Goal: Task Accomplishment & Management: Manage account settings

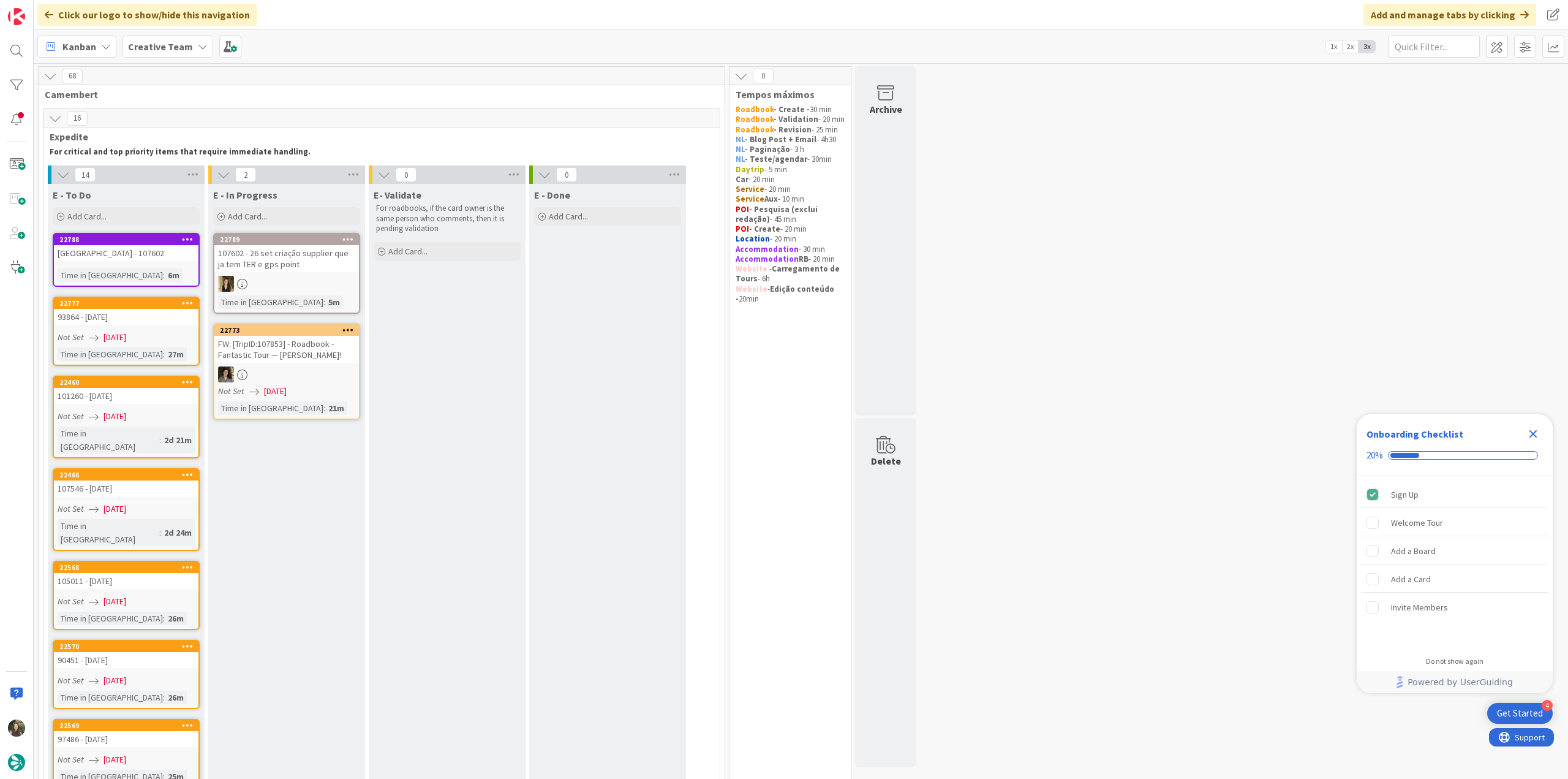
click at [748, 326] on icon "Close Checklist" at bounding box center [1533, 434] width 15 height 15
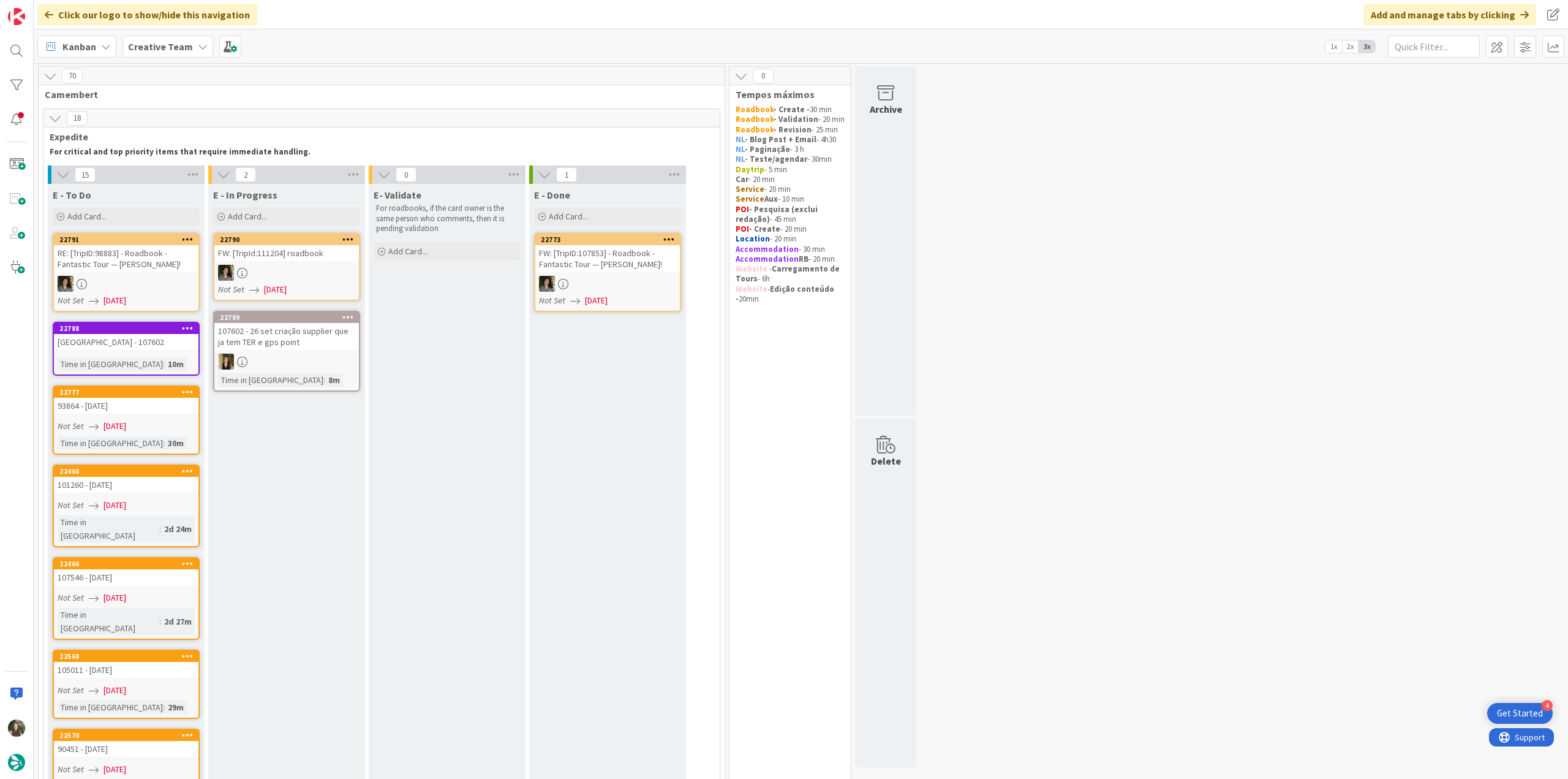
click at [159, 326] on div "[GEOGRAPHIC_DATA] - 107602" at bounding box center [126, 341] width 145 height 16
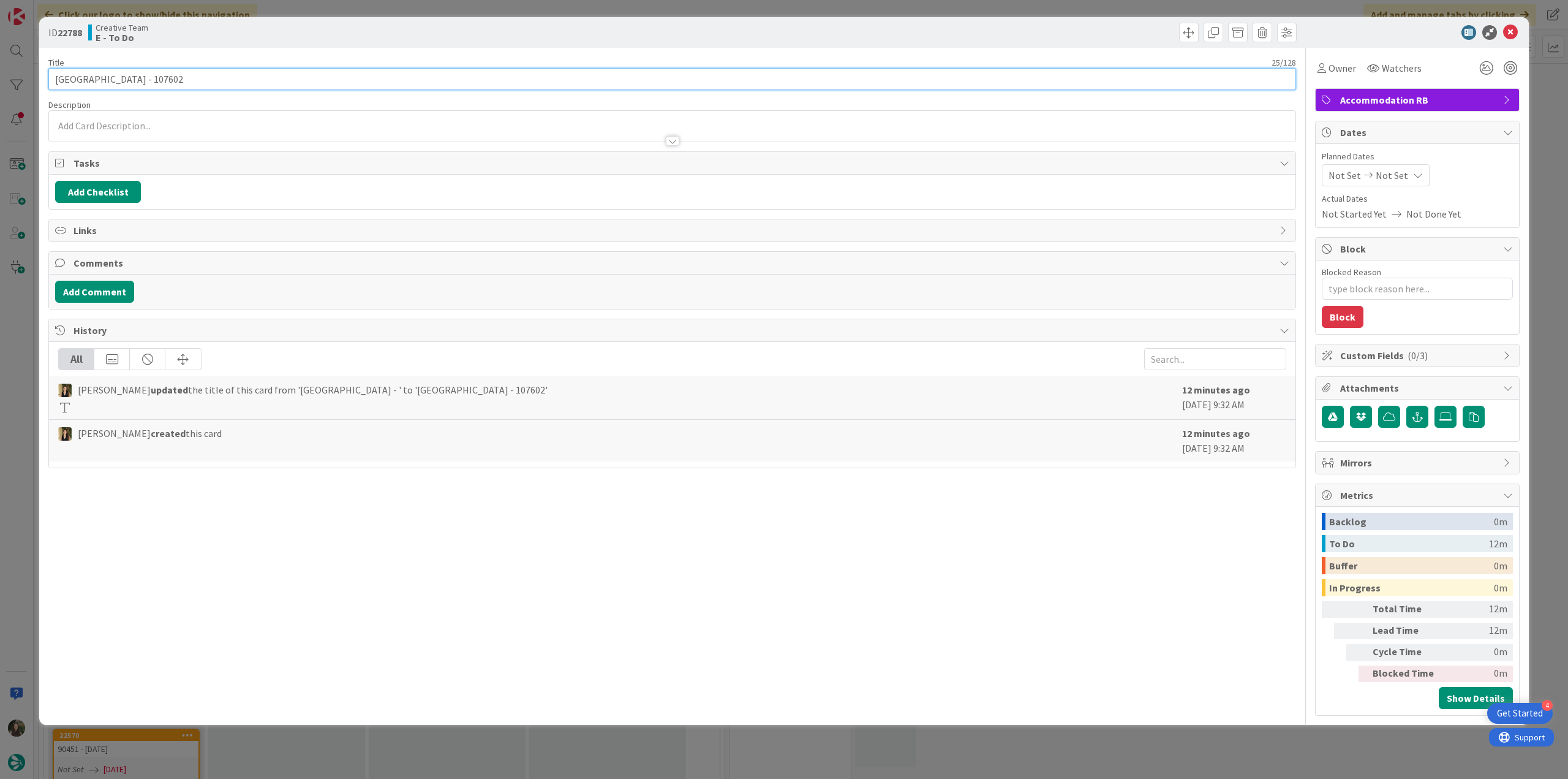
drag, startPoint x: 55, startPoint y: 79, endPoint x: 123, endPoint y: 80, distance: 68.0
click at [123, 80] on input "[GEOGRAPHIC_DATA] - 107602" at bounding box center [672, 79] width 1247 height 22
click at [20, 326] on div "ID 22788 Creative Team E - To Do Title 25 / [GEOGRAPHIC_DATA] - 107602 Descript…" at bounding box center [784, 390] width 1568 height 779
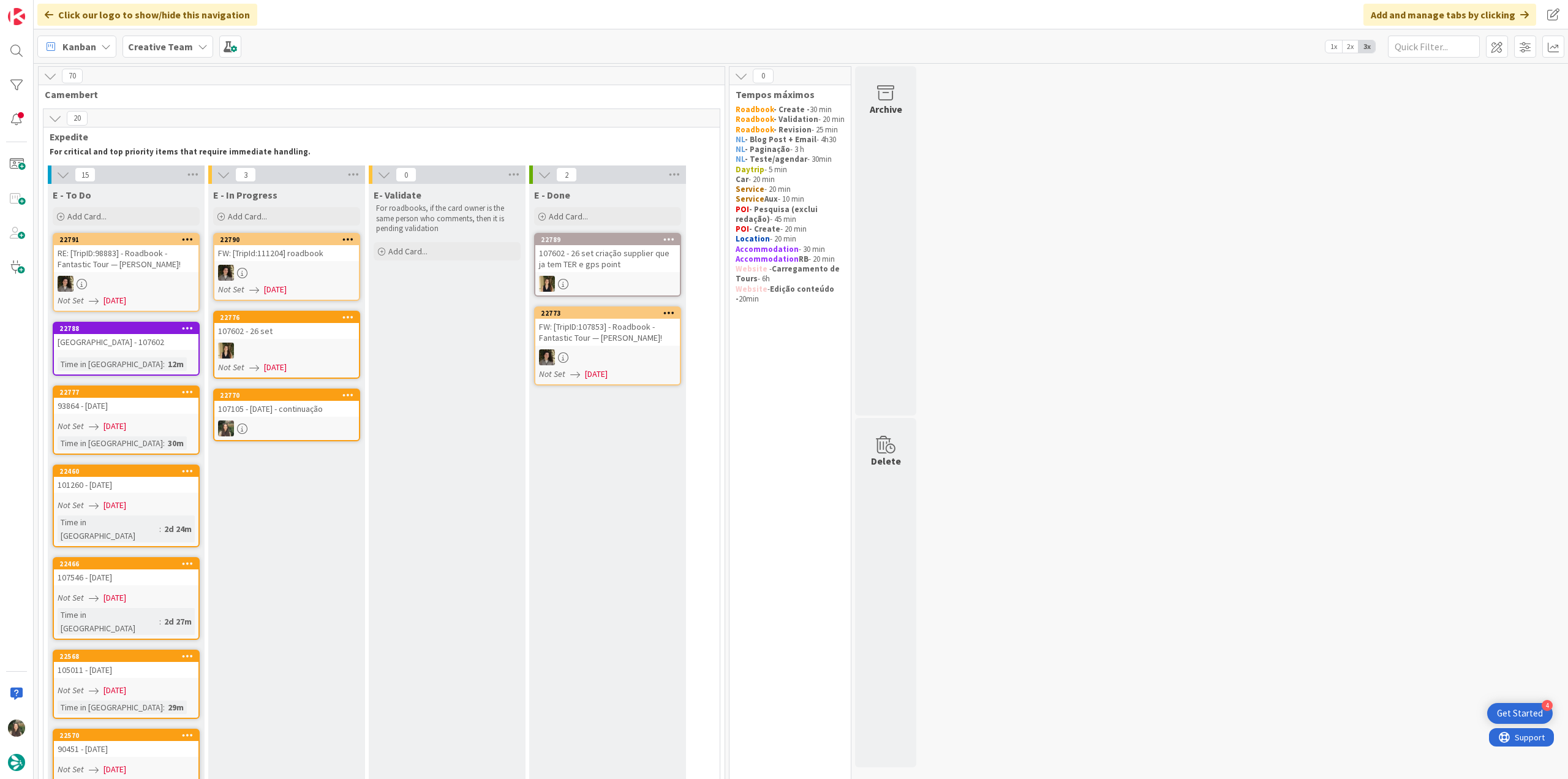
click at [317, 326] on div at bounding box center [286, 428] width 145 height 16
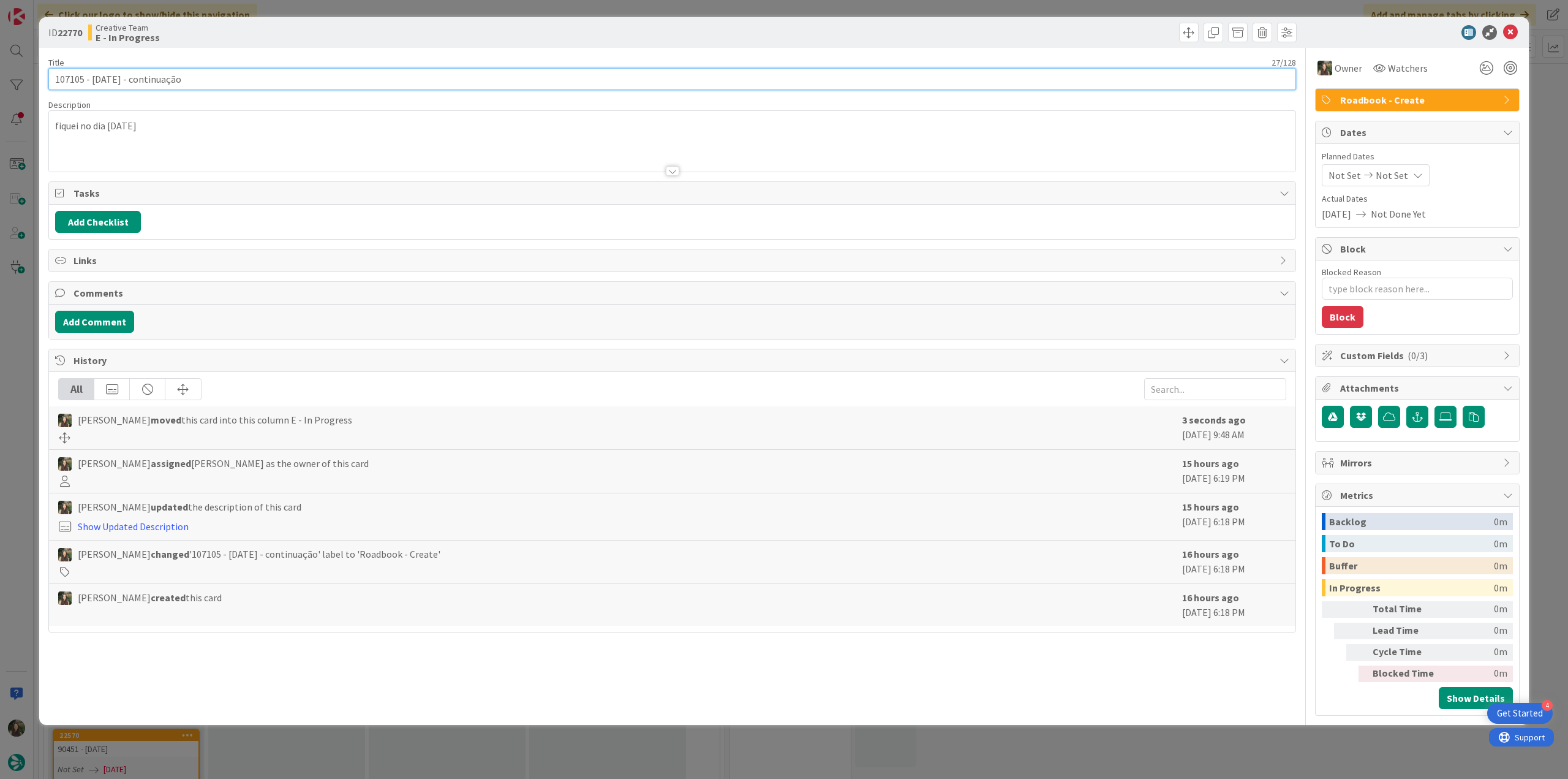
click at [67, 84] on input "107105 - [DATE] - continuação" at bounding box center [672, 79] width 1247 height 22
click at [21, 326] on div "ID 22770 Creative Team E - In Progress Title 27 / 128 107105 - [DATE] - continu…" at bounding box center [784, 390] width 1568 height 779
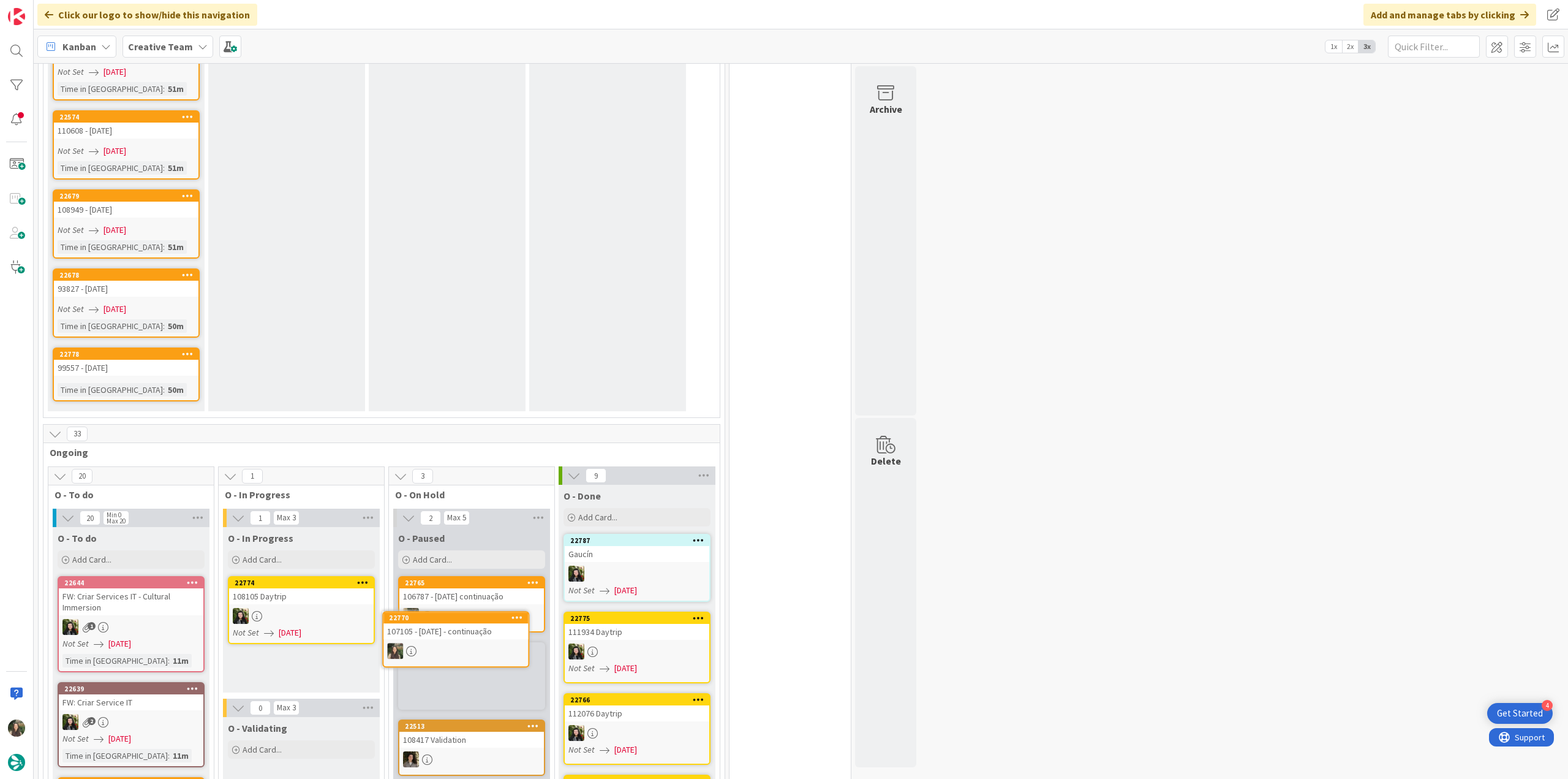
scroll to position [1116, 0]
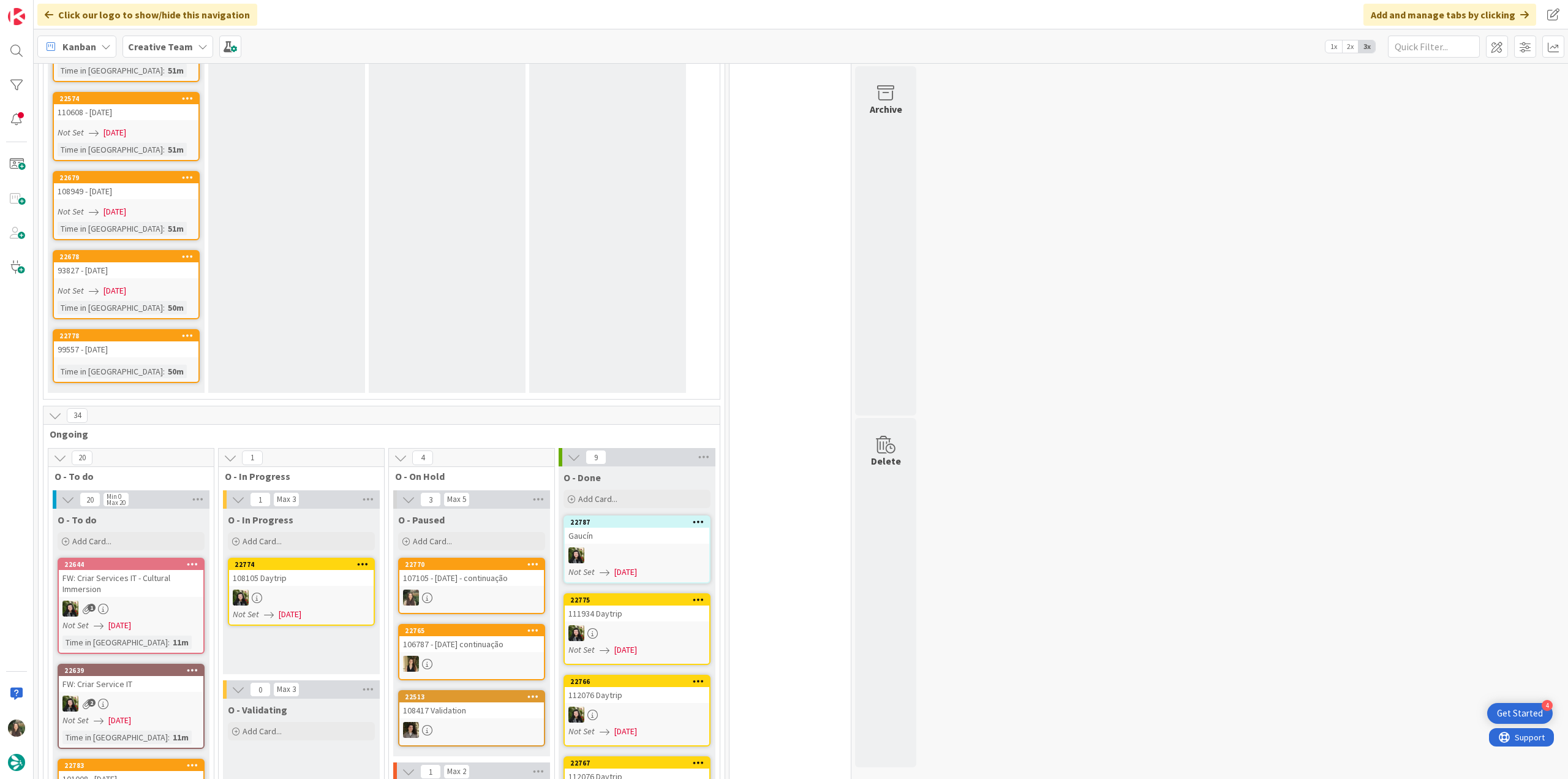
click at [491, 326] on div "107105 - [DATE] - continuação" at bounding box center [471, 577] width 145 height 16
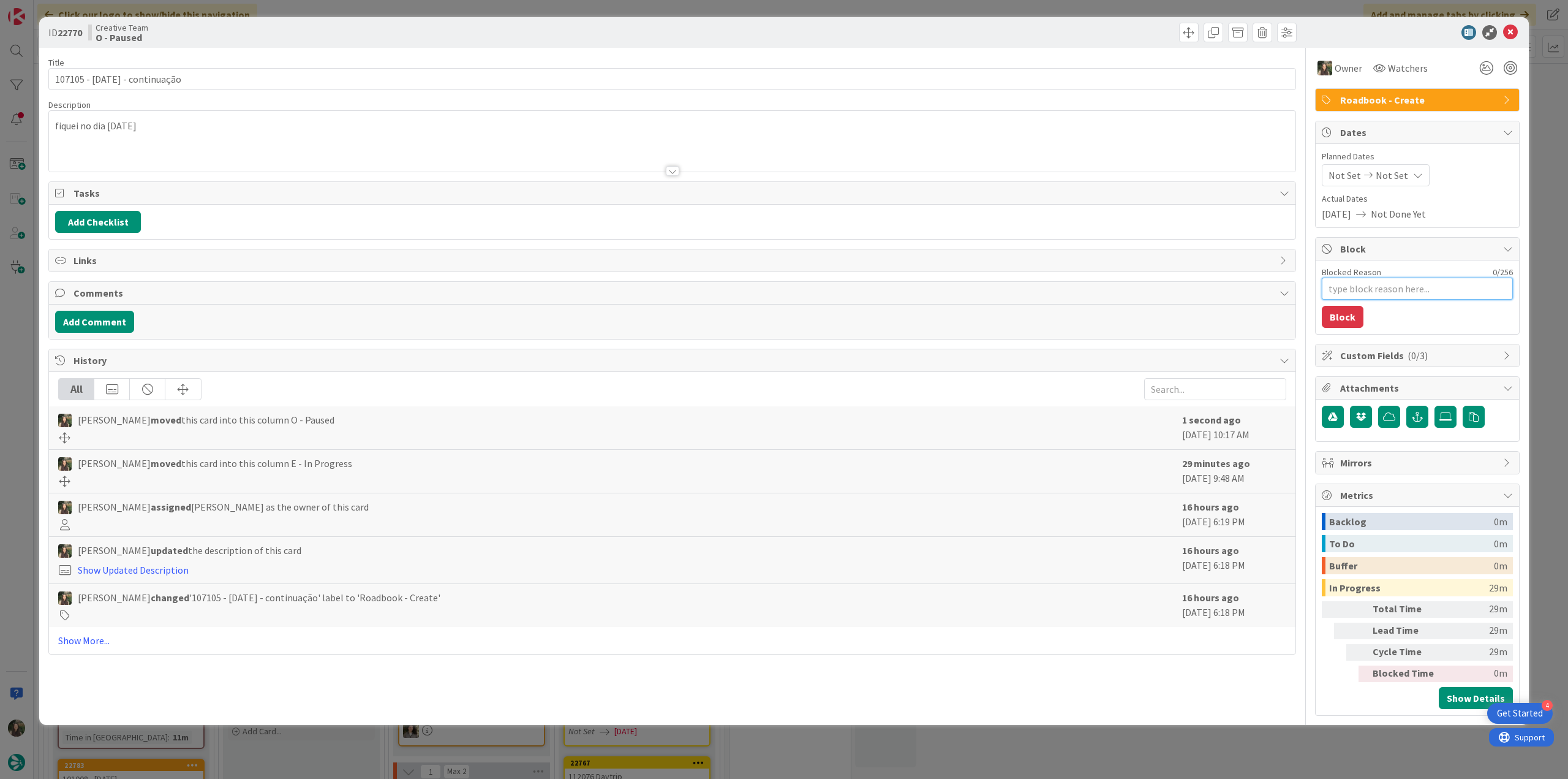
click at [748, 287] on textarea "Blocked Reason" at bounding box center [1417, 288] width 191 height 22
type textarea "x"
type textarea "f"
type textarea "x"
type textarea "fa"
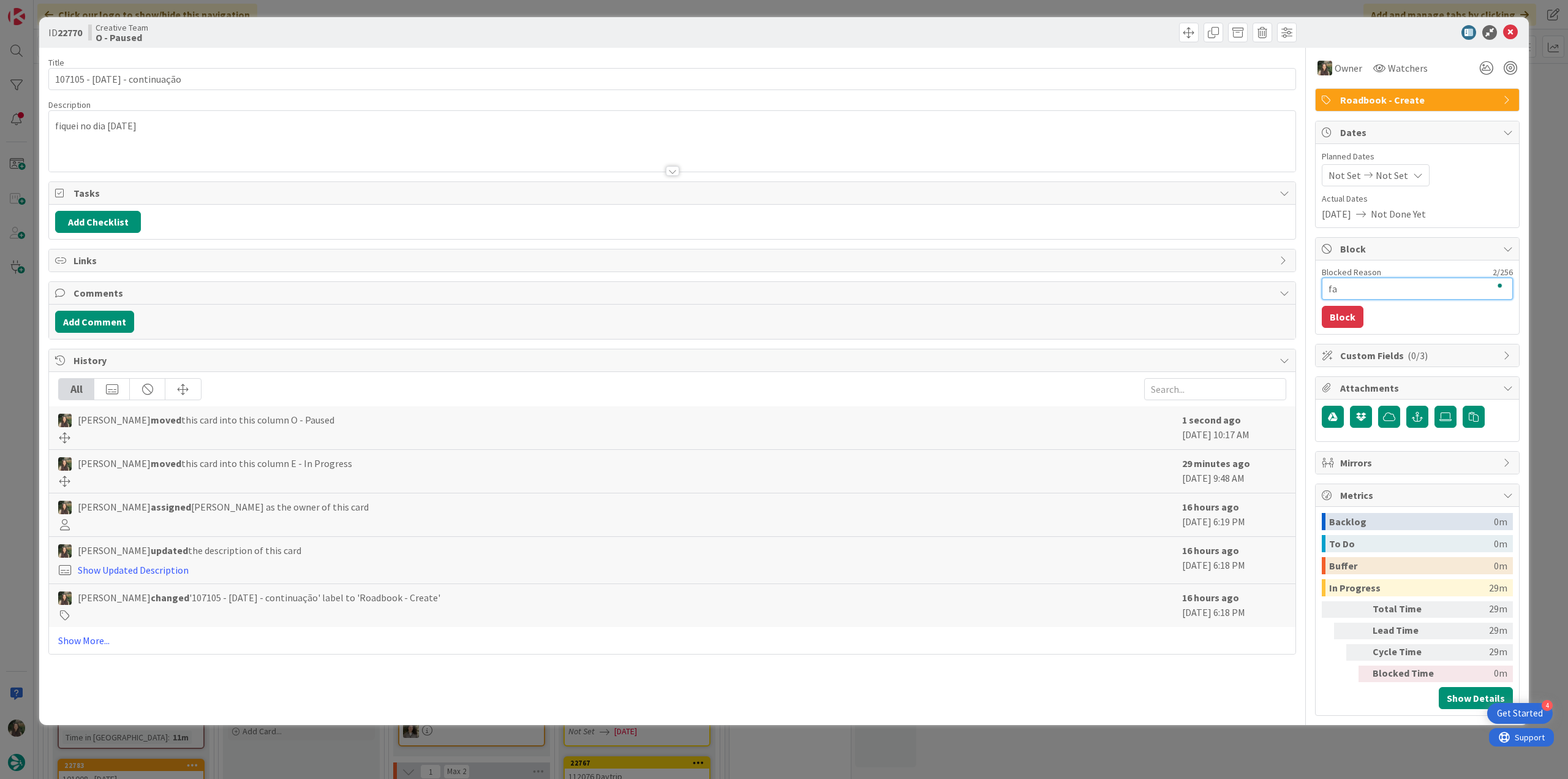
type textarea "x"
type textarea "fal"
type textarea "x"
type textarea "falt"
type textarea "x"
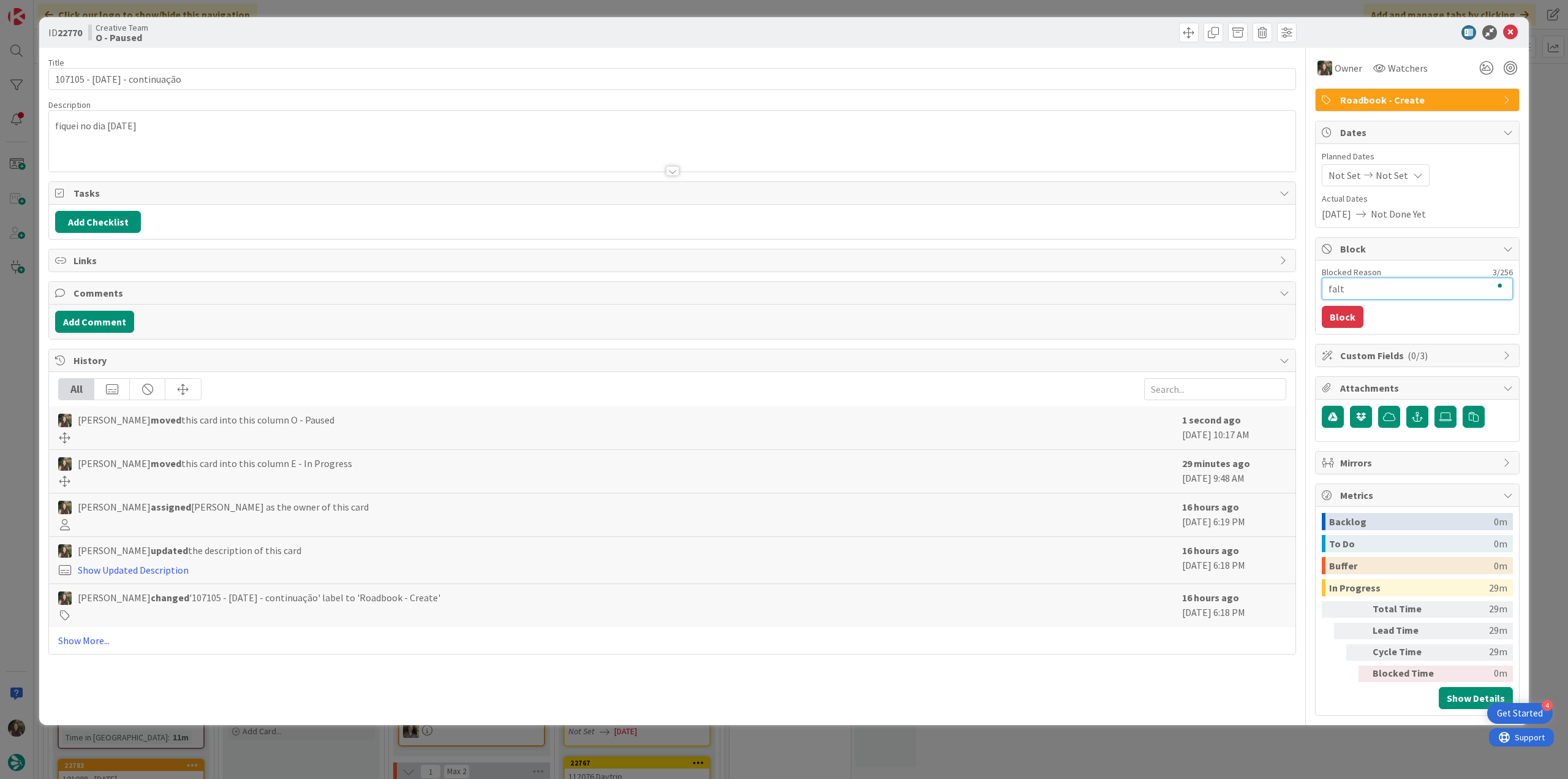
type textarea "falta"
type textarea "x"
type textarea "falta"
type textarea "x"
type textarea "falta p"
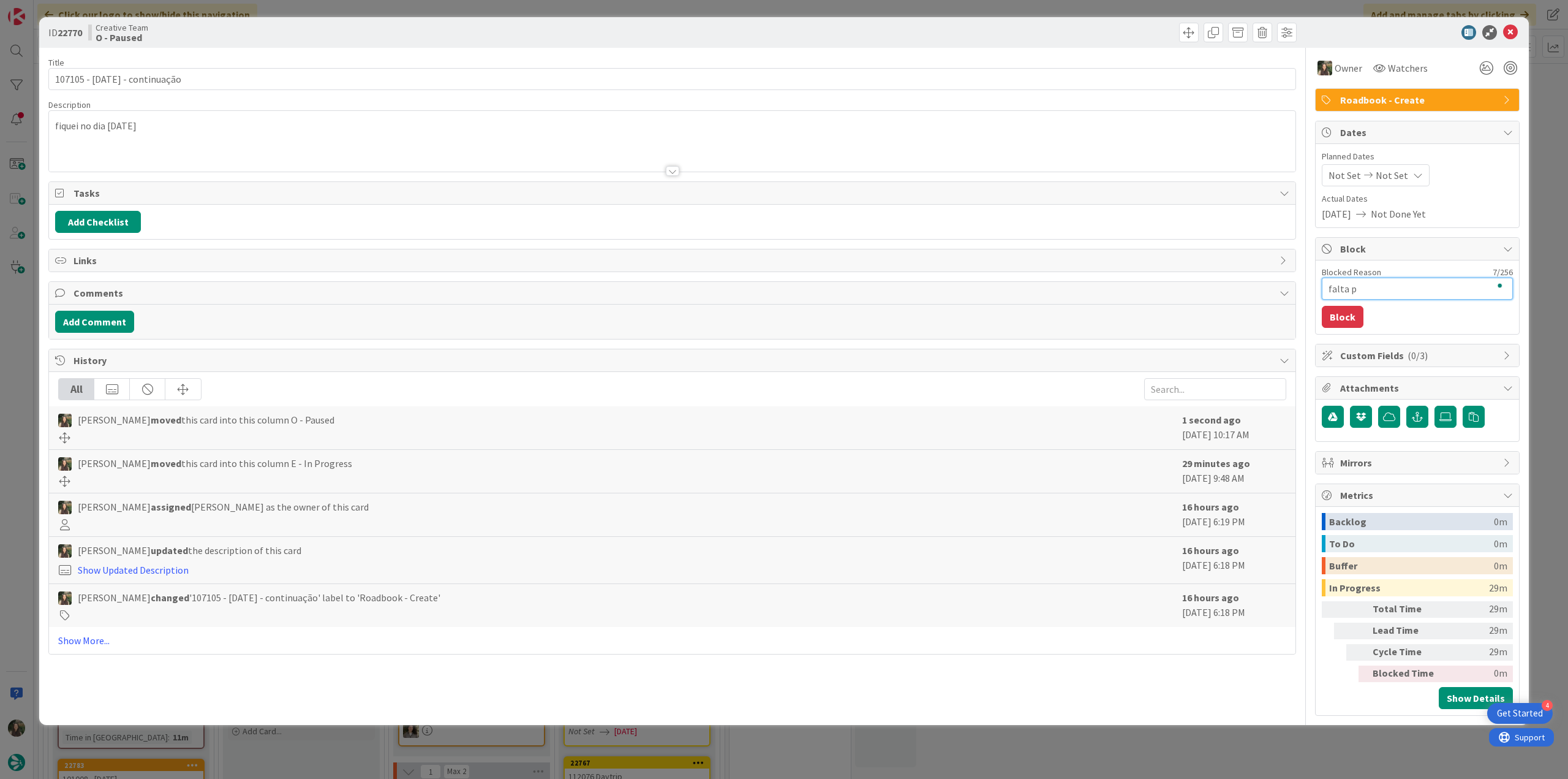
type textarea "x"
type textarea "falta po"
type textarea "x"
type textarea "falta poi"
type textarea "x"
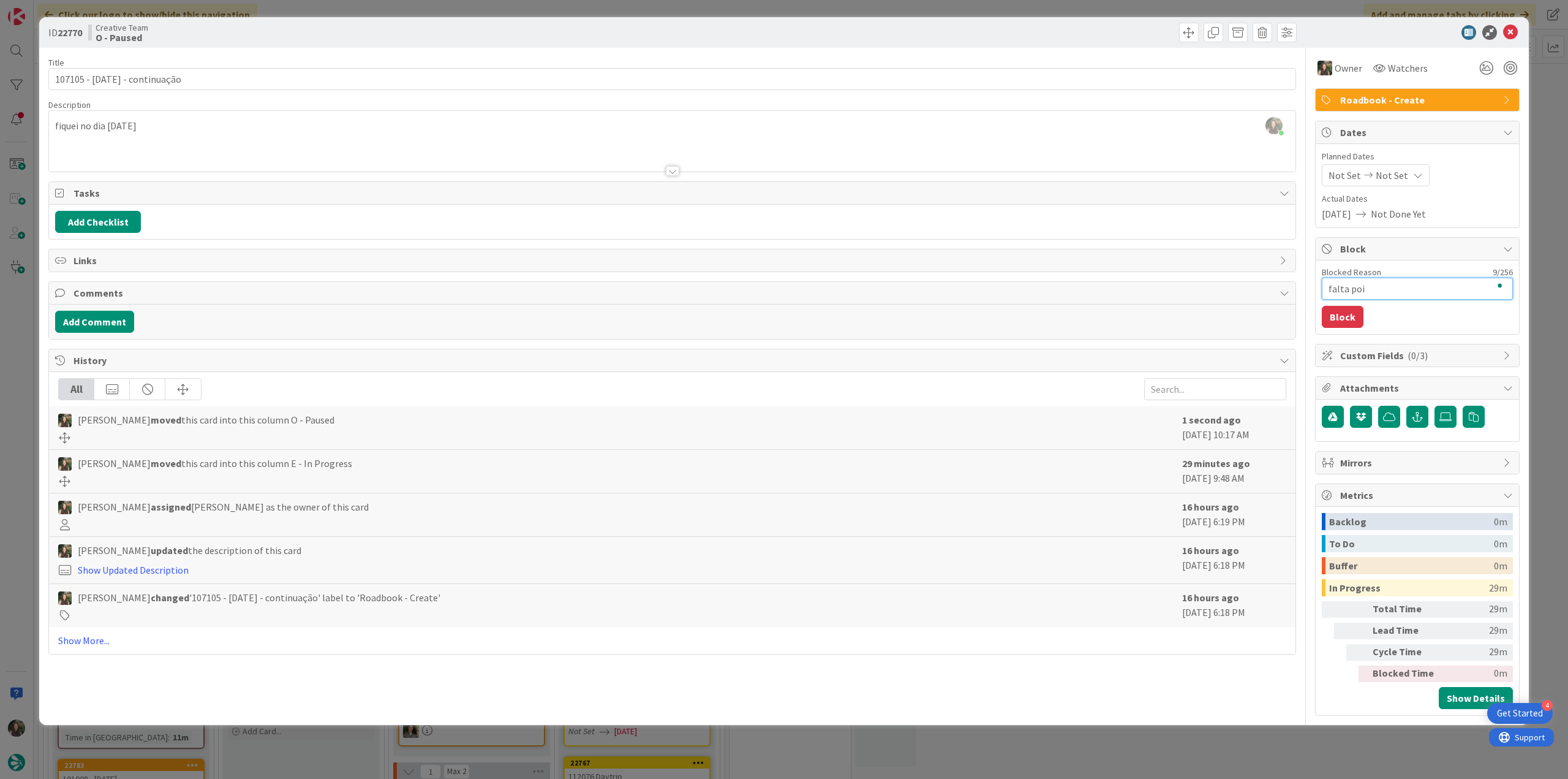
type textarea "falta poi"
type textarea "x"
type textarea "falta poi o"
type textarea "x"
type textarea "falta poi od"
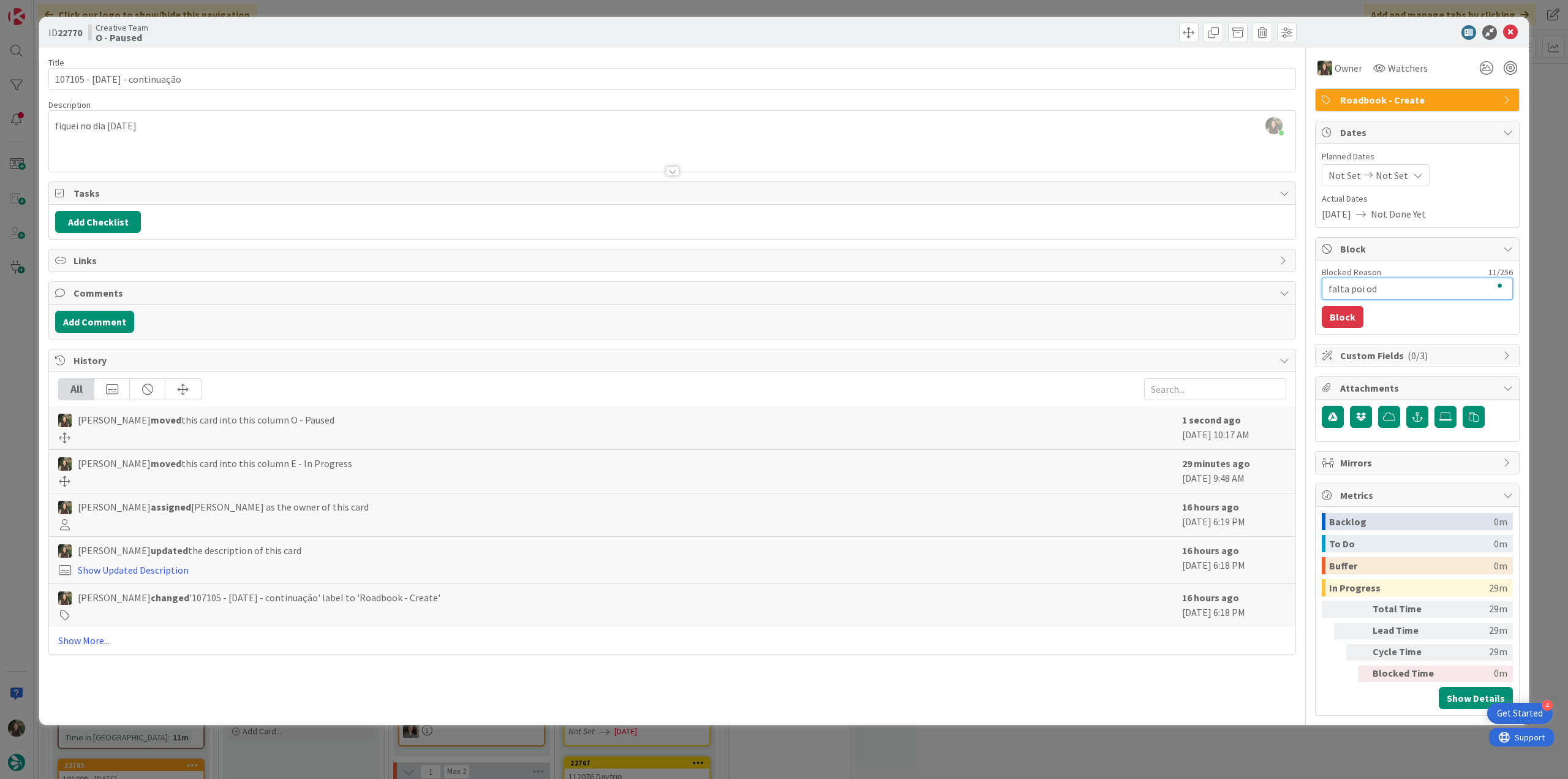
type textarea "x"
type textarea "falta poi ode"
type textarea "x"
type textarea "falta poi odec"
type textarea "x"
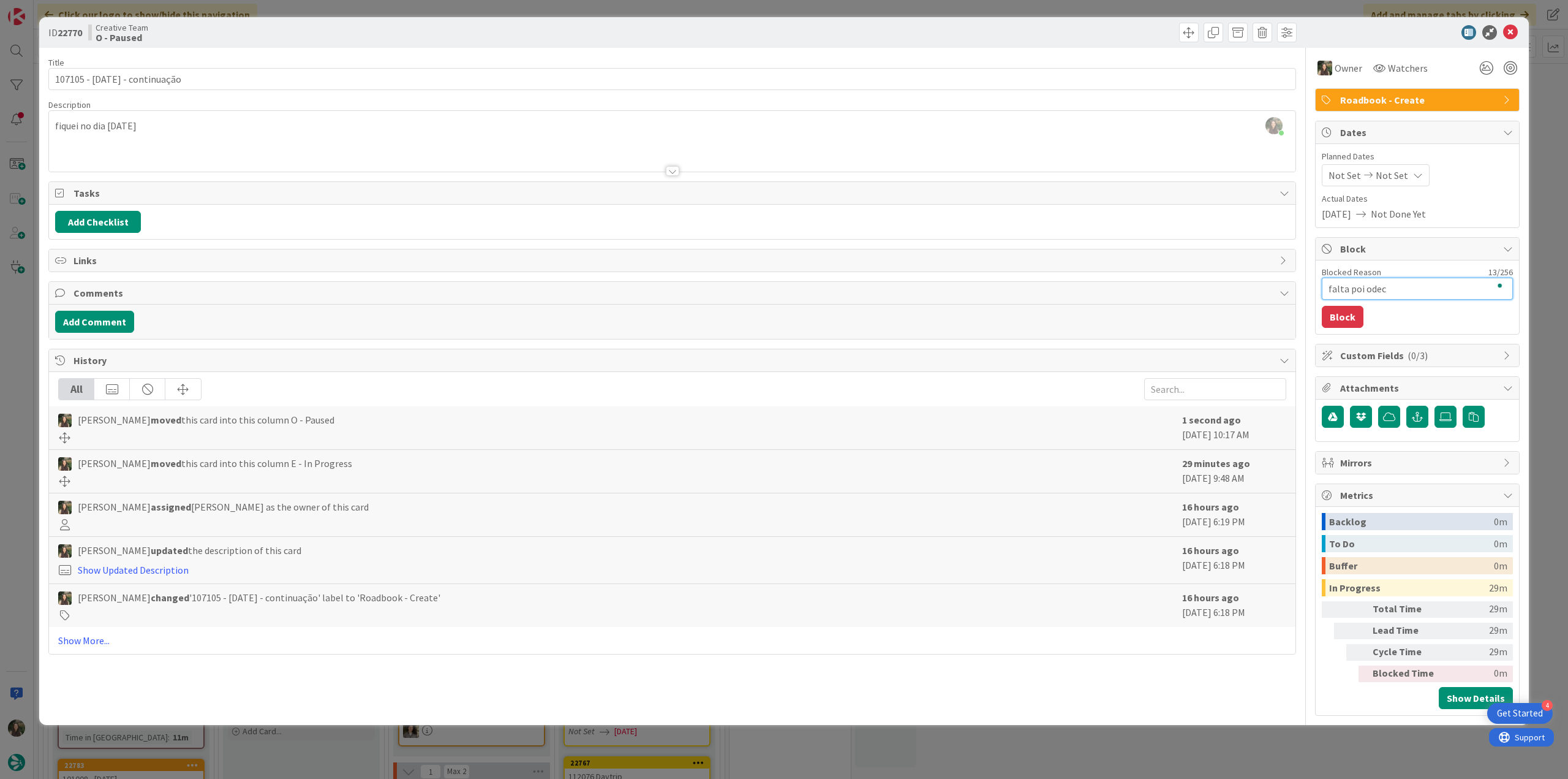
type textarea "falta poi odece"
type textarea "x"
type textarea "falta poi odecei"
type textarea "x"
type textarea "falta poi odeceix"
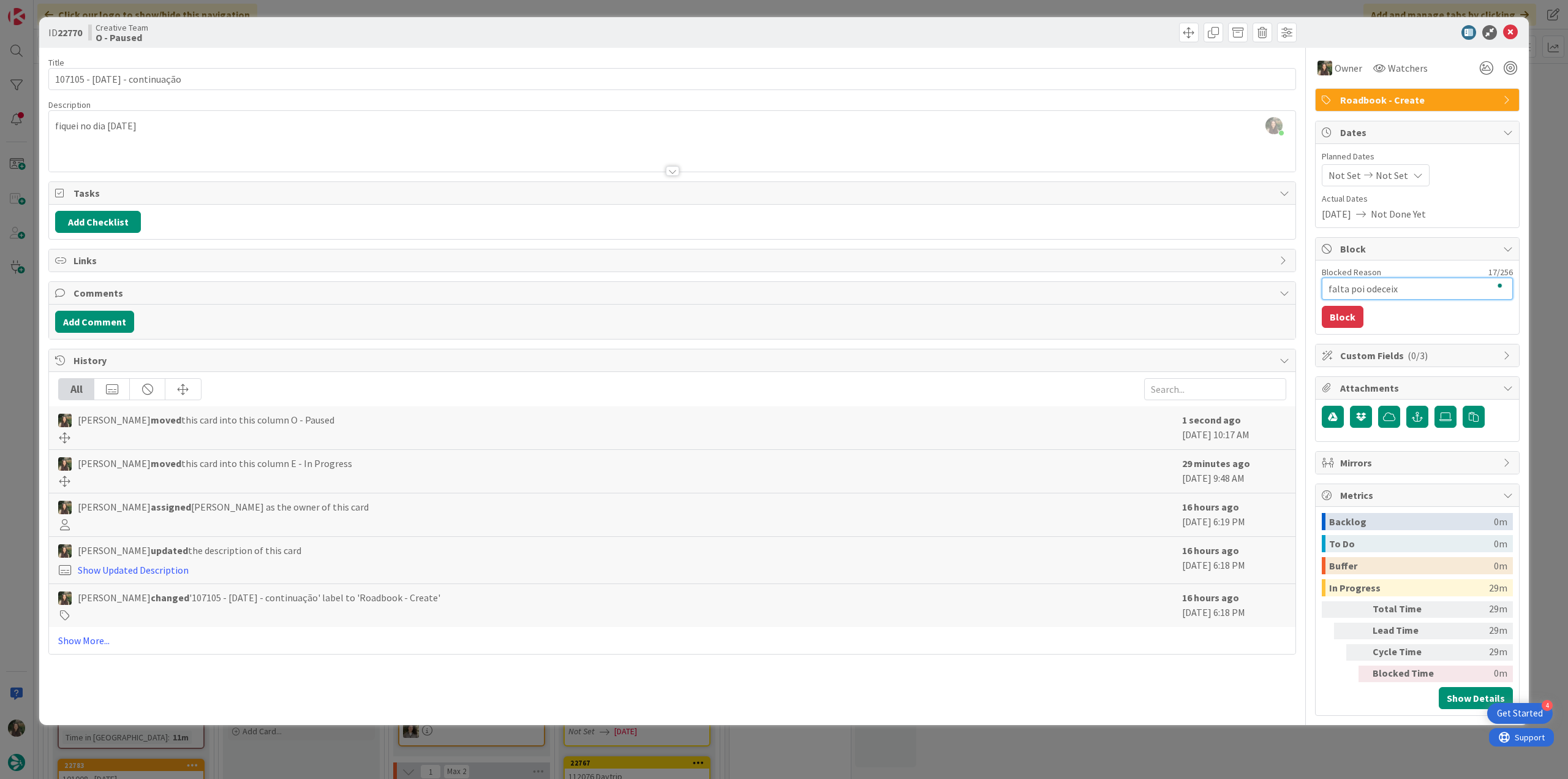
type textarea "x"
type textarea "falta poi odeceixe"
click at [748, 311] on button "Block" at bounding box center [1342, 317] width 42 height 22
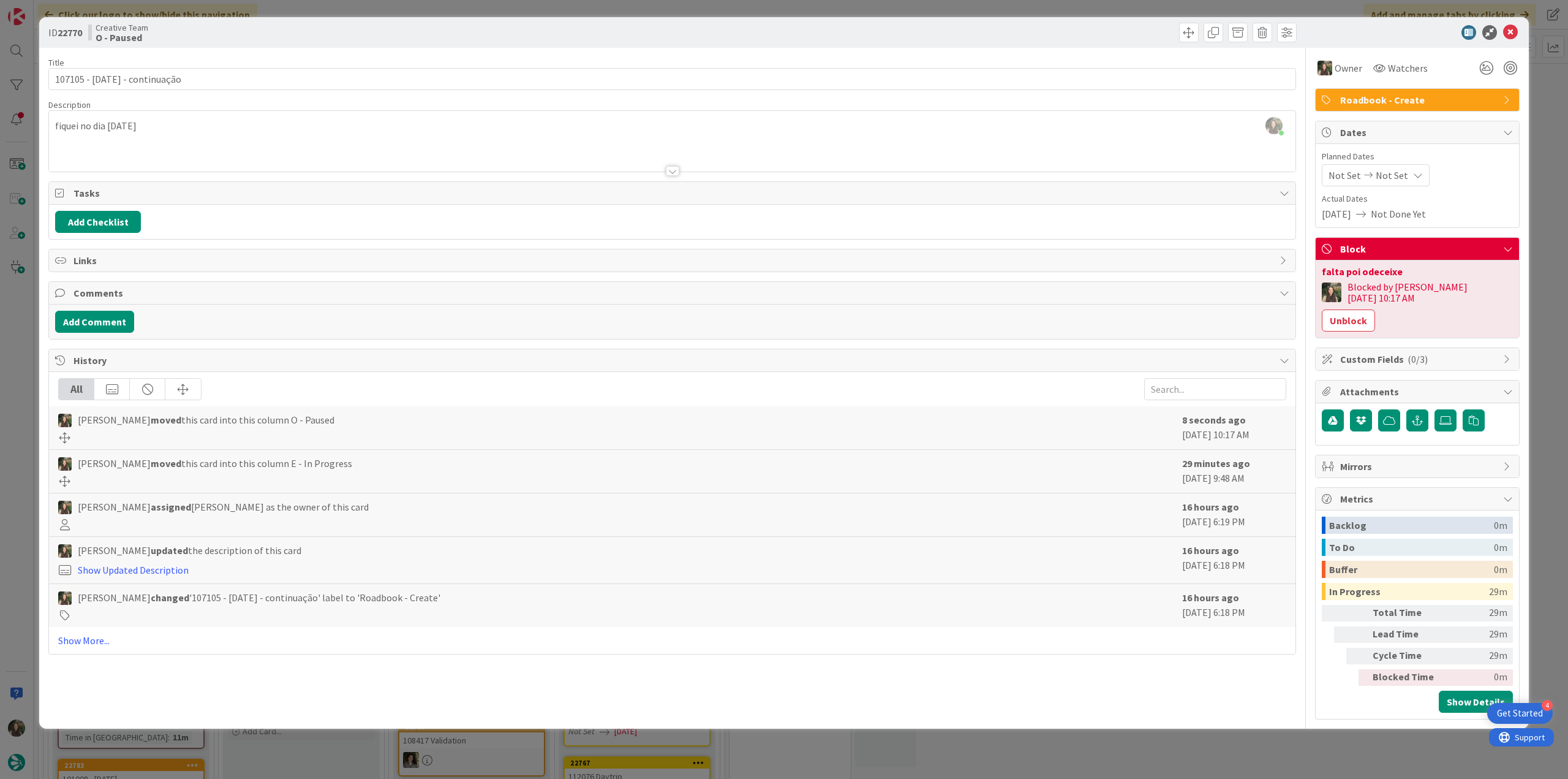
click at [748, 254] on div "ID 22770 Creative Team O - Paused Title 27 / 128 107105 - [DATE] - continuação …" at bounding box center [784, 390] width 1568 height 779
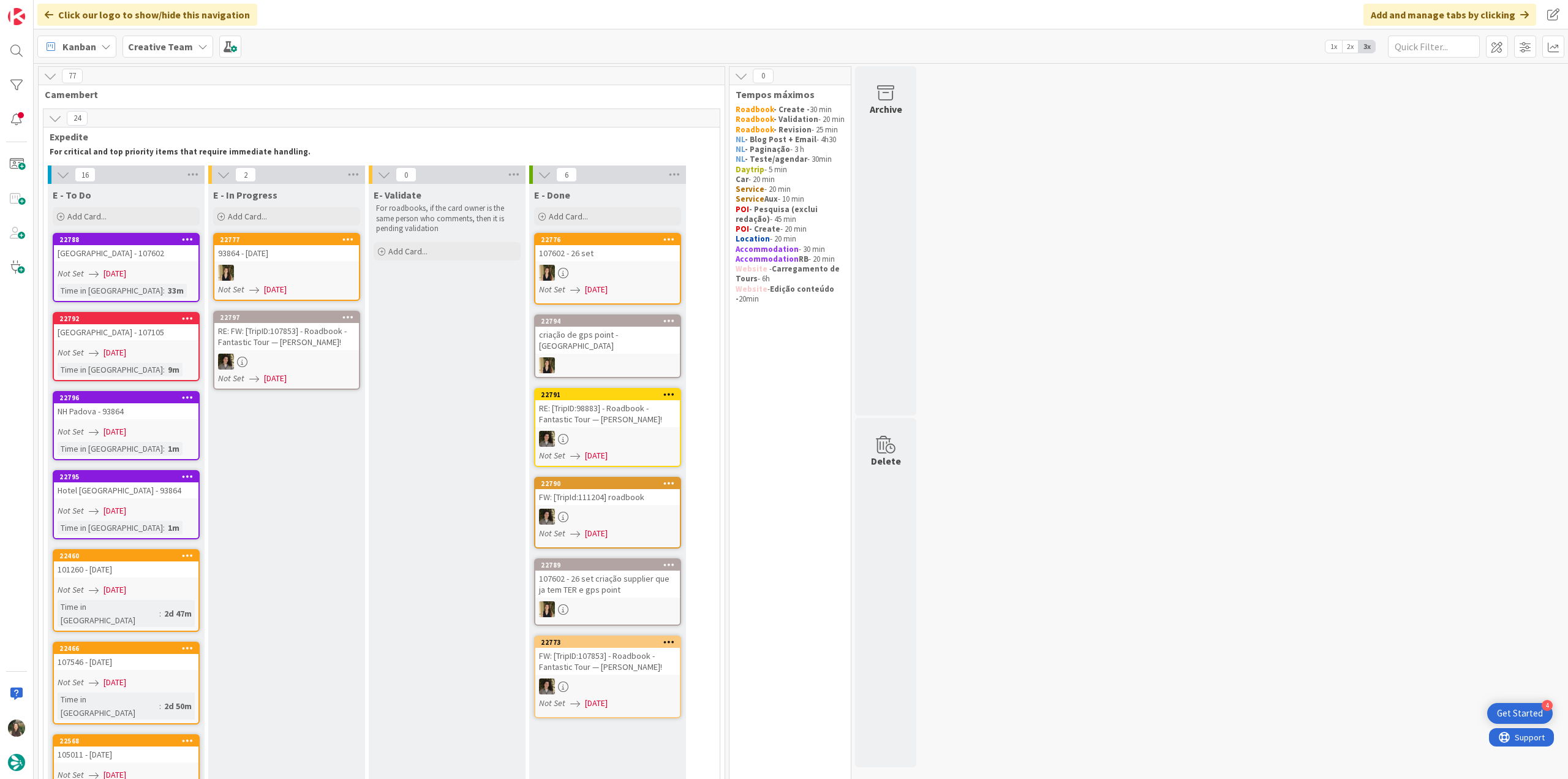
click at [153, 326] on div "Not Set [DATE]" at bounding box center [128, 353] width 141 height 13
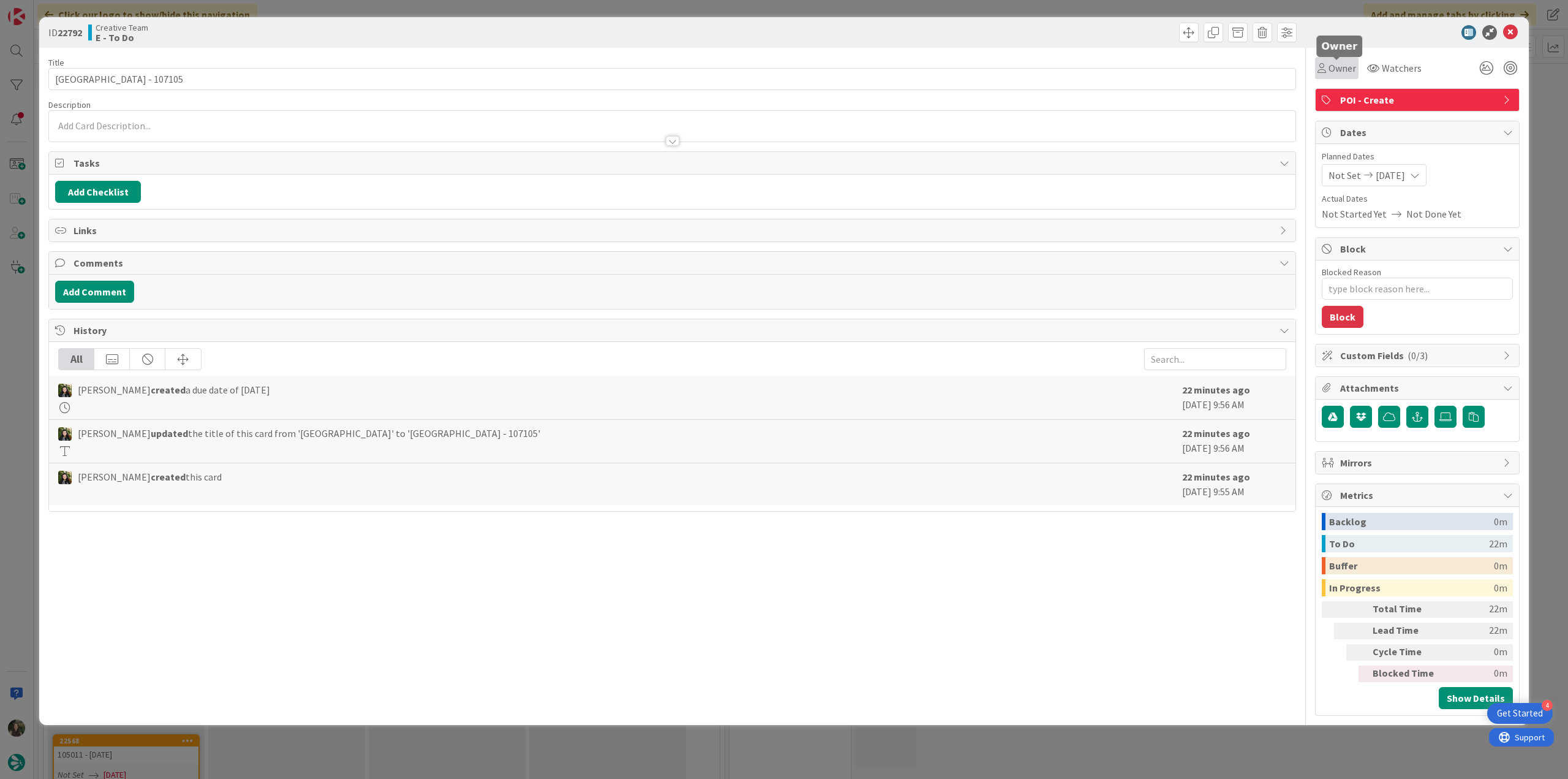
click at [748, 68] on span "Owner" at bounding box center [1342, 68] width 28 height 15
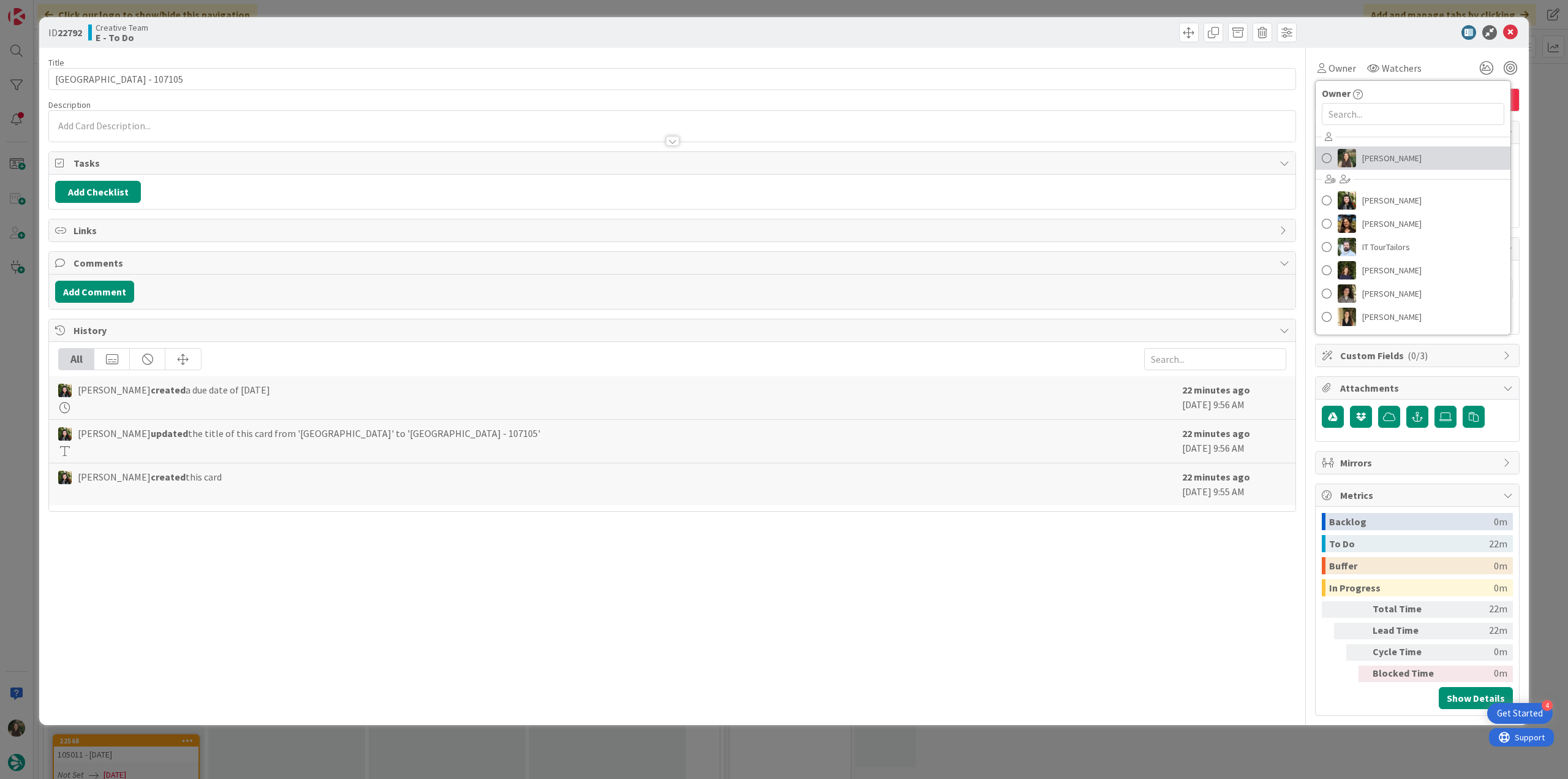
click at [748, 152] on link "[PERSON_NAME]" at bounding box center [1413, 158] width 195 height 23
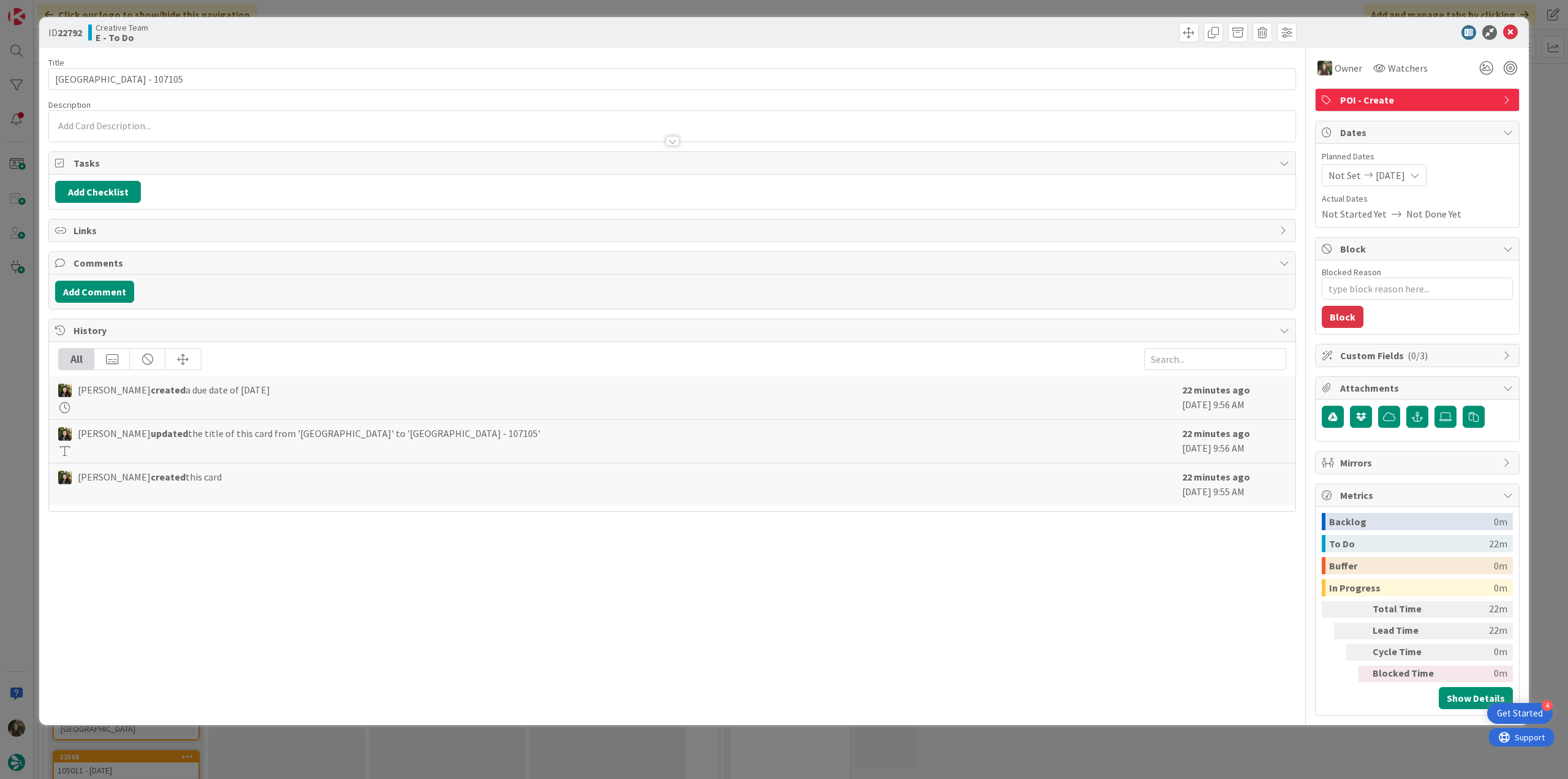
click at [748, 113] on div "ID 22792 Creative Team E - To Do Title 26 / 128 [GEOGRAPHIC_DATA] - 107105 Desc…" at bounding box center [784, 390] width 1568 height 779
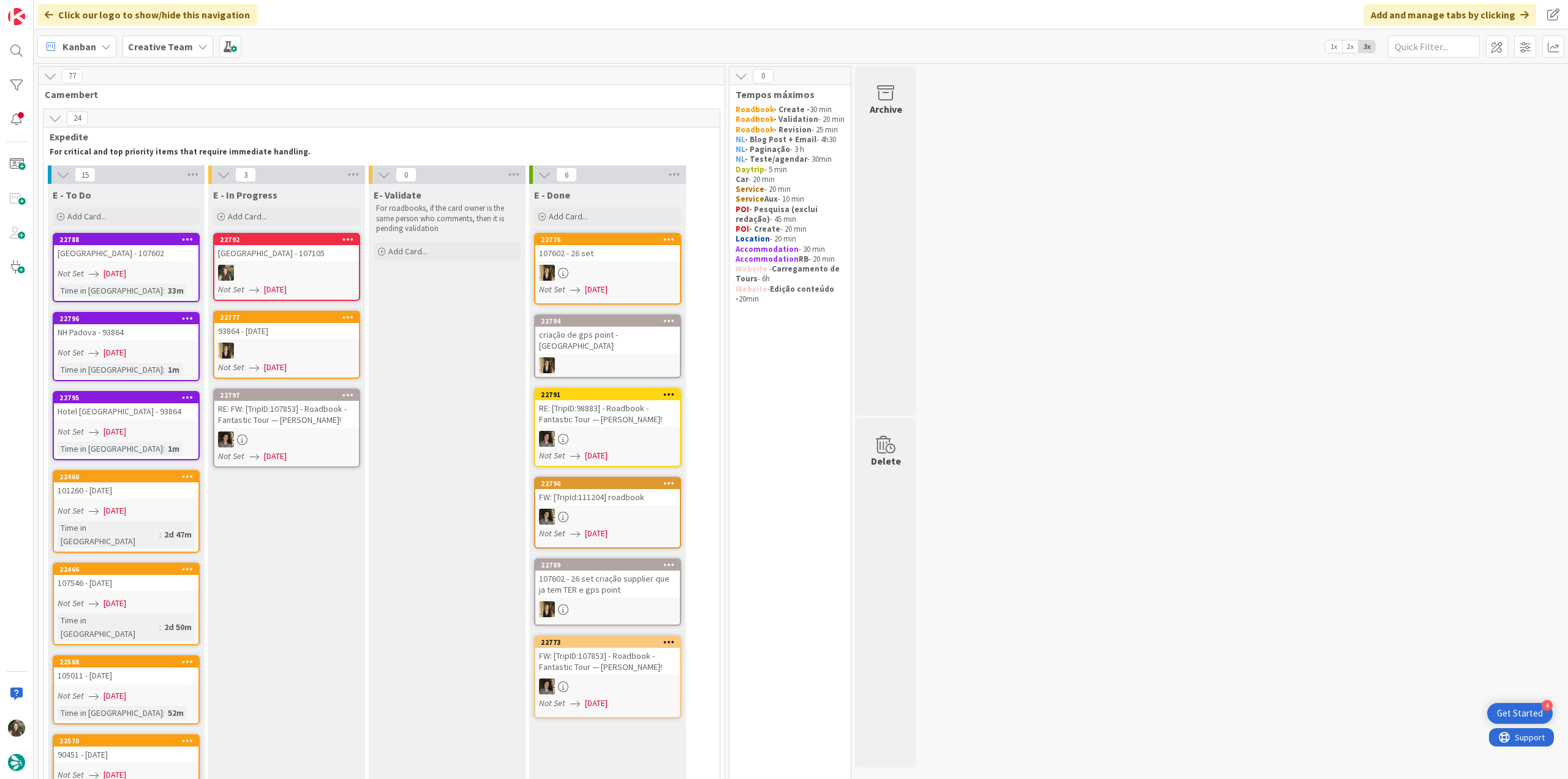
click at [316, 274] on div at bounding box center [286, 272] width 145 height 16
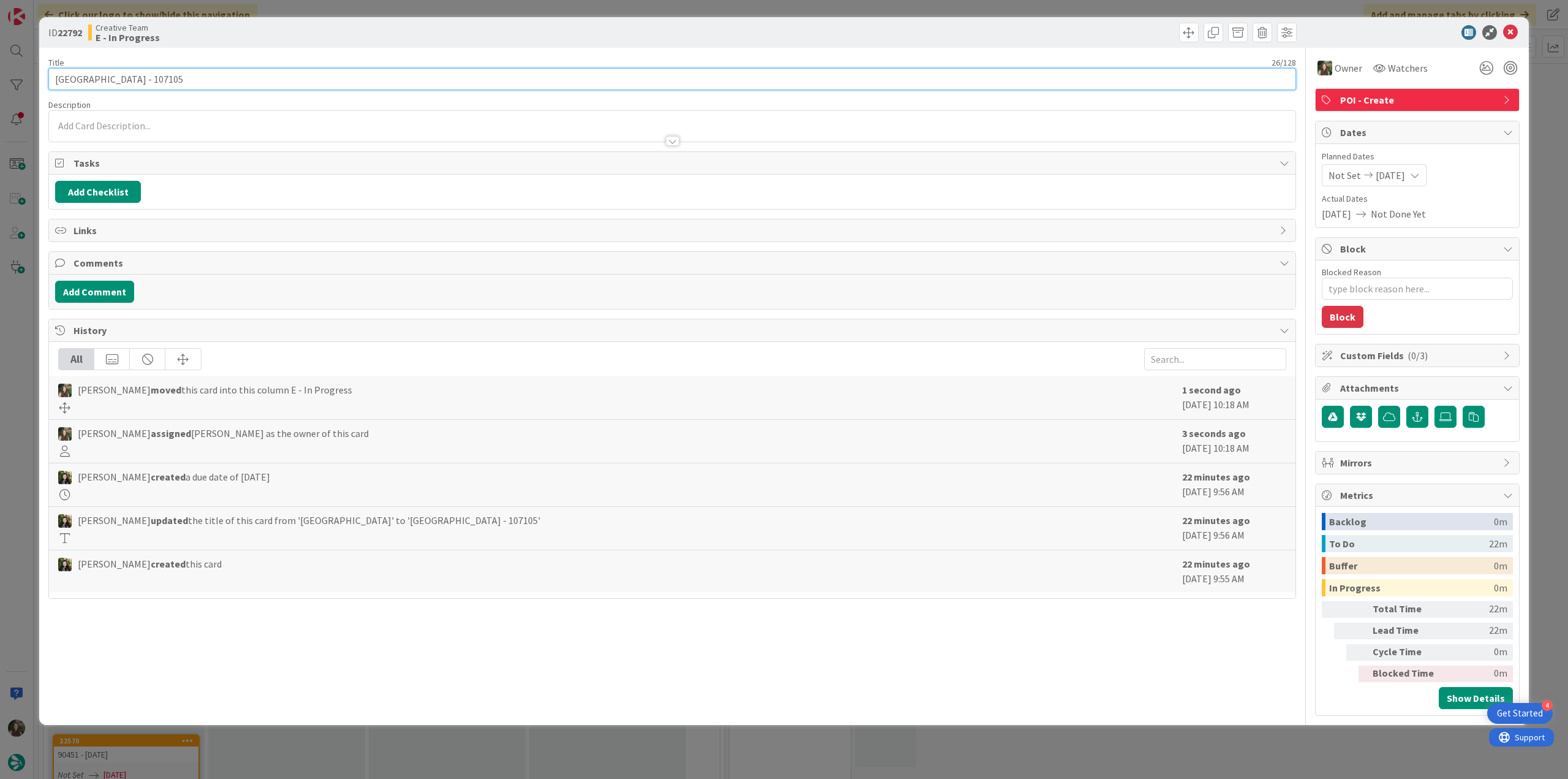
drag, startPoint x: 52, startPoint y: 82, endPoint x: 128, endPoint y: 79, distance: 76.1
click at [128, 79] on input "[GEOGRAPHIC_DATA] - 107105" at bounding box center [672, 79] width 1247 height 22
click at [17, 326] on div "ID 22792 Creative Team E - In Progress Title 26 / 128 [GEOGRAPHIC_DATA] - 10710…" at bounding box center [784, 390] width 1568 height 779
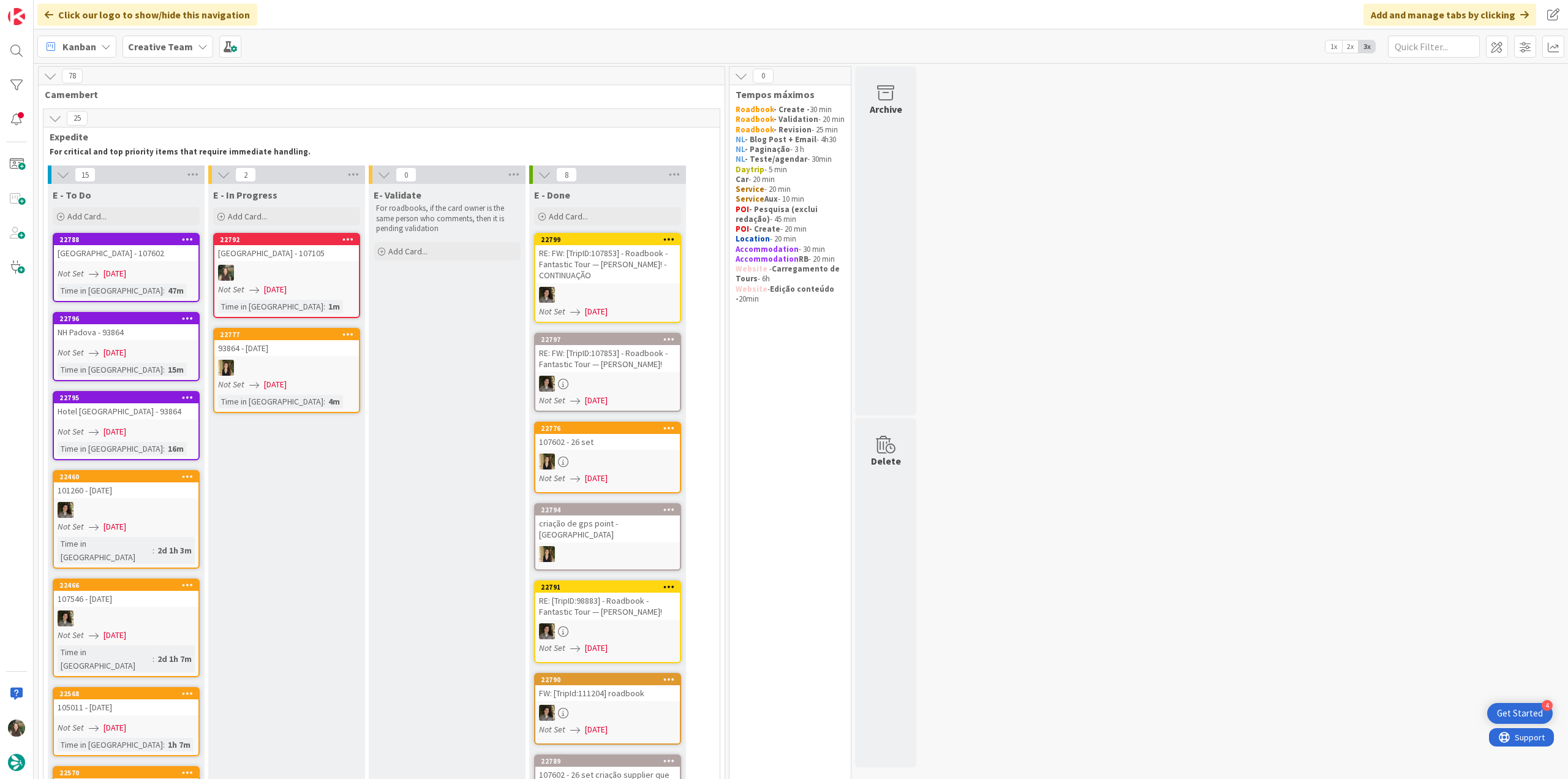
click at [315, 269] on div at bounding box center [286, 272] width 145 height 16
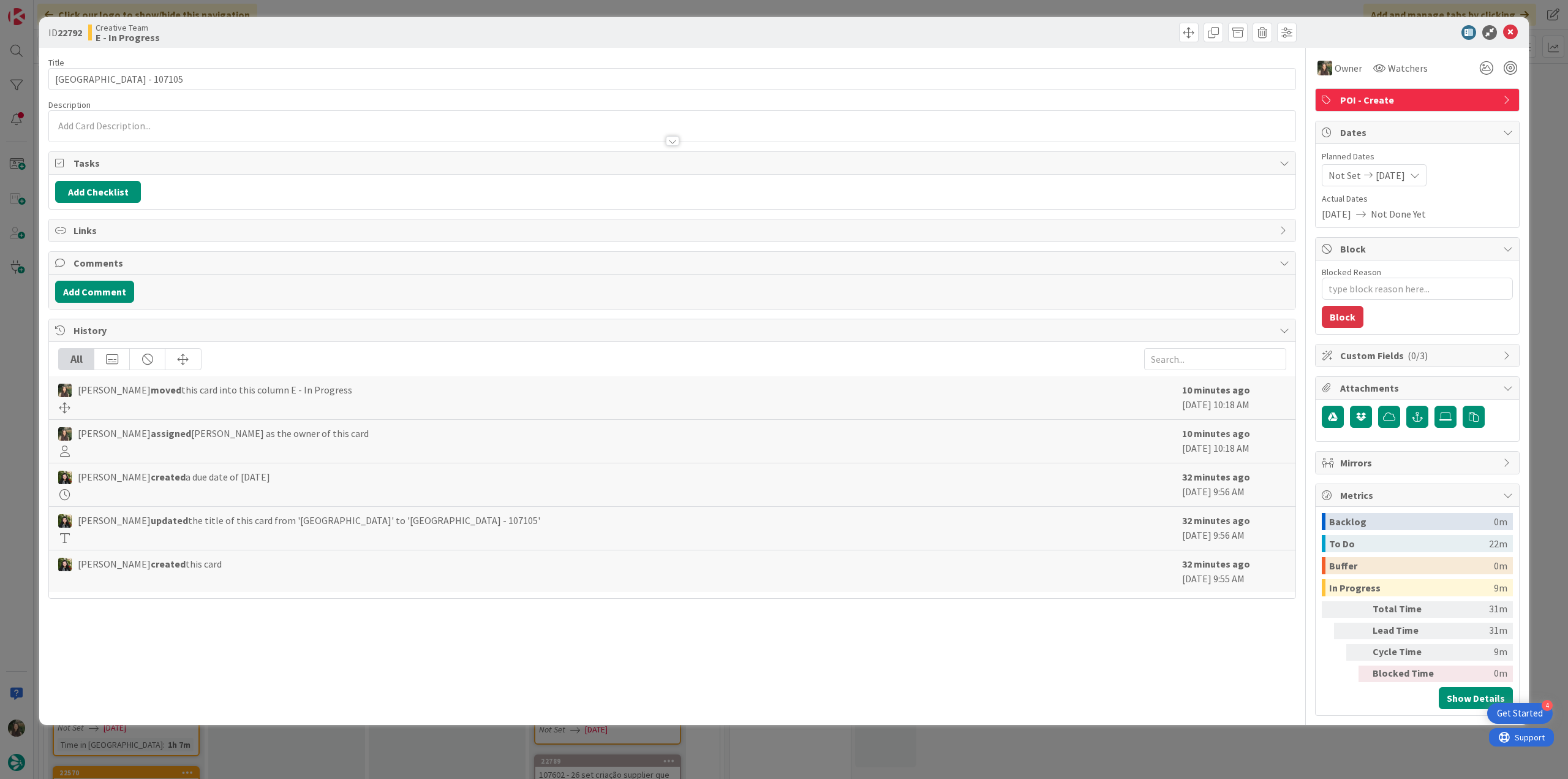
click at [748, 326] on div "ID 22792 Creative Team E - In Progress Title 26 / 128 [GEOGRAPHIC_DATA] - 10710…" at bounding box center [784, 390] width 1568 height 779
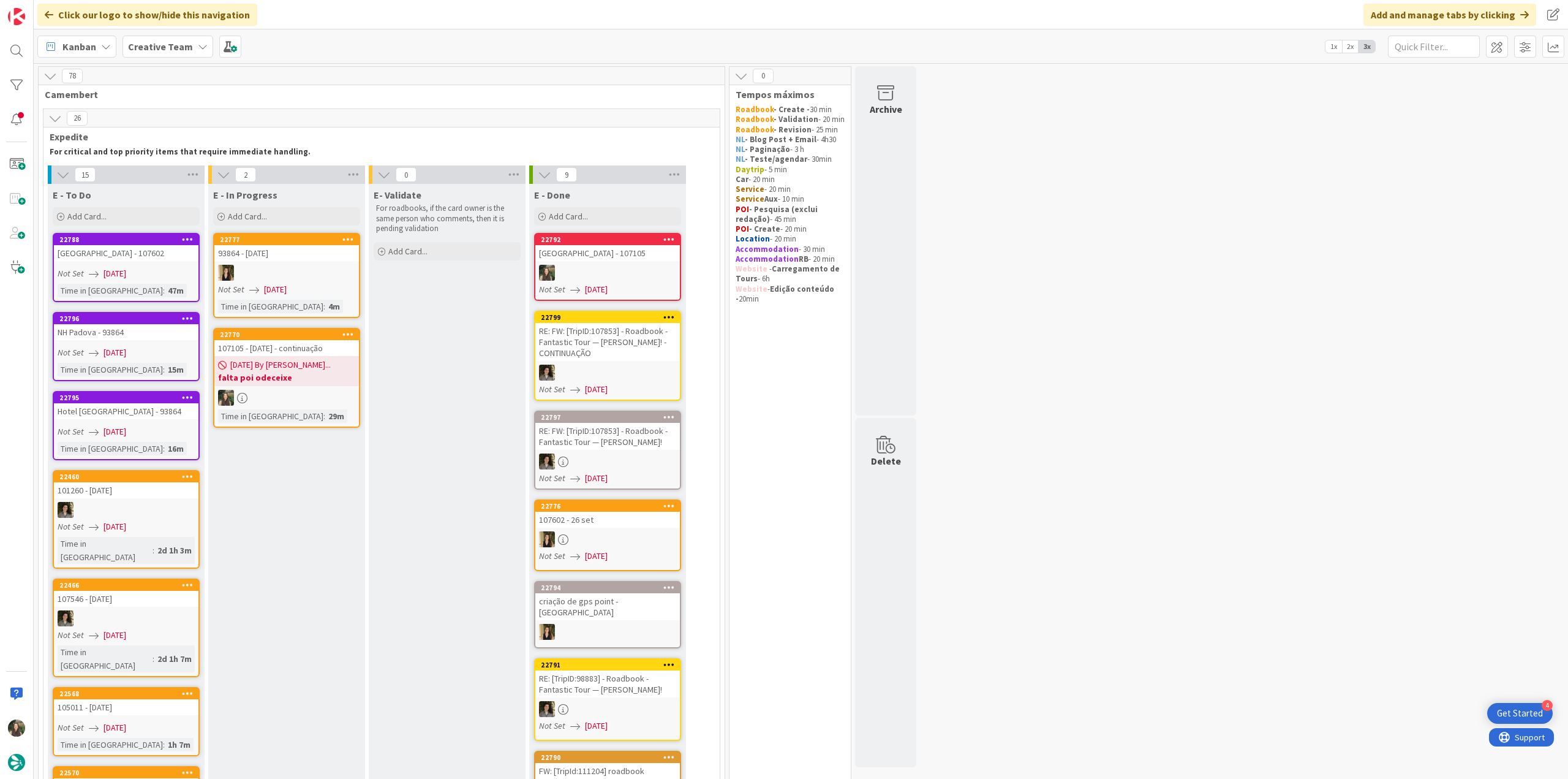
click at [322, 326] on b "falta poi odeceixe" at bounding box center [287, 377] width 137 height 12
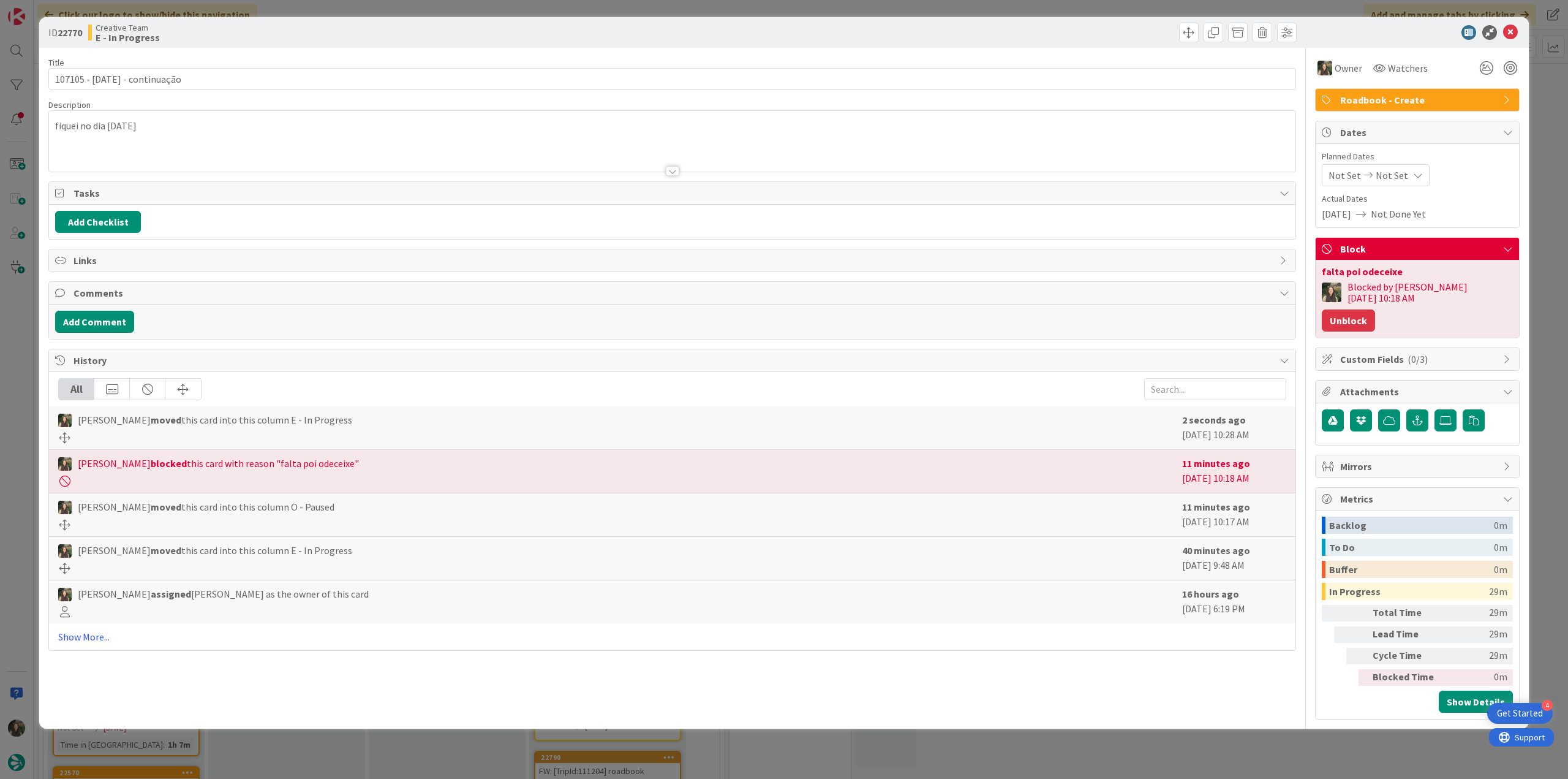
click at [748, 309] on button "Unblock" at bounding box center [1348, 320] width 53 height 22
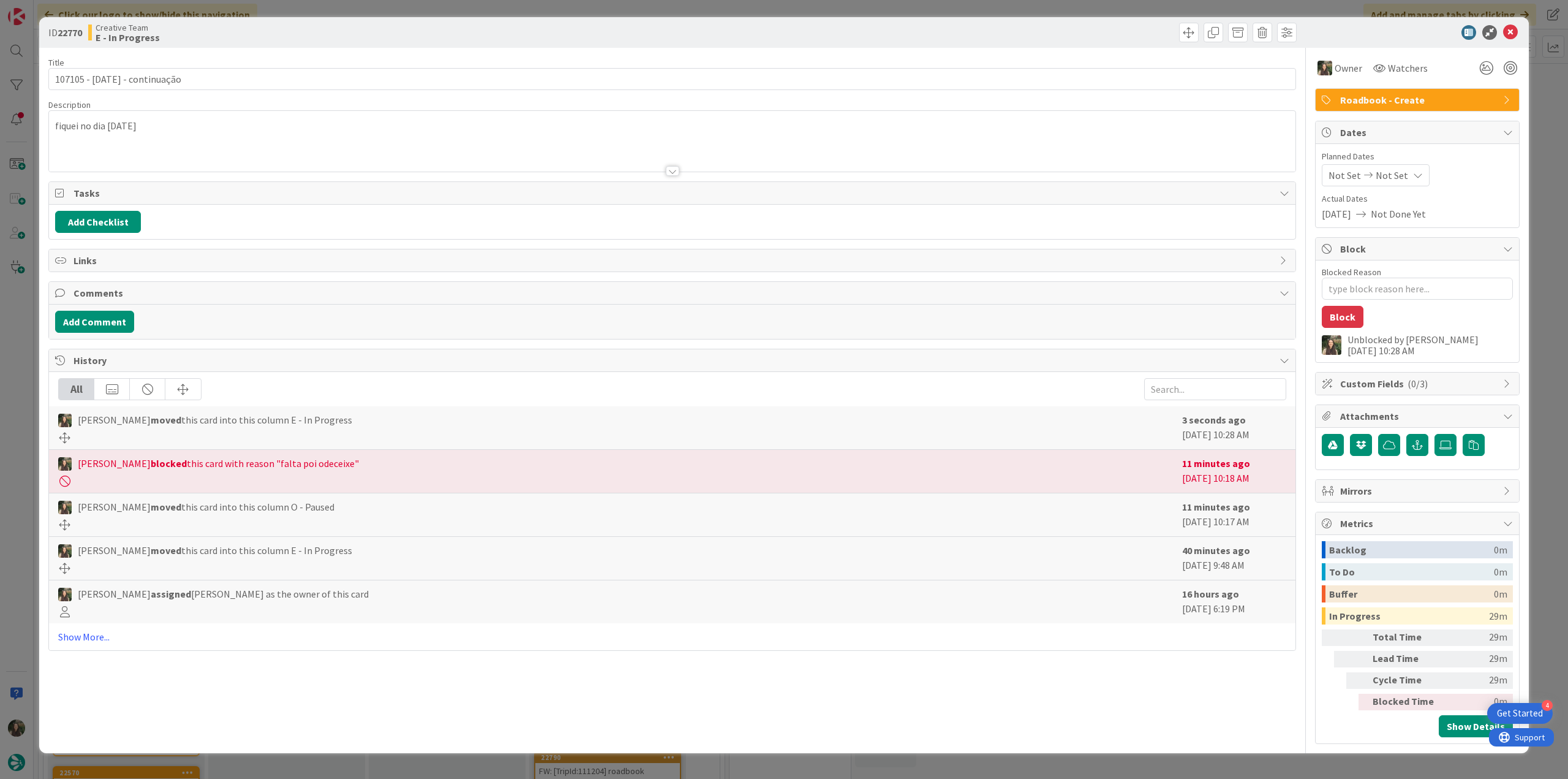
click at [748, 274] on div "ID 22770 Creative Team E - In Progress Title 27 / 128 107105 - [DATE] - continu…" at bounding box center [784, 390] width 1568 height 779
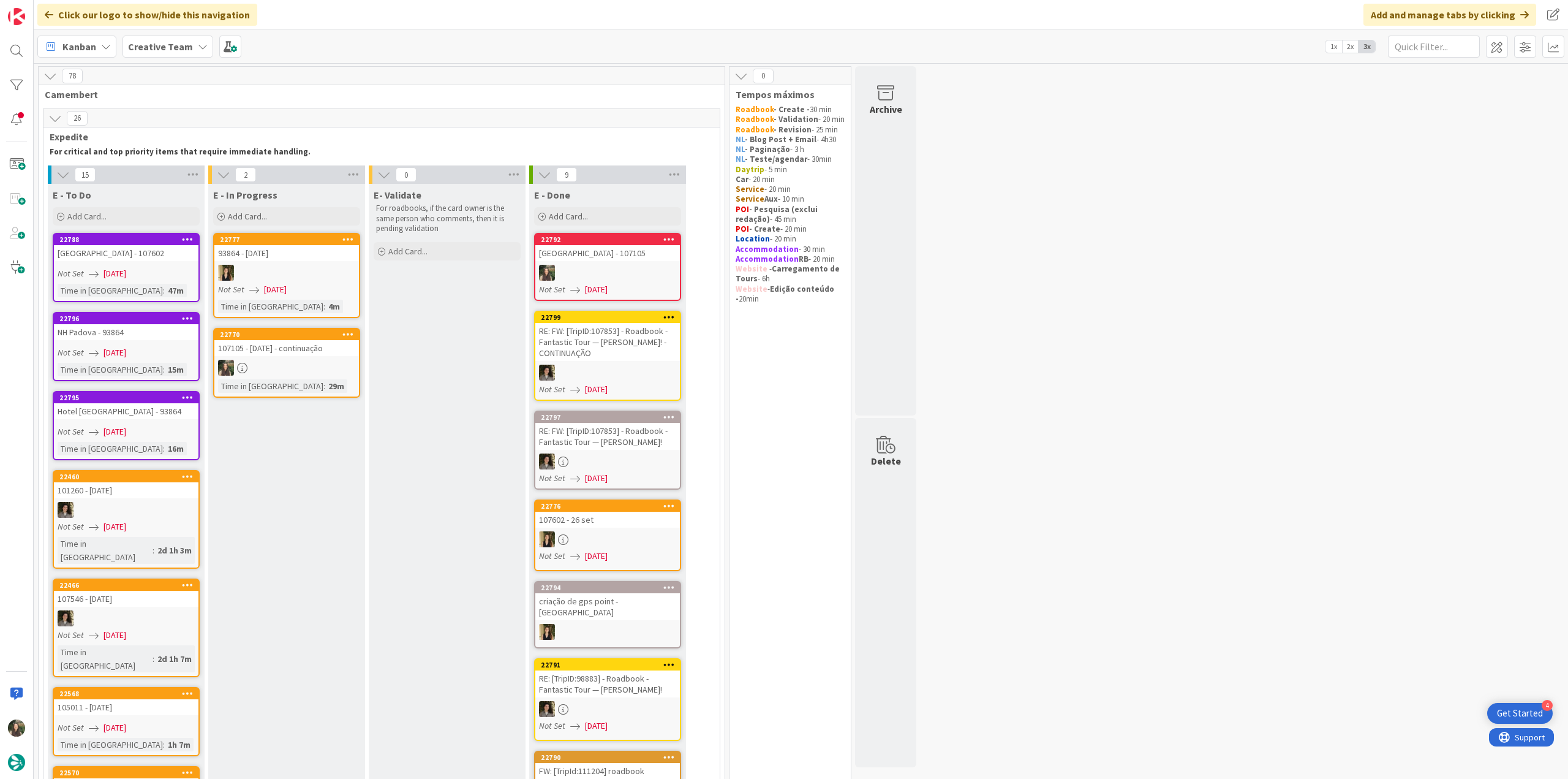
click at [322, 326] on div at bounding box center [286, 367] width 145 height 16
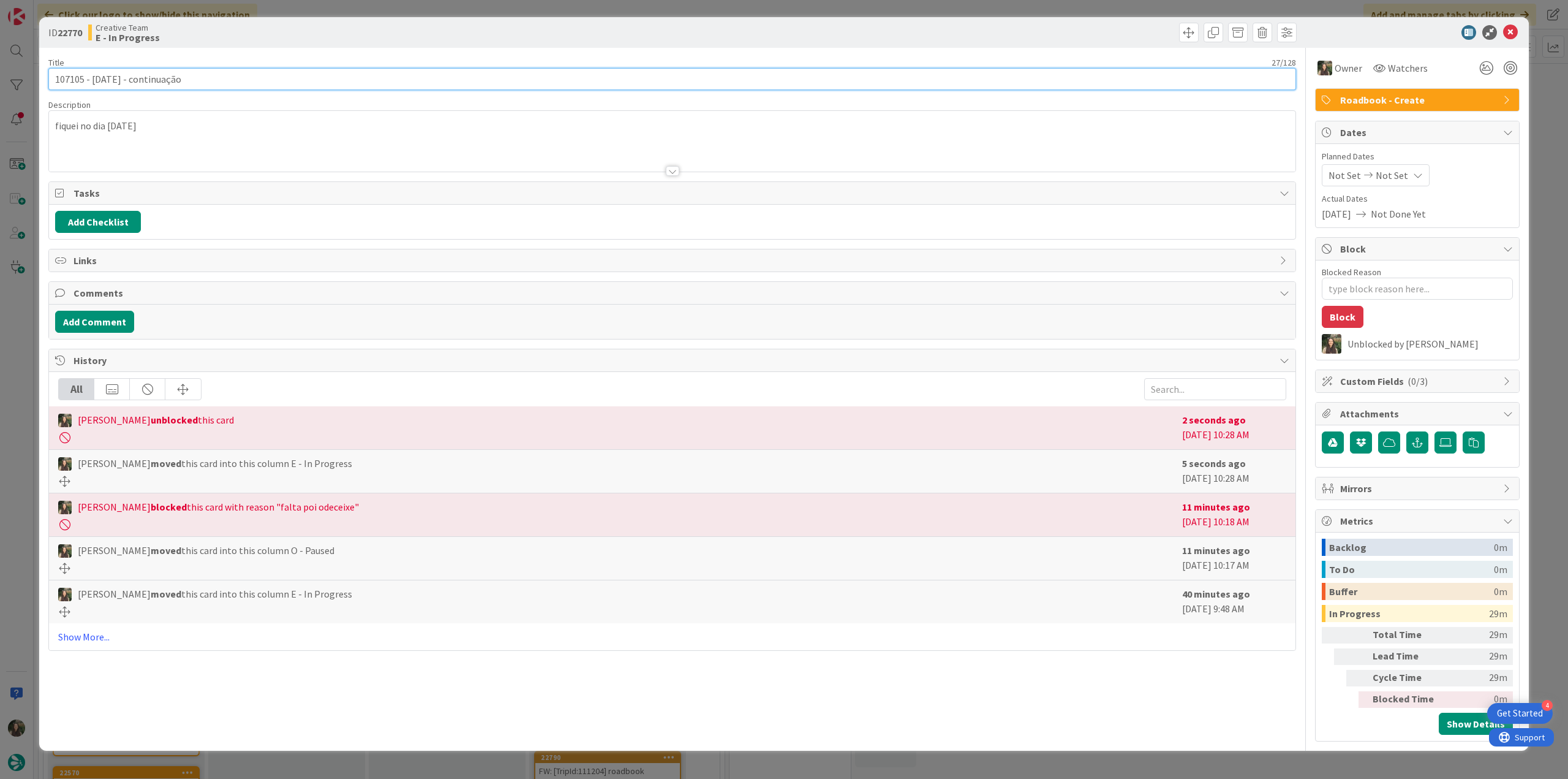
click at [69, 78] on input "107105 - [DATE] - continuação" at bounding box center [672, 79] width 1247 height 22
click at [25, 326] on div "ID 22770 Creative Team E - In Progress Title 27 / 128 107105 - [DATE] - continu…" at bounding box center [784, 390] width 1568 height 779
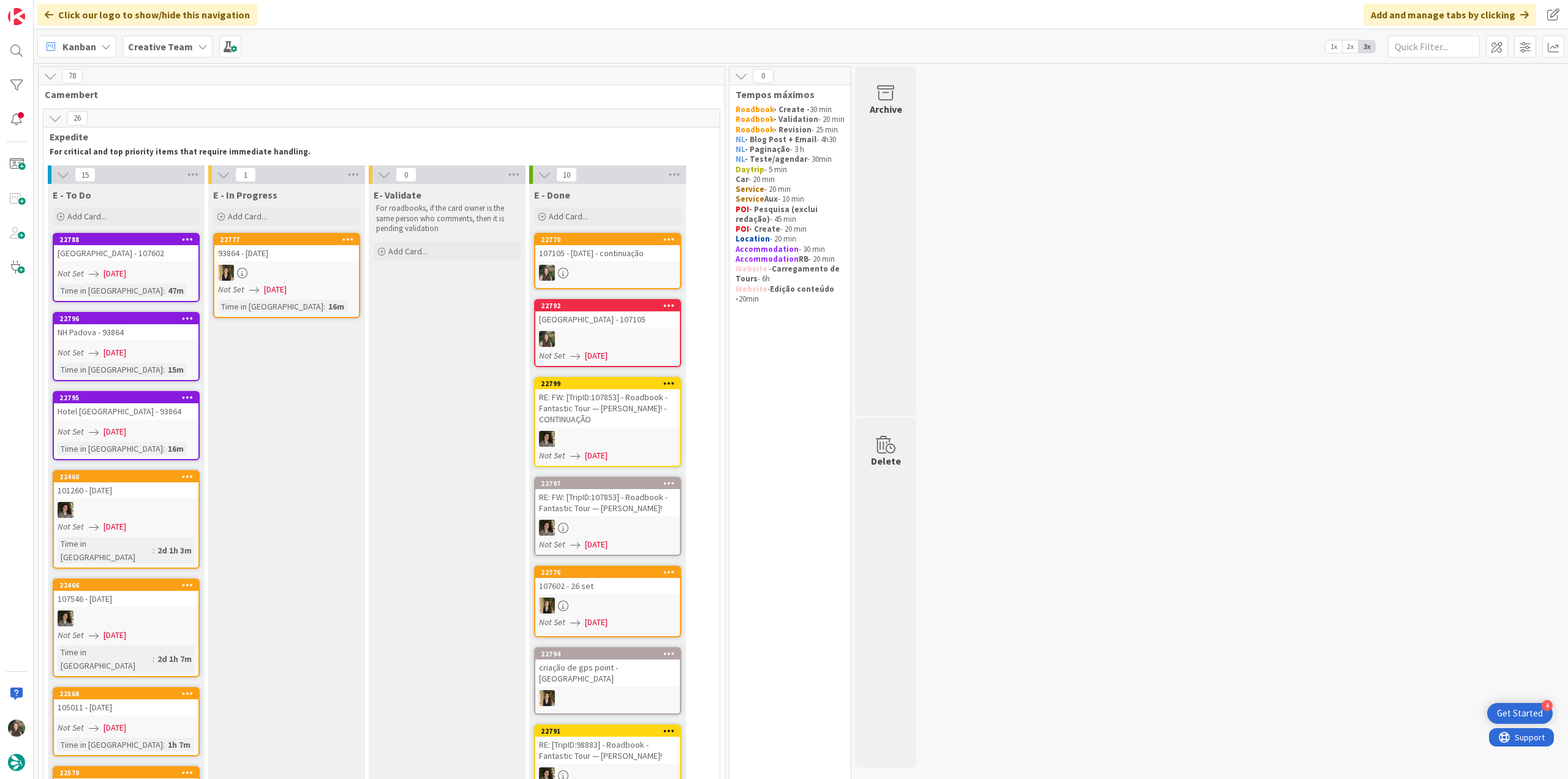
click at [640, 259] on div "107105 - [DATE] - continuação" at bounding box center [607, 252] width 145 height 16
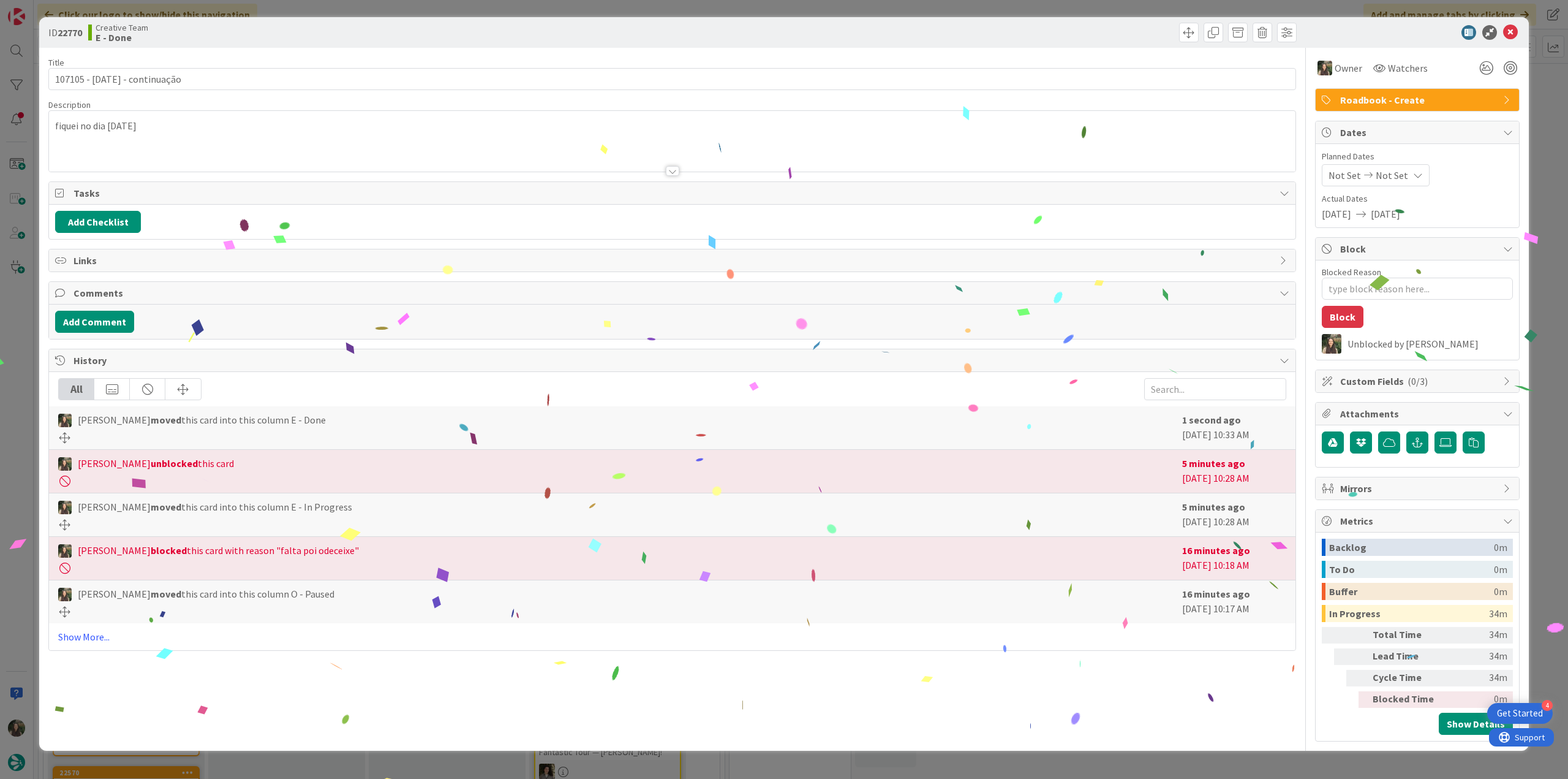
click at [748, 326] on div "ID 22770 Creative Team E - Done Title 27 / 128 107105 - [DATE] - continuação De…" at bounding box center [784, 390] width 1568 height 779
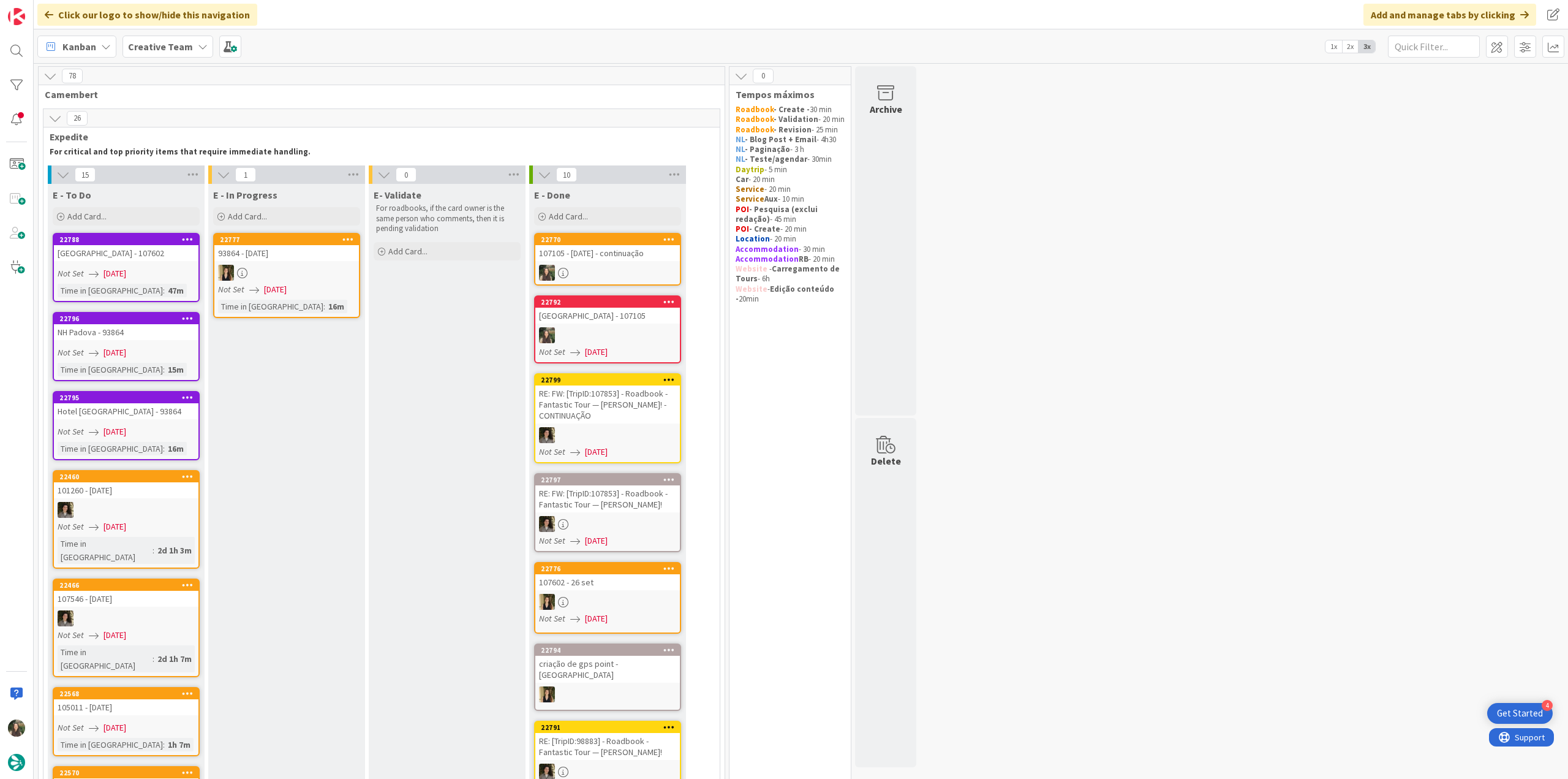
click at [172, 326] on div "Not Set [DATE]" at bounding box center [128, 353] width 141 height 13
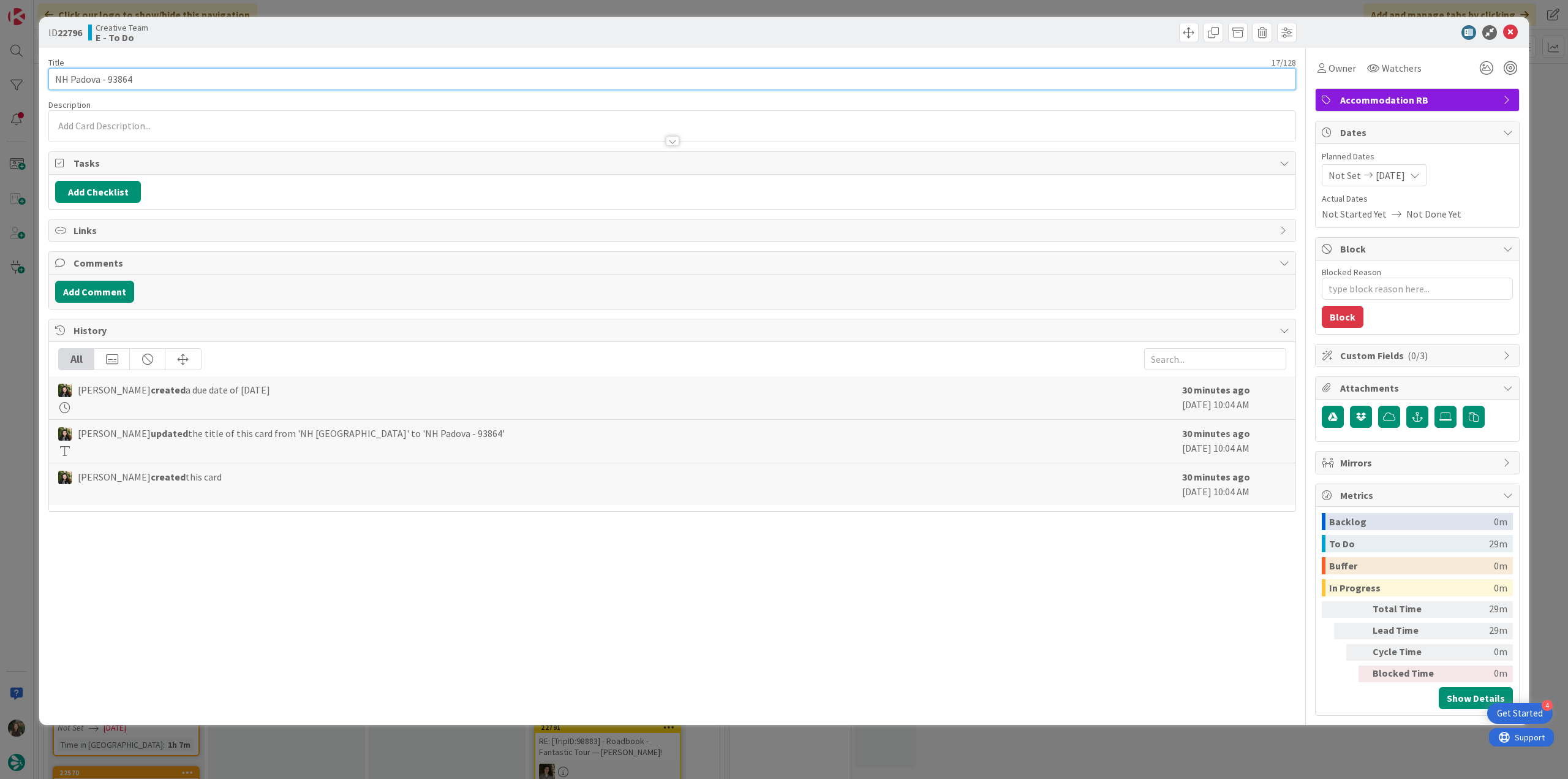
drag, startPoint x: 55, startPoint y: 76, endPoint x: 97, endPoint y: 73, distance: 42.1
click at [97, 73] on input "NH Padova - 93864" at bounding box center [672, 79] width 1247 height 22
click at [82, 76] on input "NH Padova - 93864" at bounding box center [672, 79] width 1247 height 22
click at [96, 85] on input "NH Padova - 93864" at bounding box center [672, 79] width 1247 height 22
drag, startPoint x: 99, startPoint y: 79, endPoint x: 49, endPoint y: 82, distance: 50.1
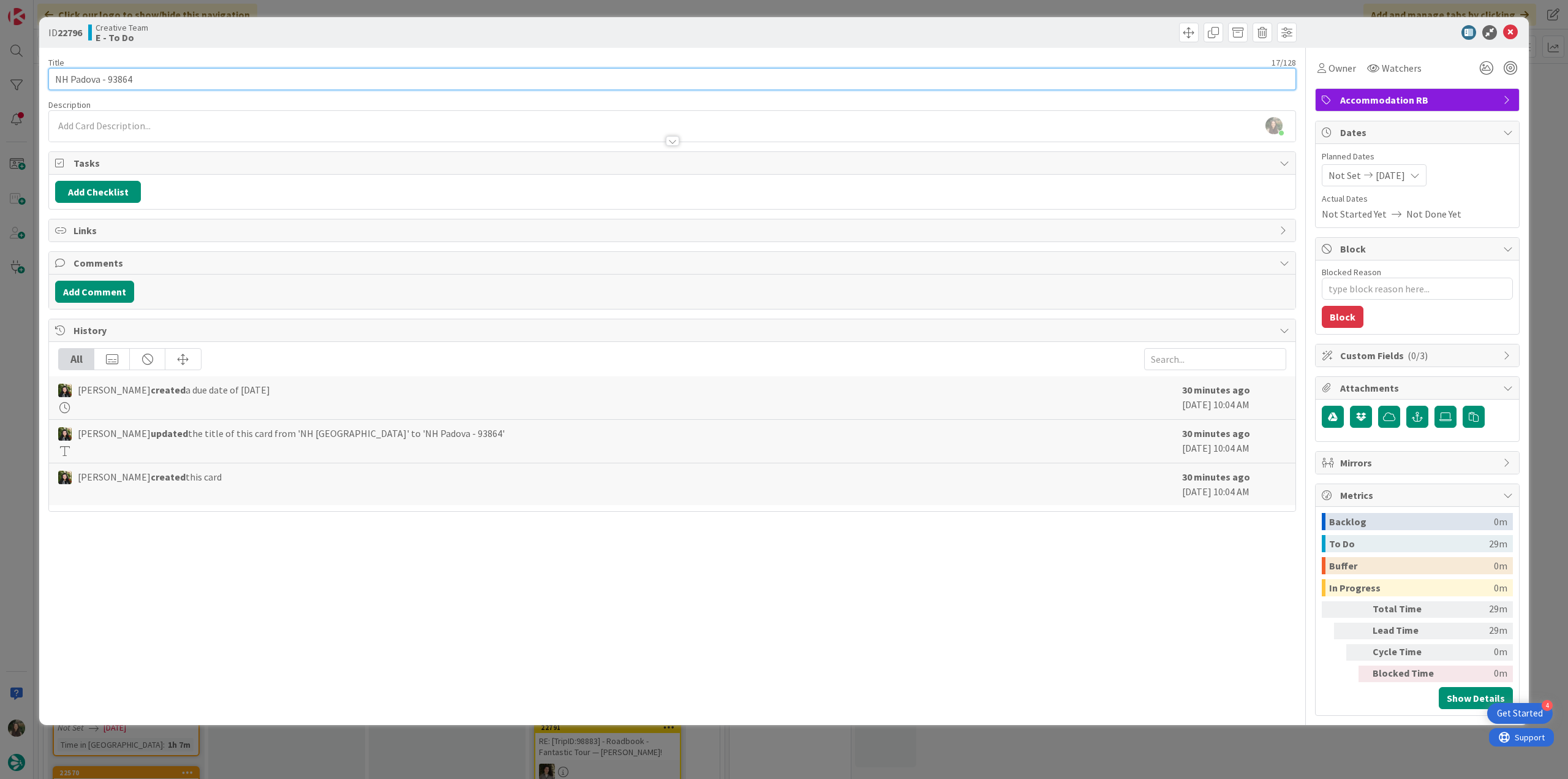
click at [49, 82] on input "NH Padova - 93864" at bounding box center [672, 79] width 1247 height 22
click at [25, 326] on div "ID 22796 Creative Team E - To Do Title 17 / 128 NH [GEOGRAPHIC_DATA] - 93864 De…" at bounding box center [784, 390] width 1568 height 779
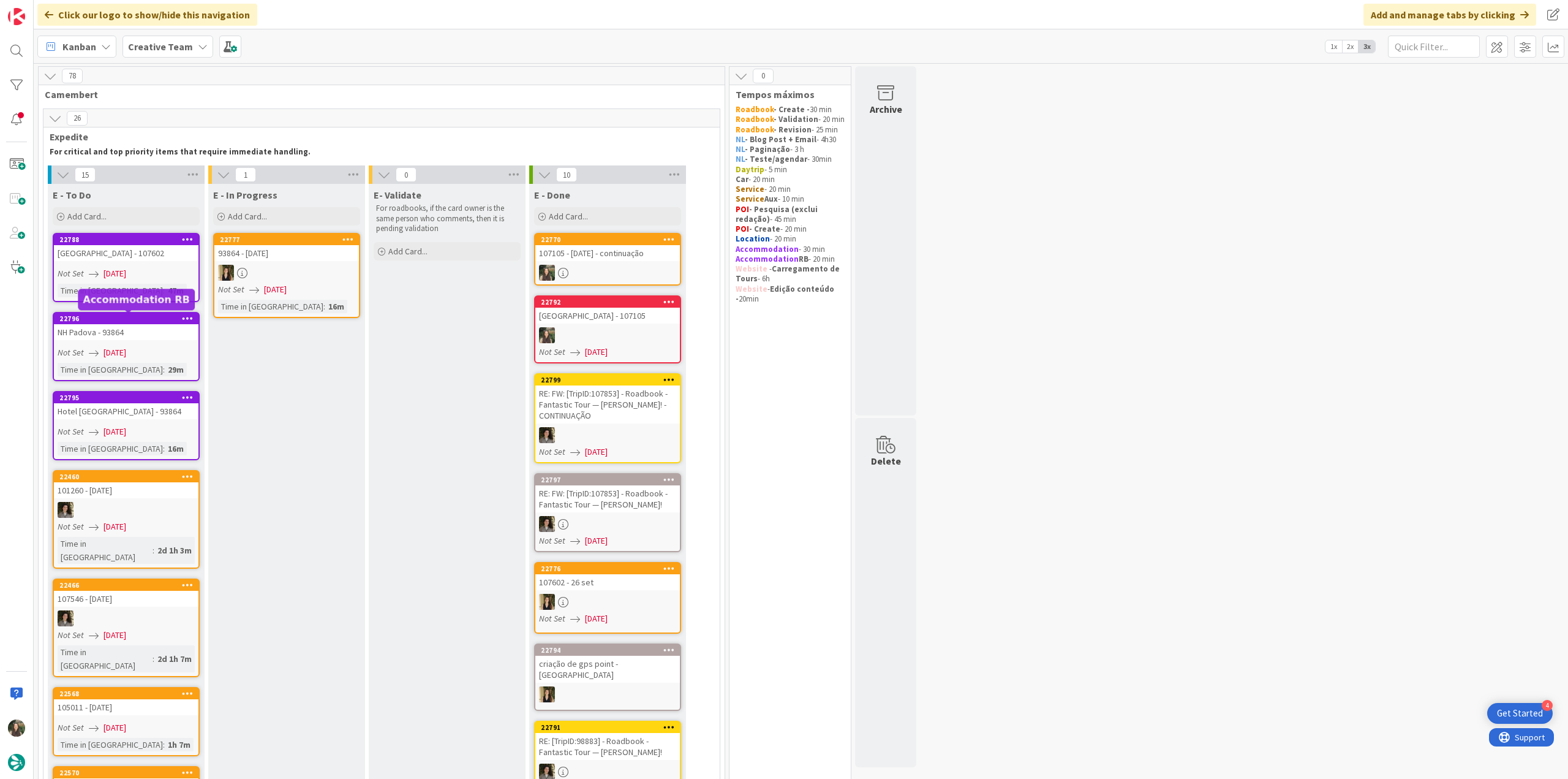
click at [164, 326] on div "Not Set [DATE]" at bounding box center [128, 353] width 141 height 13
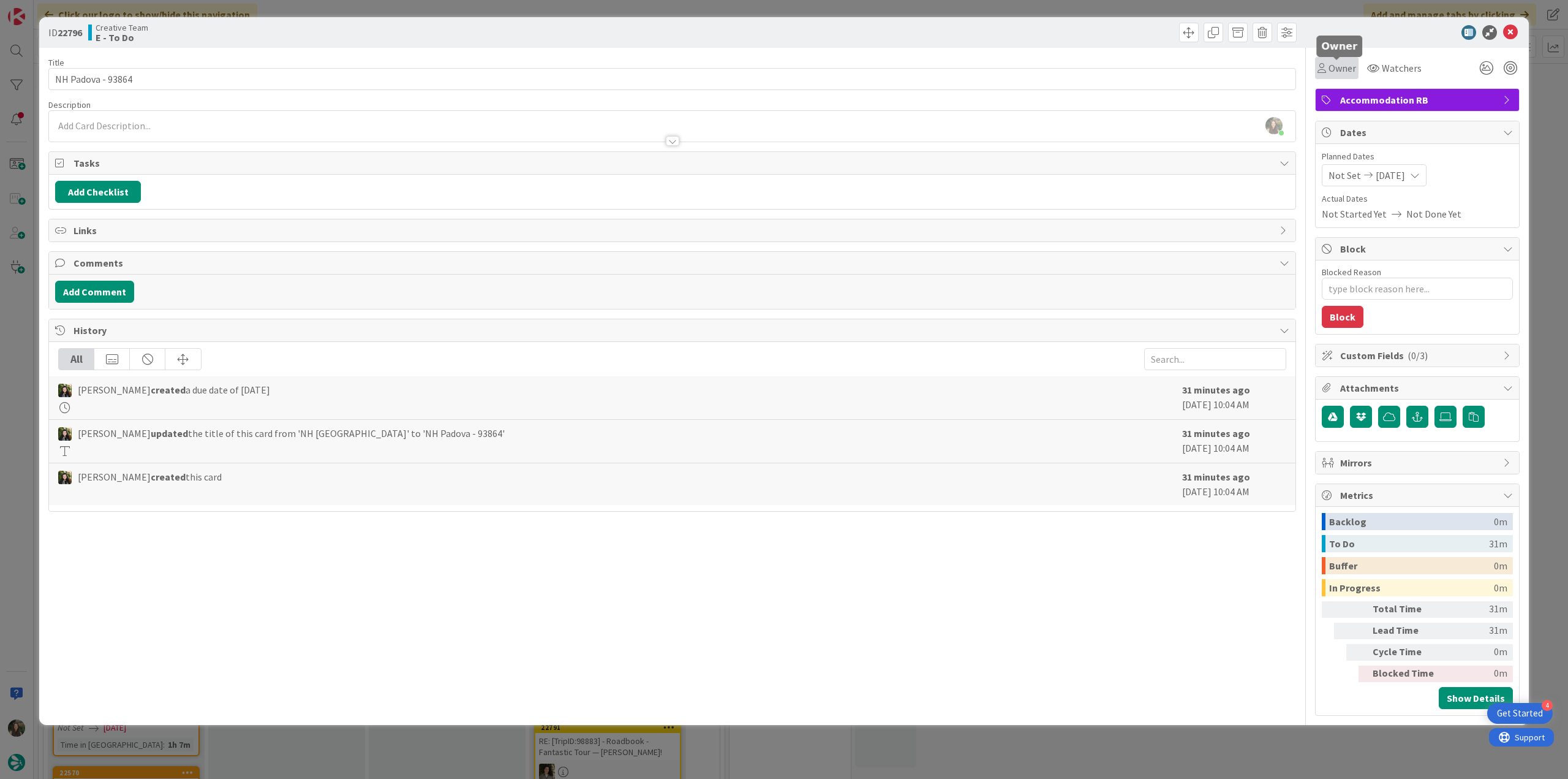
click at [748, 66] on span "Owner" at bounding box center [1342, 68] width 28 height 15
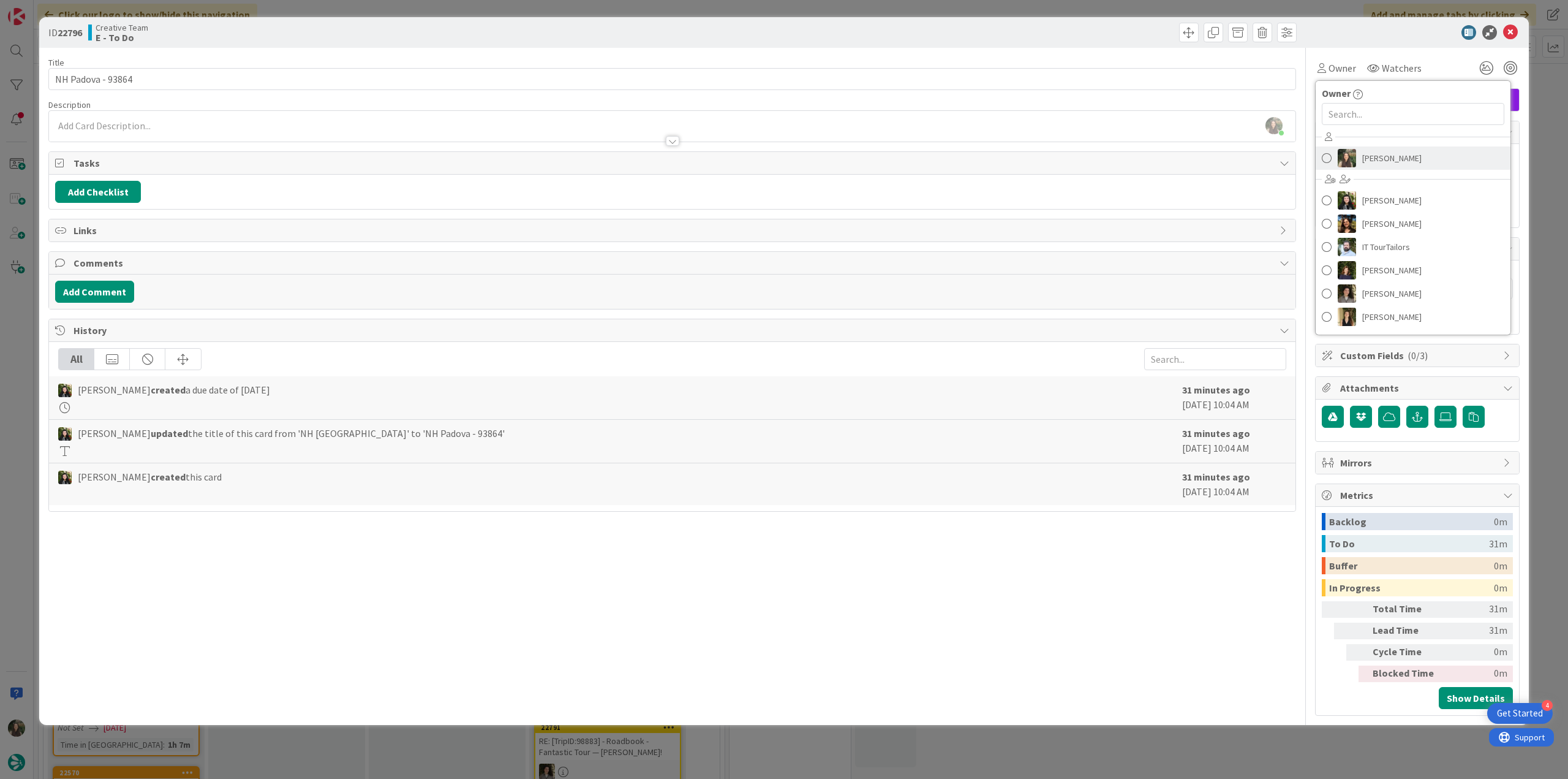
click at [748, 155] on span "[PERSON_NAME]" at bounding box center [1391, 158] width 60 height 18
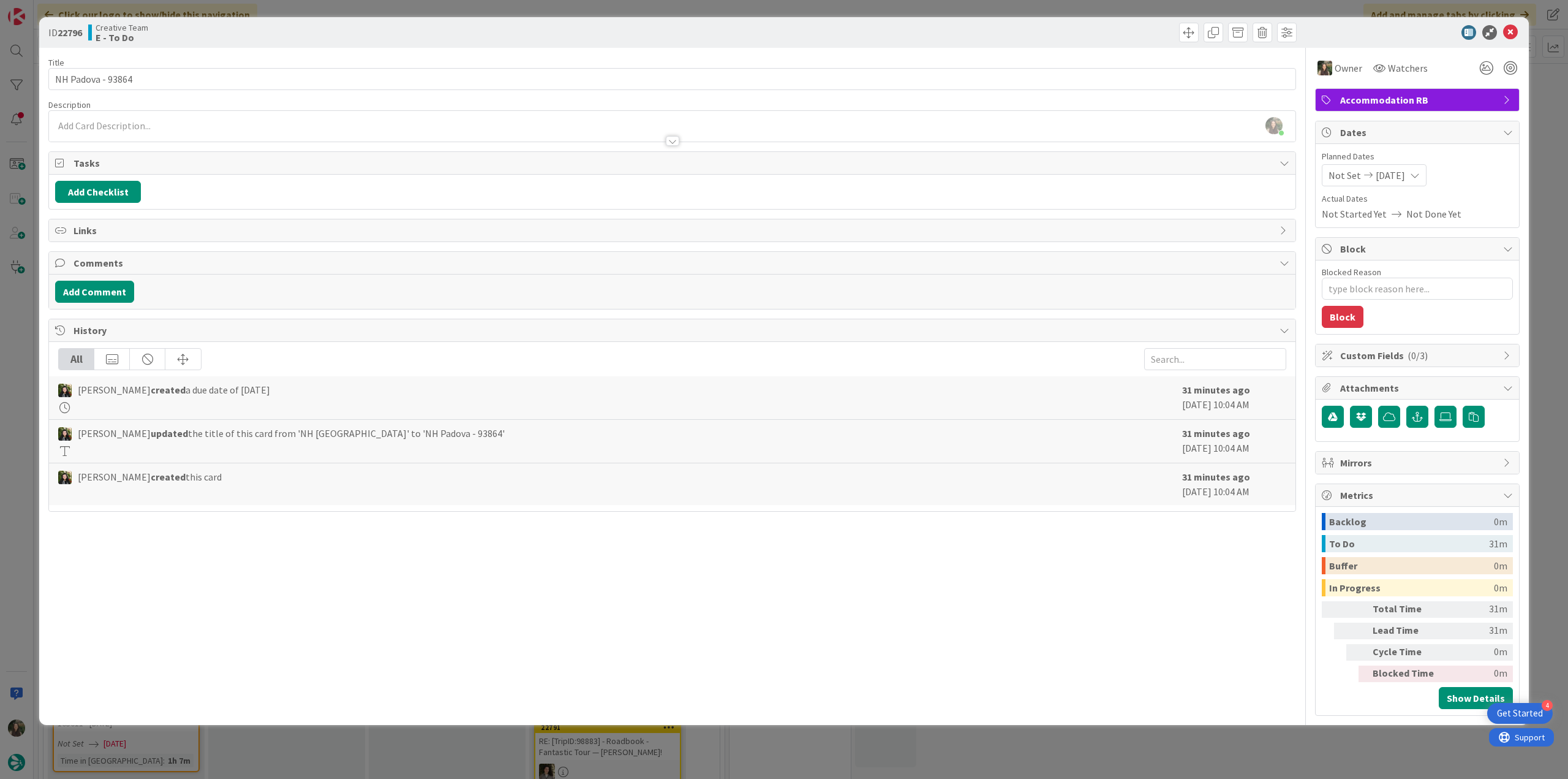
click at [748, 112] on div "ID 22796 Creative Team E - To Do Title 17 / 128 NH [GEOGRAPHIC_DATA] - 93864 De…" at bounding box center [784, 390] width 1568 height 779
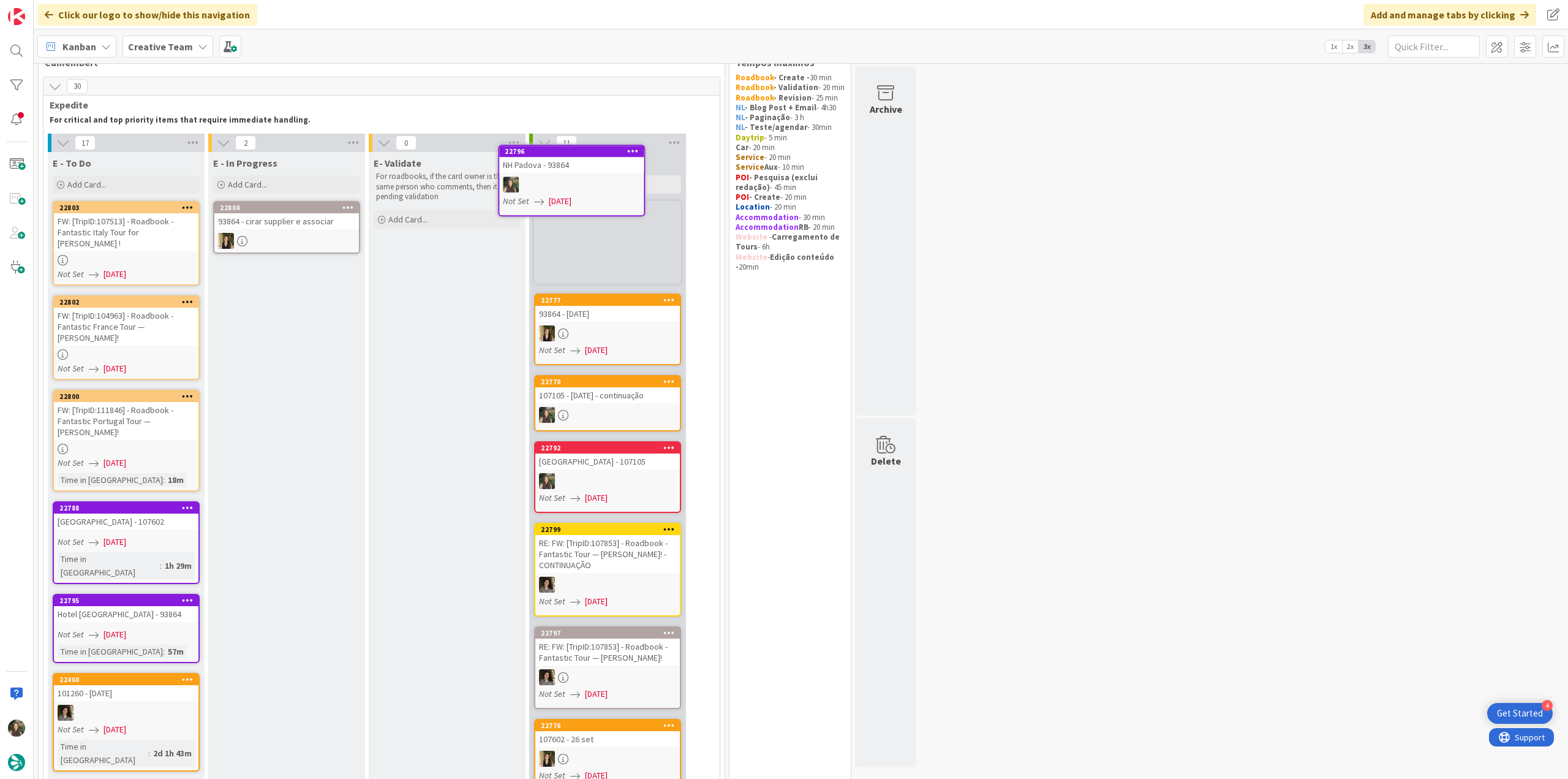
scroll to position [11, 0]
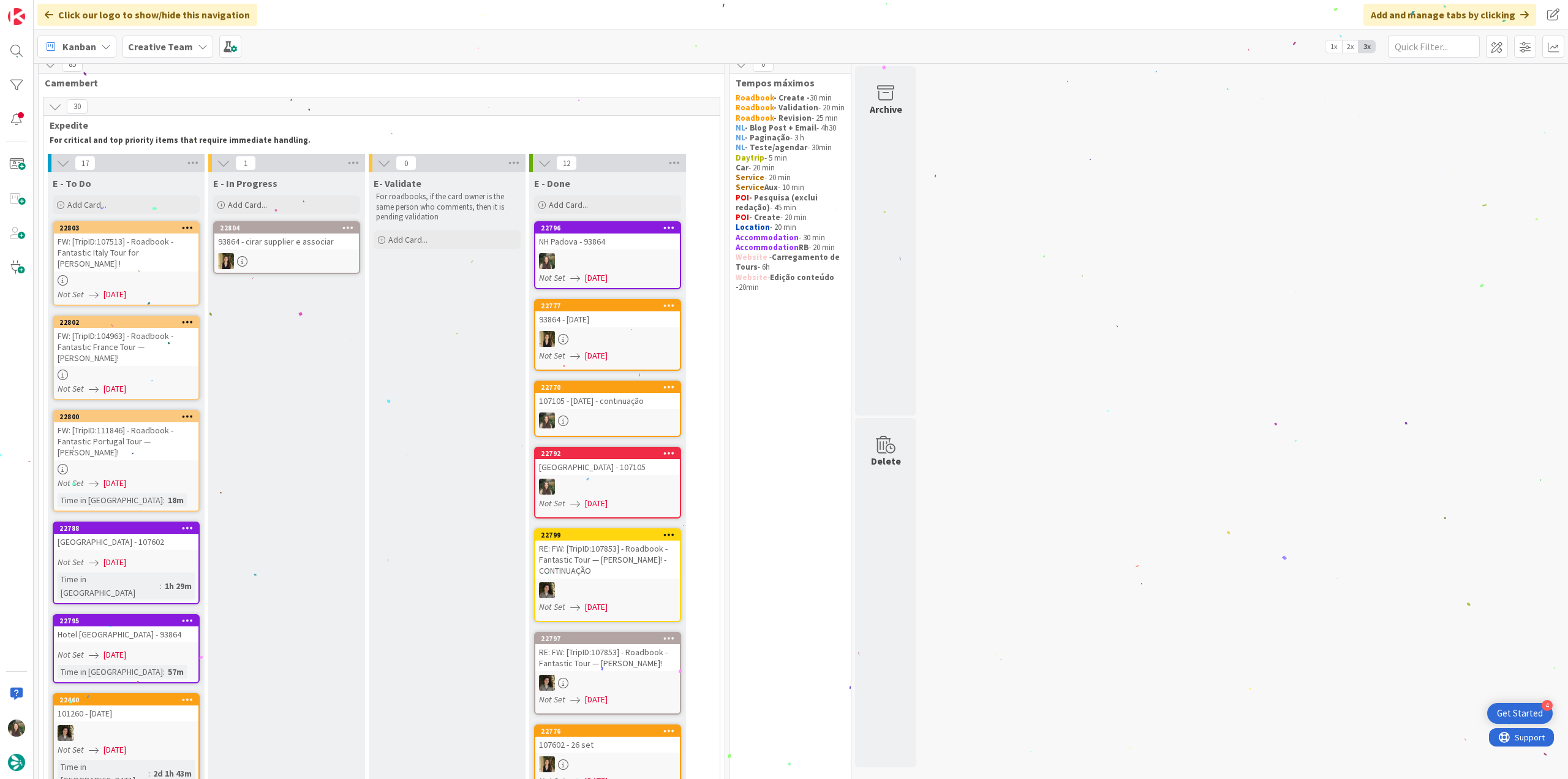
click at [631, 254] on div at bounding box center [607, 260] width 145 height 16
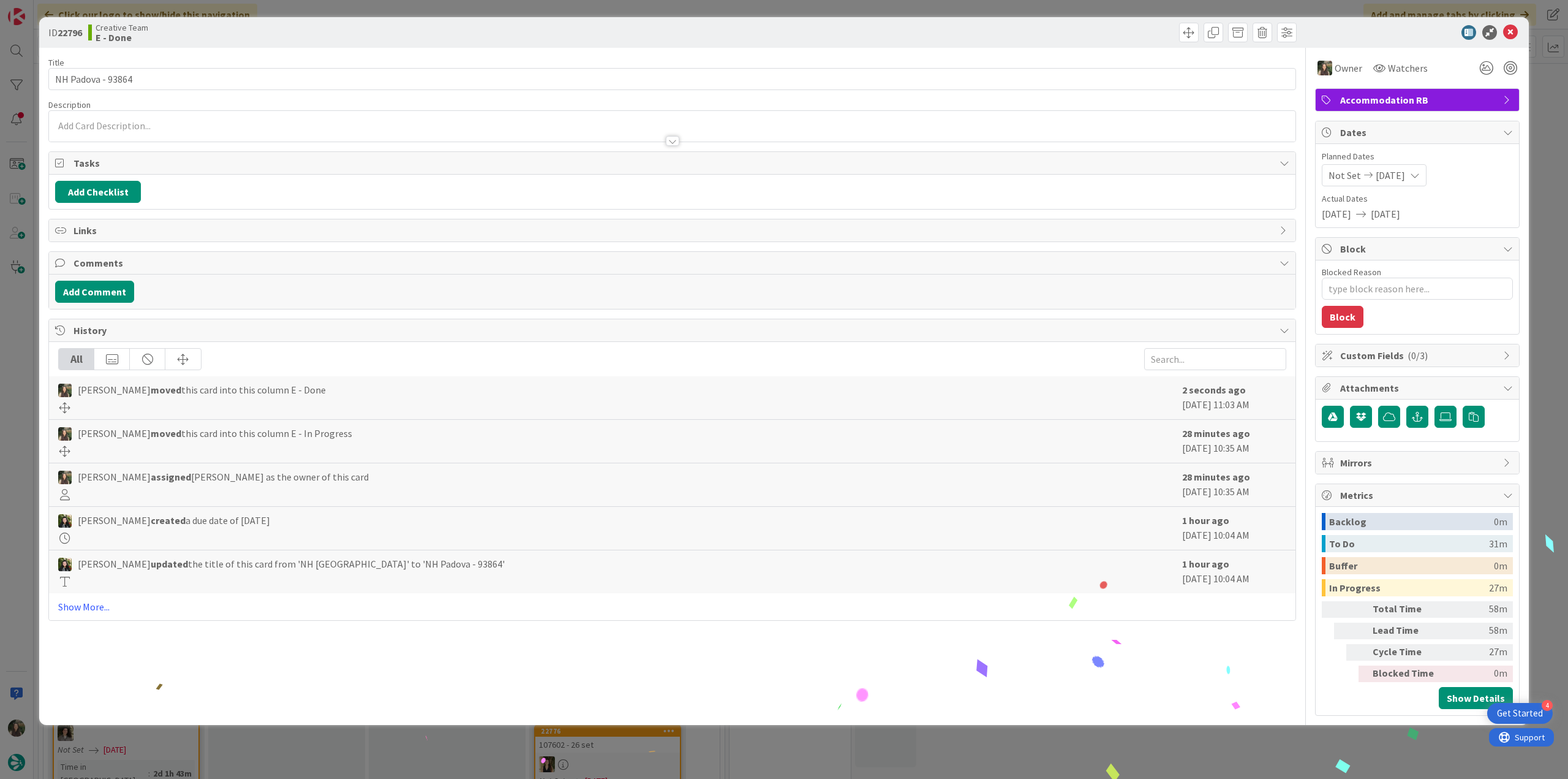
click at [748, 326] on div "ID 22796 Creative Team E - Done Title 17 / 128 NH [GEOGRAPHIC_DATA] - 93864 Des…" at bounding box center [784, 390] width 1568 height 779
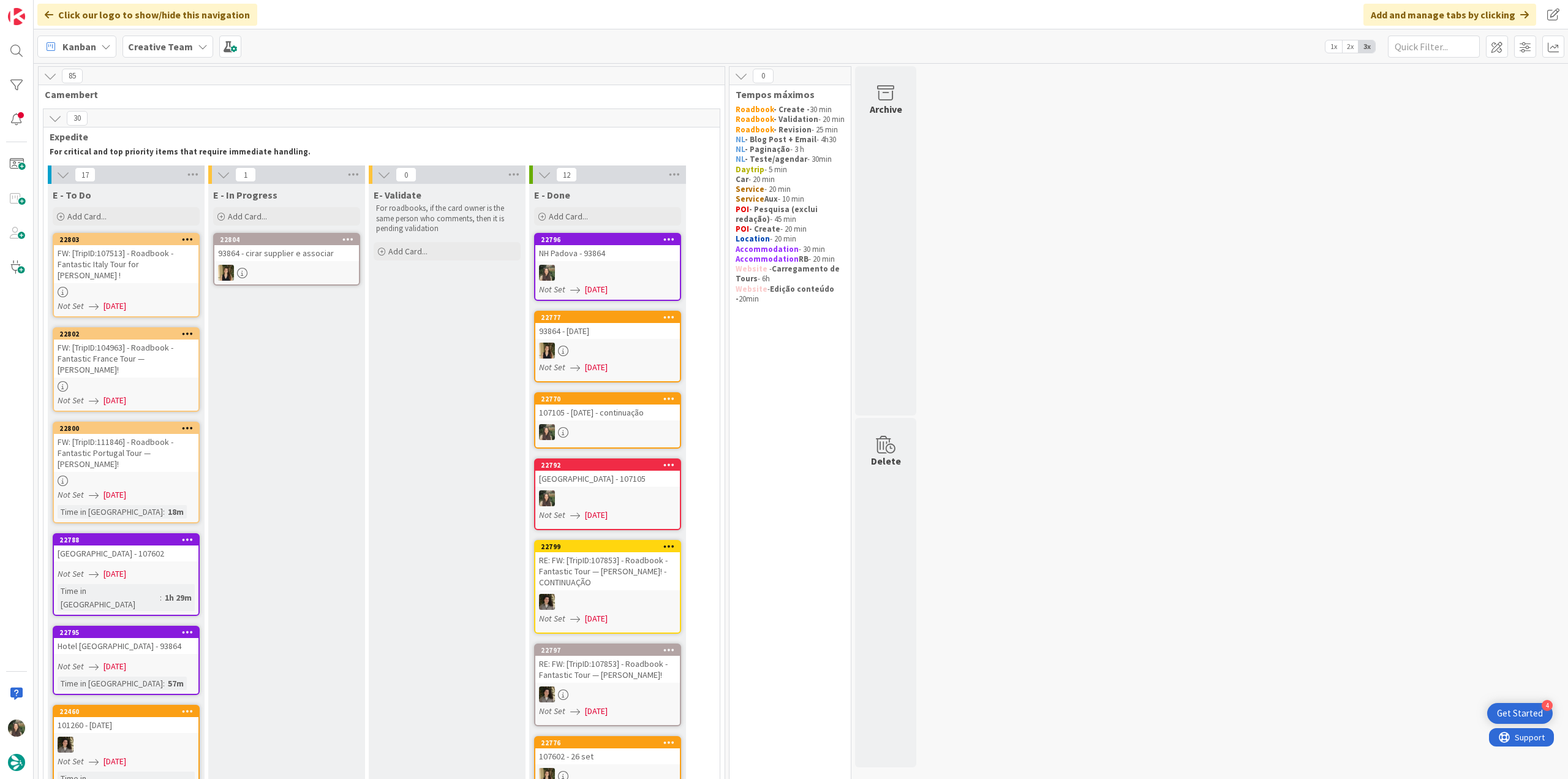
click at [128, 255] on div "FW: [TripID:107513] - Roadbook - Fantastic Italy Tour for [PERSON_NAME] !" at bounding box center [126, 263] width 145 height 38
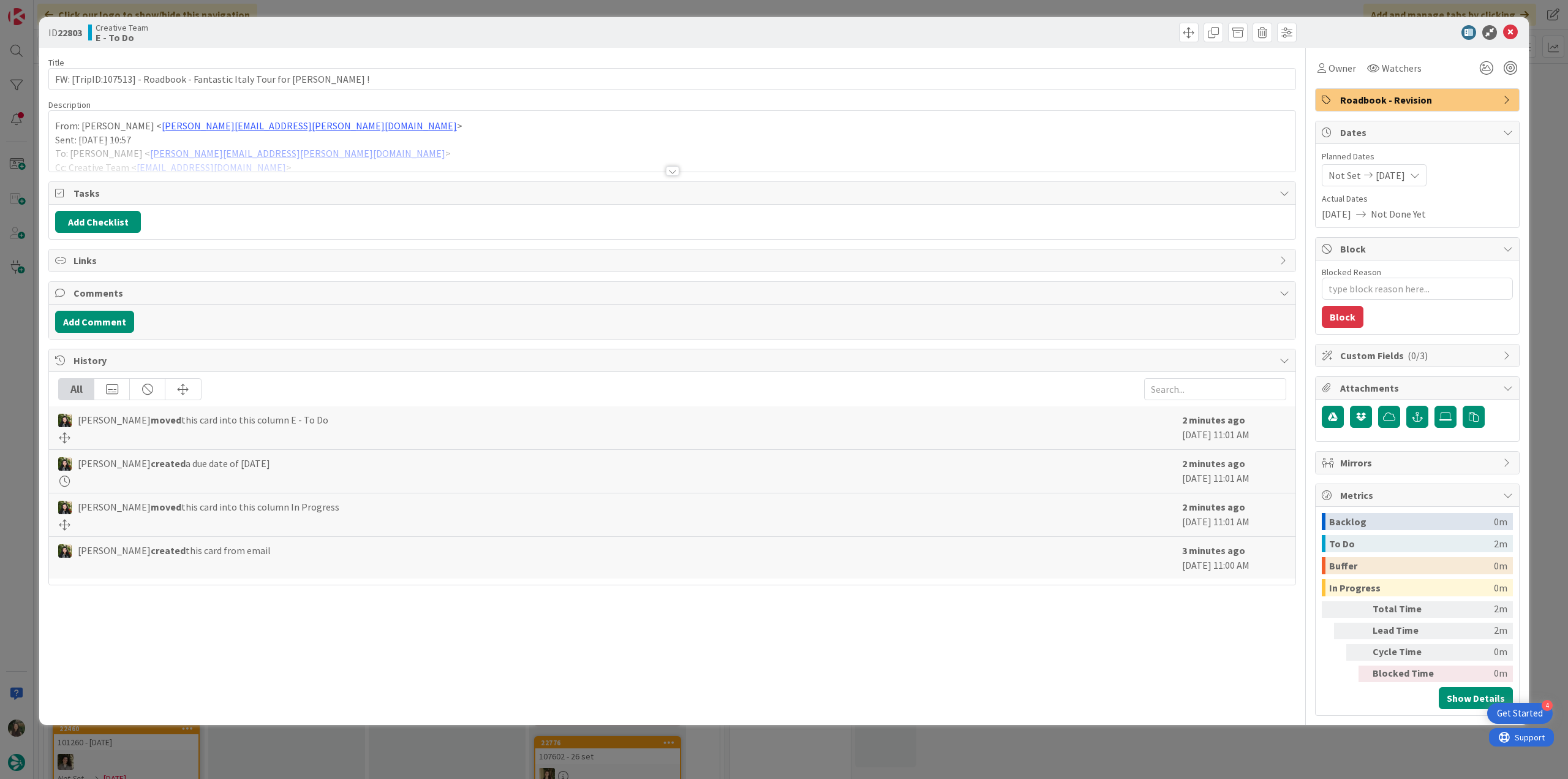
click at [344, 137] on p "Sent: [DATE] 10:57" at bounding box center [672, 139] width 1234 height 14
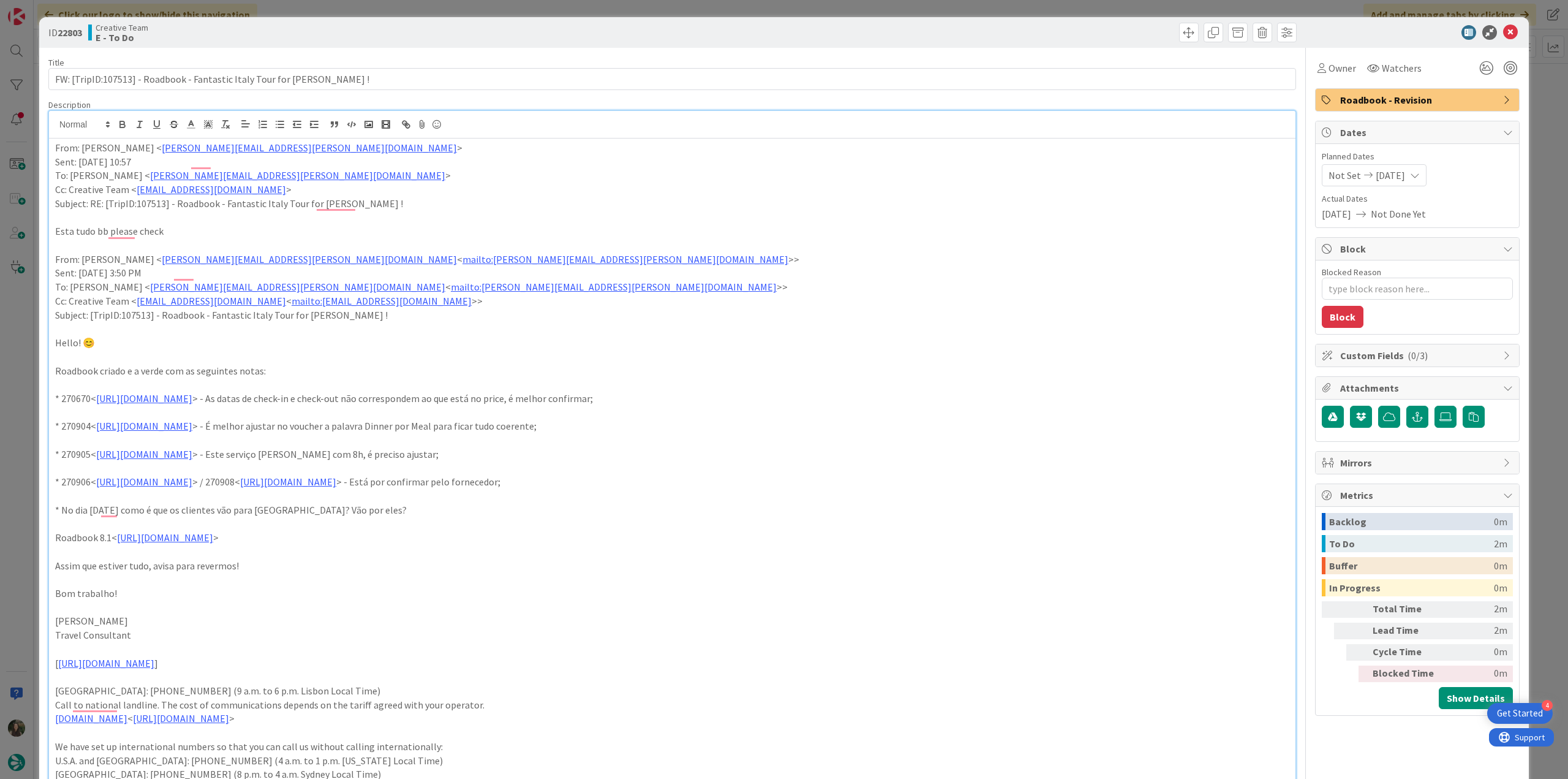
click at [13, 326] on div "ID 22803 Creative Team E - To Do Title 67 / 128 FW: [TripID:107513] - Roadbook …" at bounding box center [784, 390] width 1568 height 779
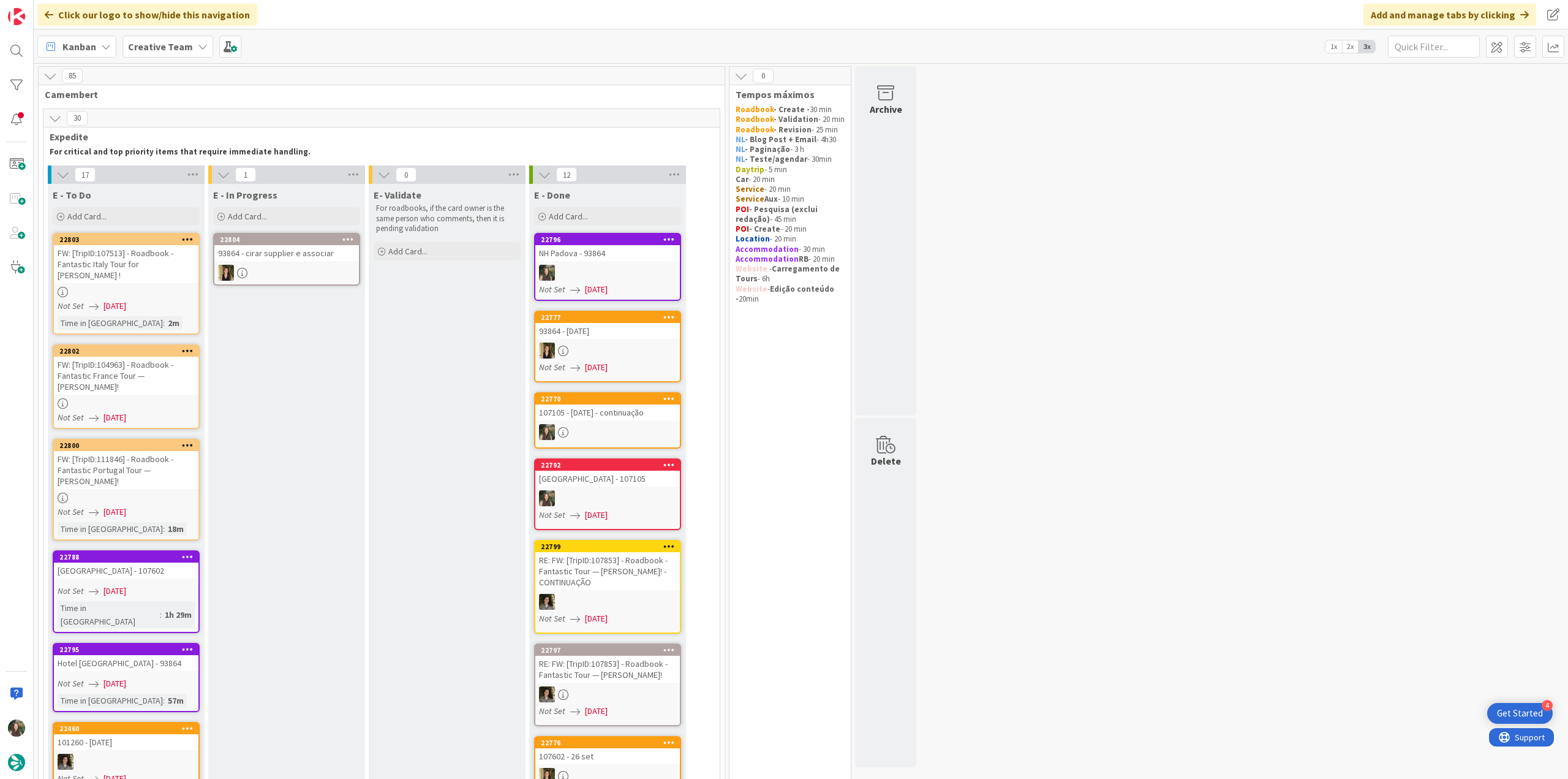
click at [155, 326] on div "FW: [TripID:104963] - Roadbook - Fantastic France Tour — [PERSON_NAME]!" at bounding box center [126, 376] width 145 height 38
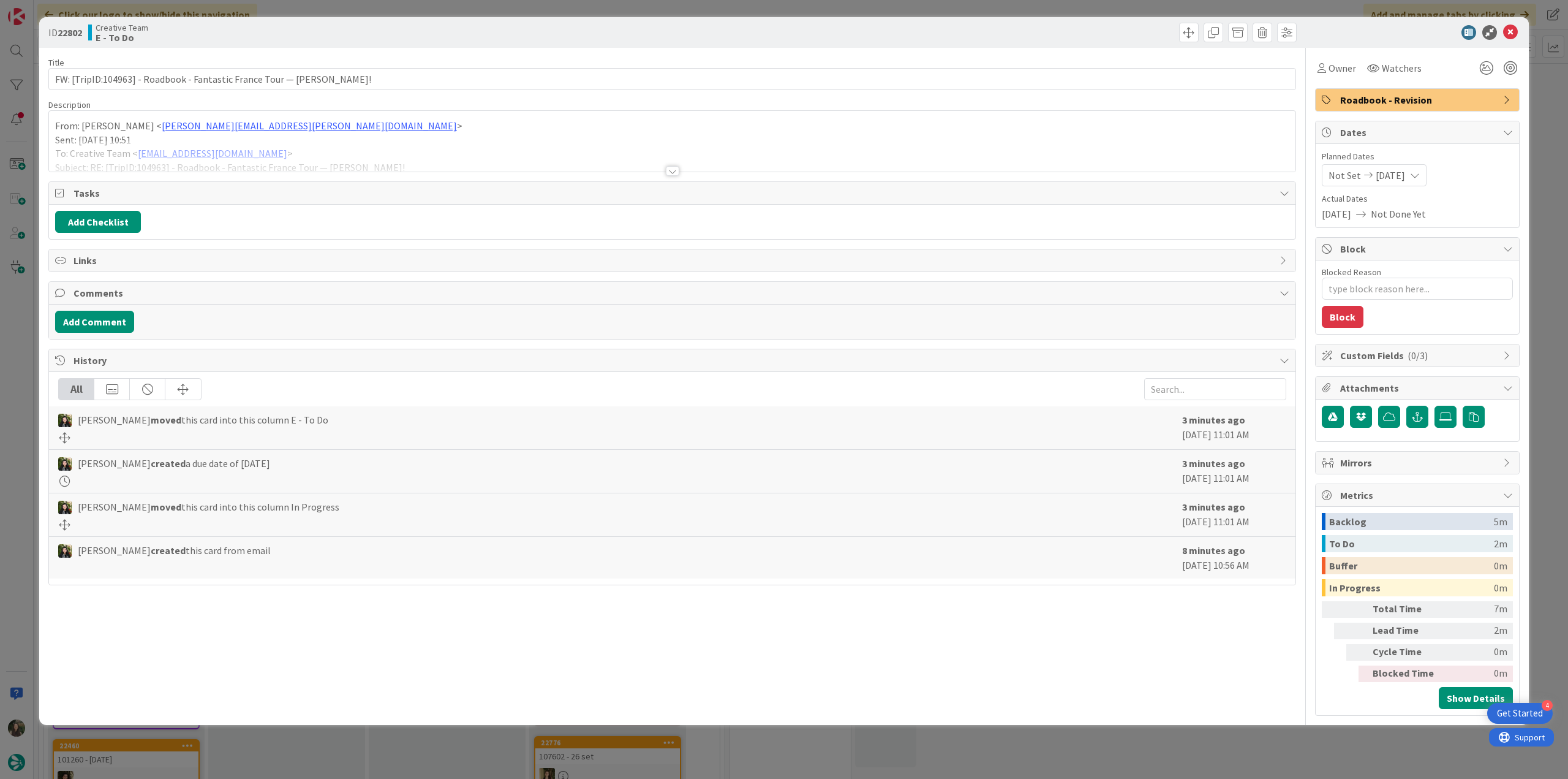
click at [397, 145] on div at bounding box center [672, 155] width 1247 height 31
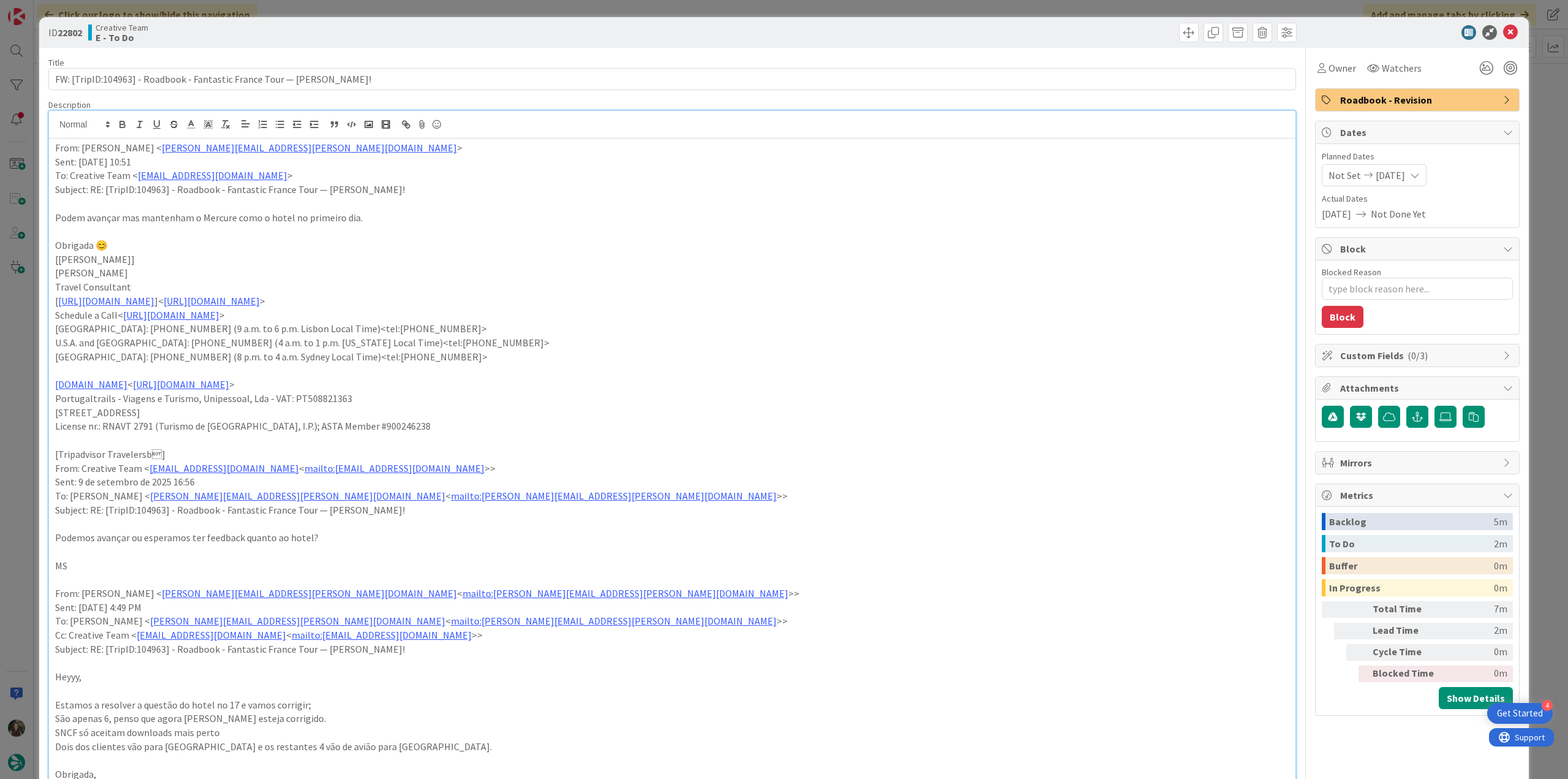
click at [20, 326] on div "ID 22802 Creative Team E - To Do Title 72 / 128 FW: [TripID:104963] - Roadbook …" at bounding box center [784, 390] width 1568 height 779
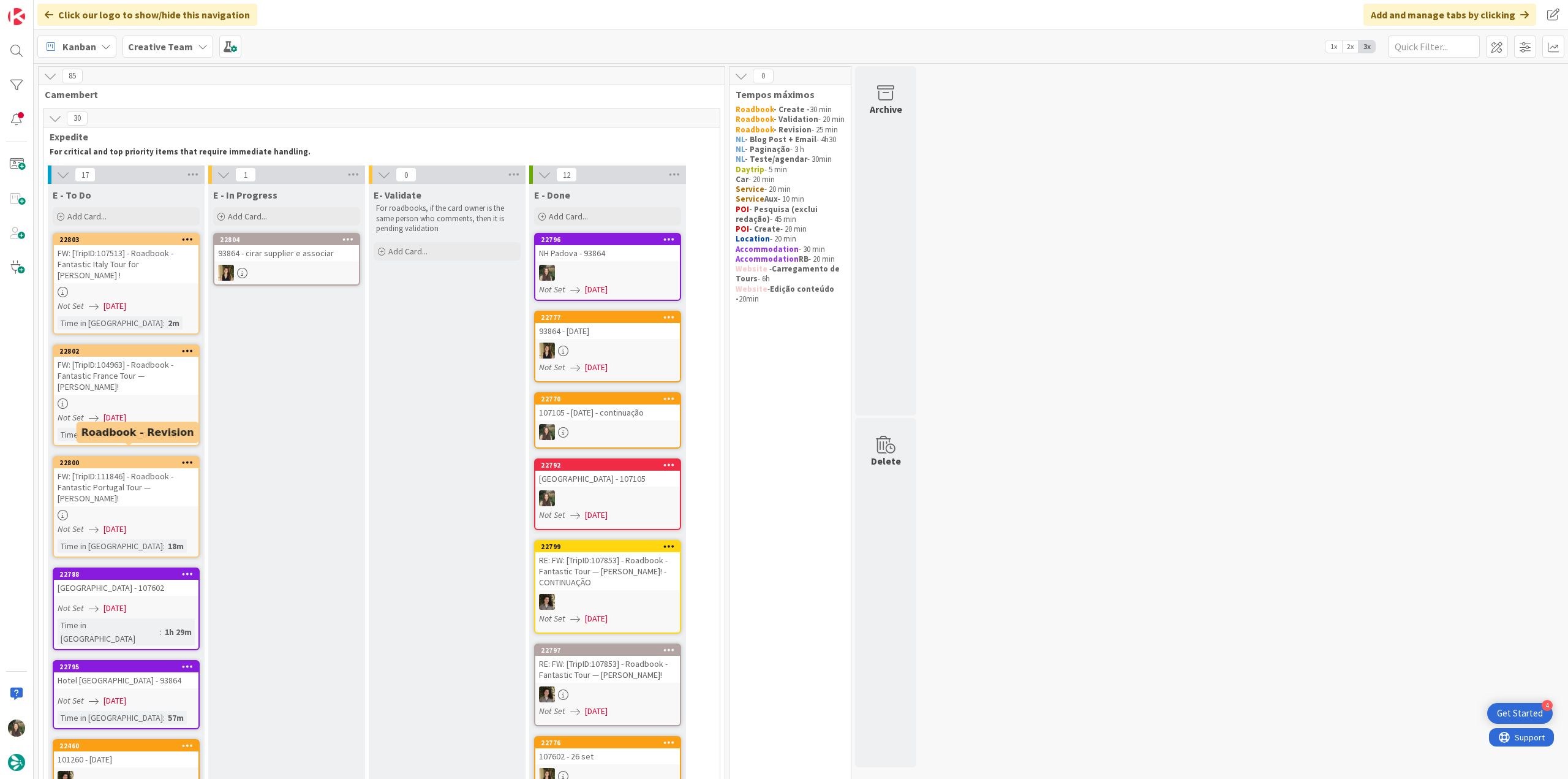
click at [124, 326] on div "FW: [TripID:111846] - Roadbook - Fantastic Portugal Tour — [PERSON_NAME]!" at bounding box center [126, 487] width 145 height 38
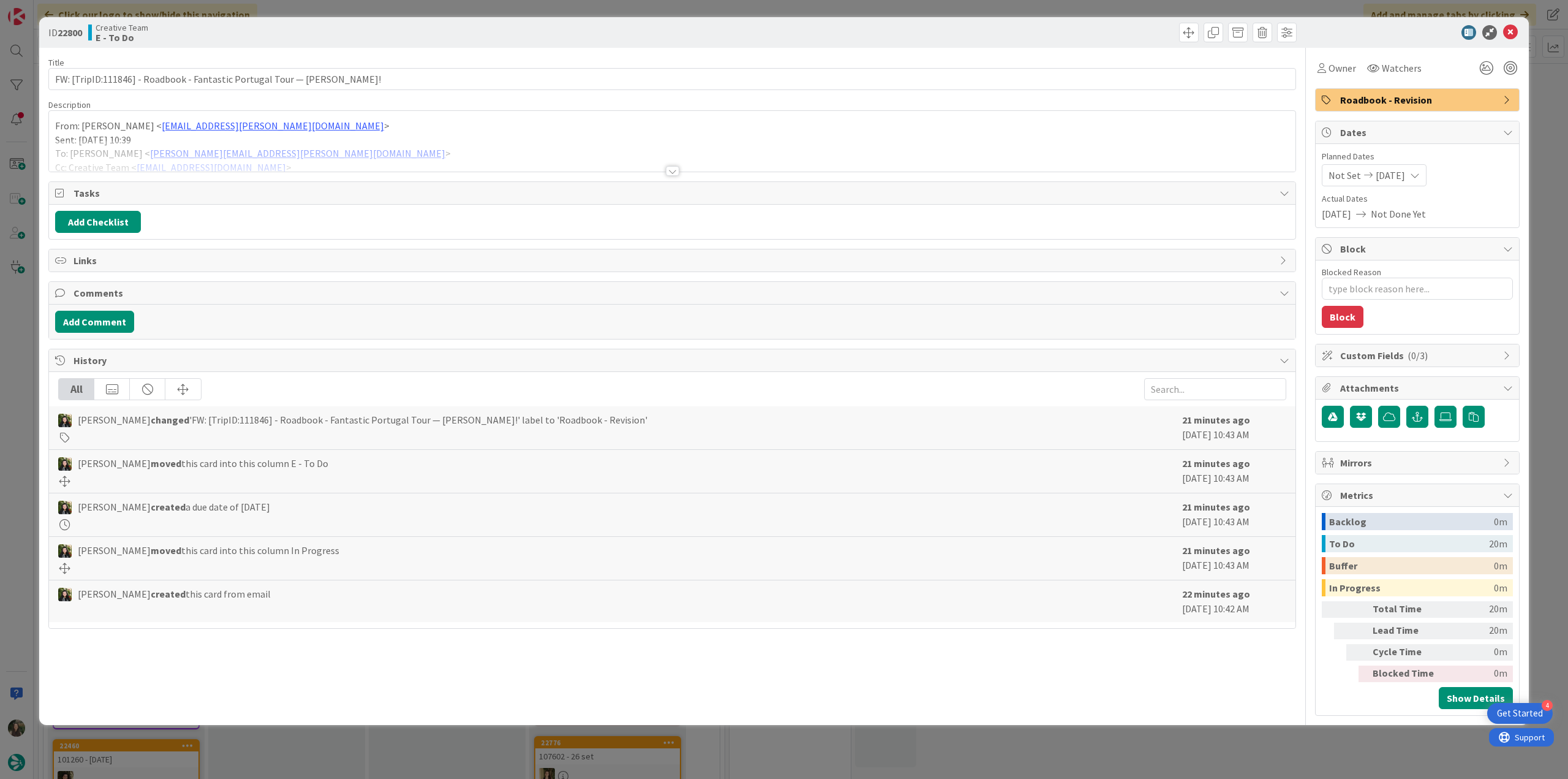
click at [399, 125] on p "From: [PERSON_NAME] < [PERSON_NAME][EMAIL_ADDRESS][PERSON_NAME][DOMAIN_NAME] >" at bounding box center [672, 125] width 1234 height 14
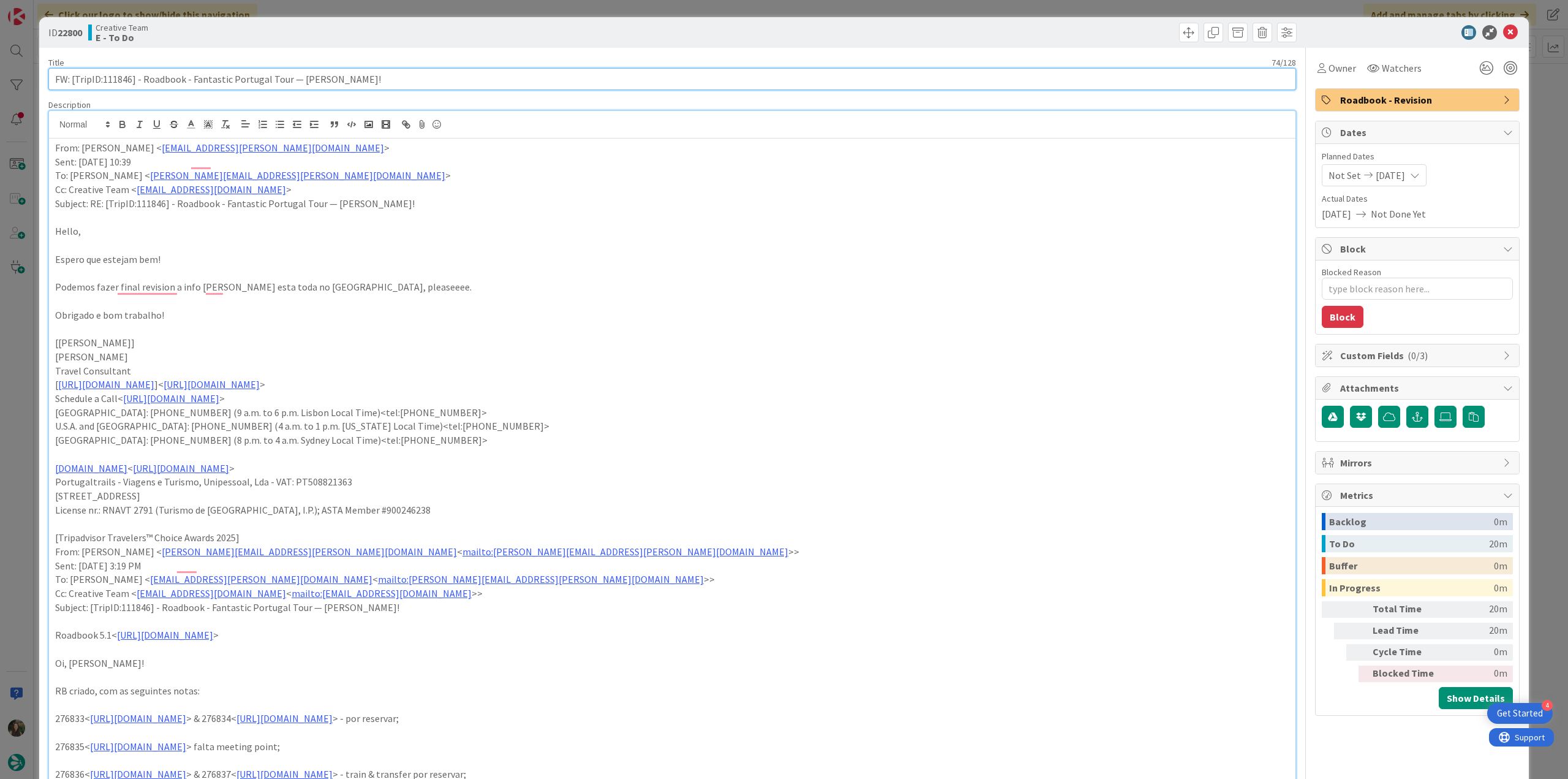
click at [121, 82] on input "FW: [TripID:111846] - Roadbook - Fantastic Portugal Tour — [PERSON_NAME]!" at bounding box center [672, 79] width 1247 height 22
click at [748, 77] on div "Owner" at bounding box center [1336, 68] width 43 height 22
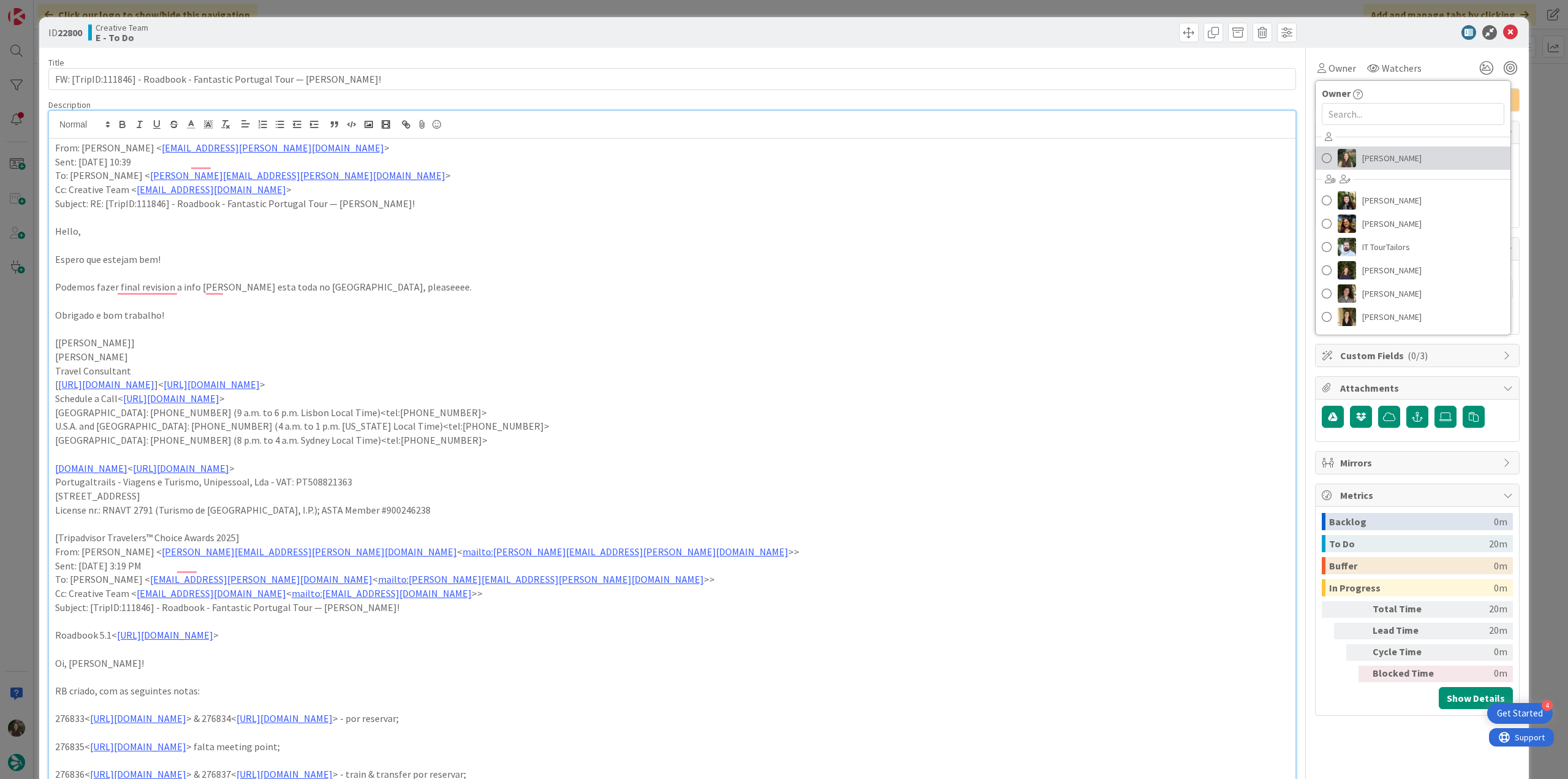
drag, startPoint x: 1369, startPoint y: 161, endPoint x: 1383, endPoint y: 162, distance: 14.0
click at [748, 161] on span "[PERSON_NAME]" at bounding box center [1391, 158] width 60 height 18
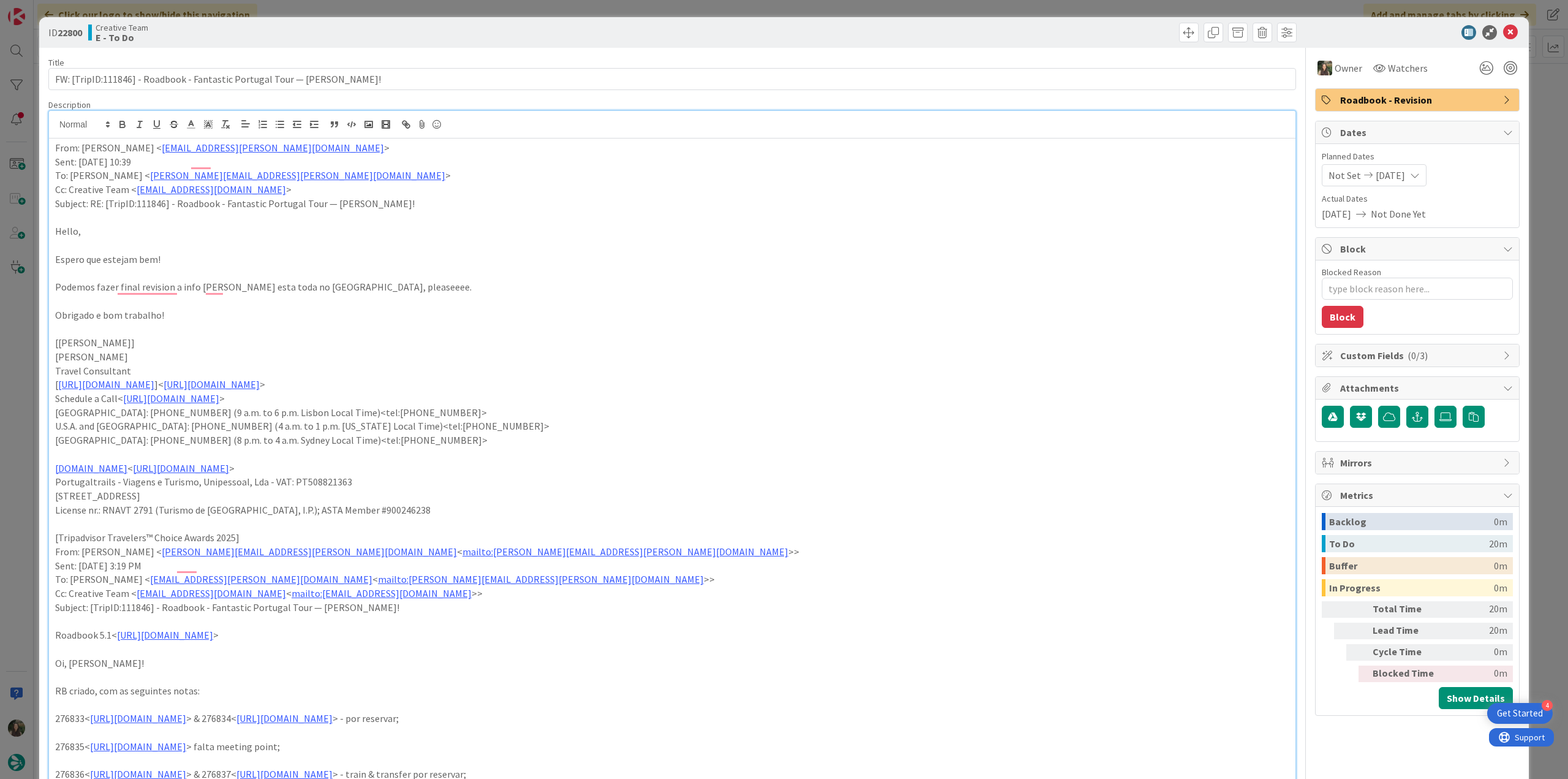
click at [748, 114] on div "ID 22800 Creative Team E - To Do Title 74 / 128 FW: [TripID:111846] - Roadbook …" at bounding box center [784, 390] width 1568 height 779
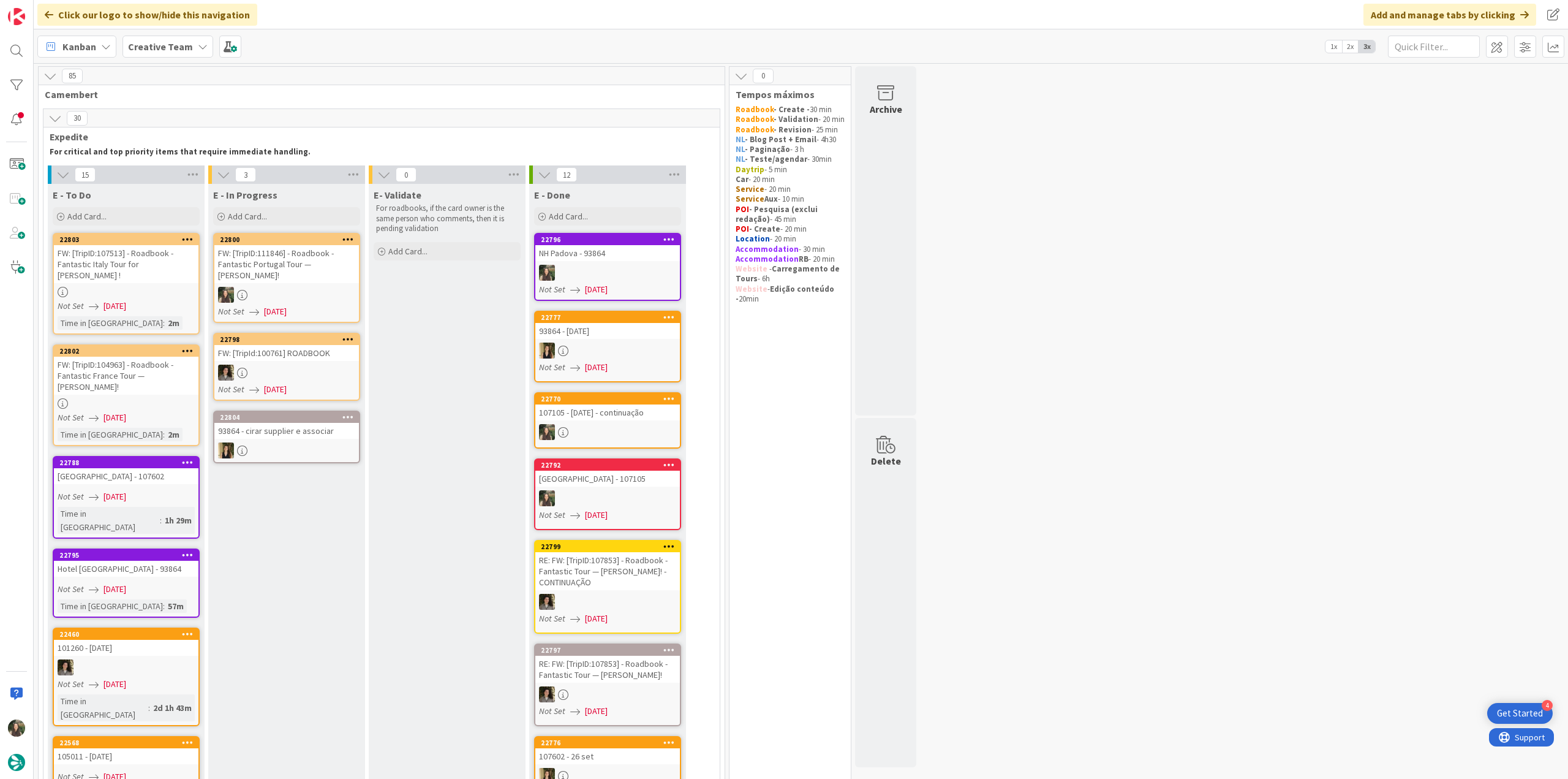
click at [296, 252] on div "FW: [TripID:111846] - Roadbook - Fantastic Portugal Tour — [PERSON_NAME]!" at bounding box center [286, 263] width 145 height 38
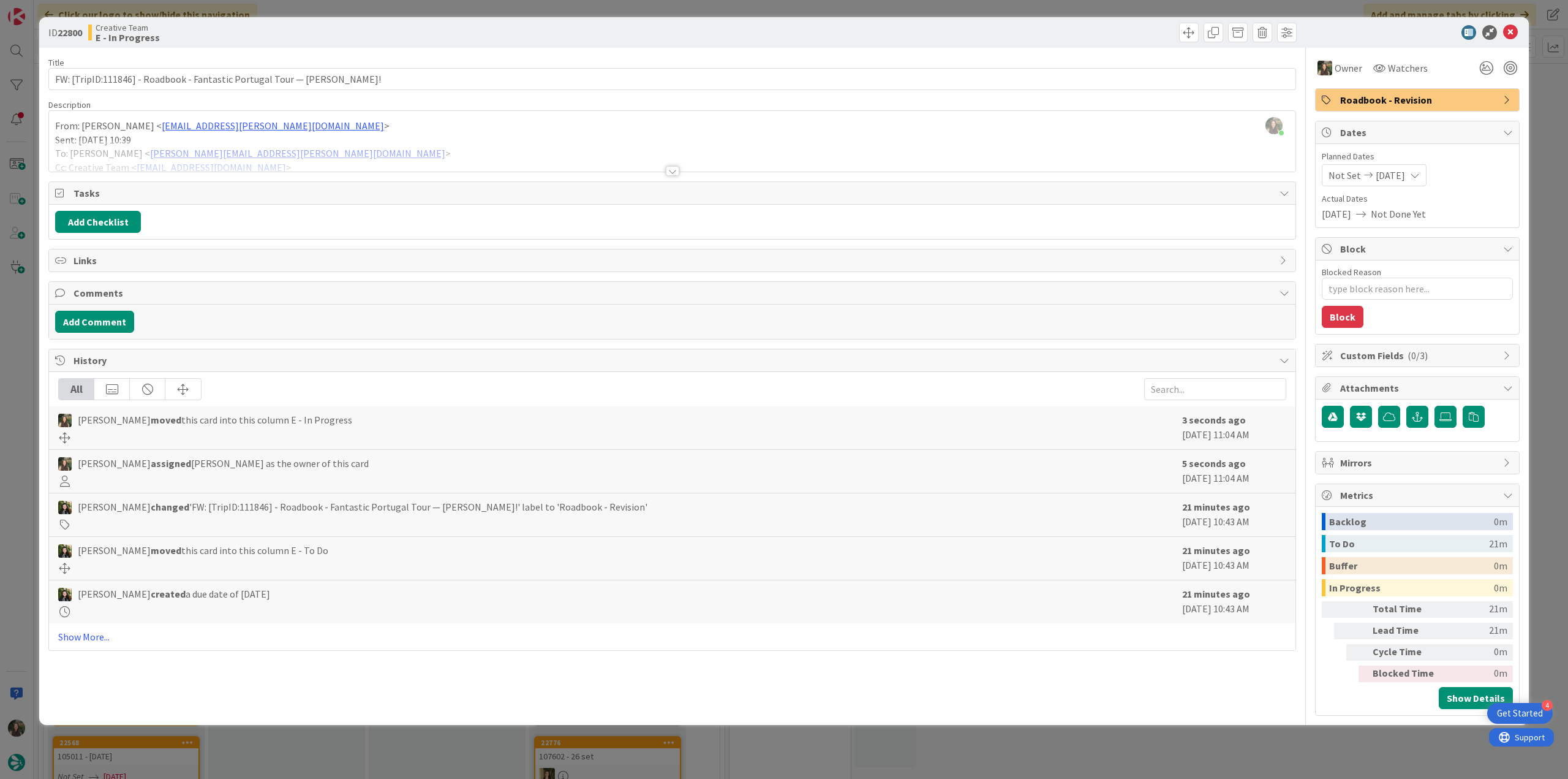
click at [364, 153] on div at bounding box center [672, 155] width 1247 height 31
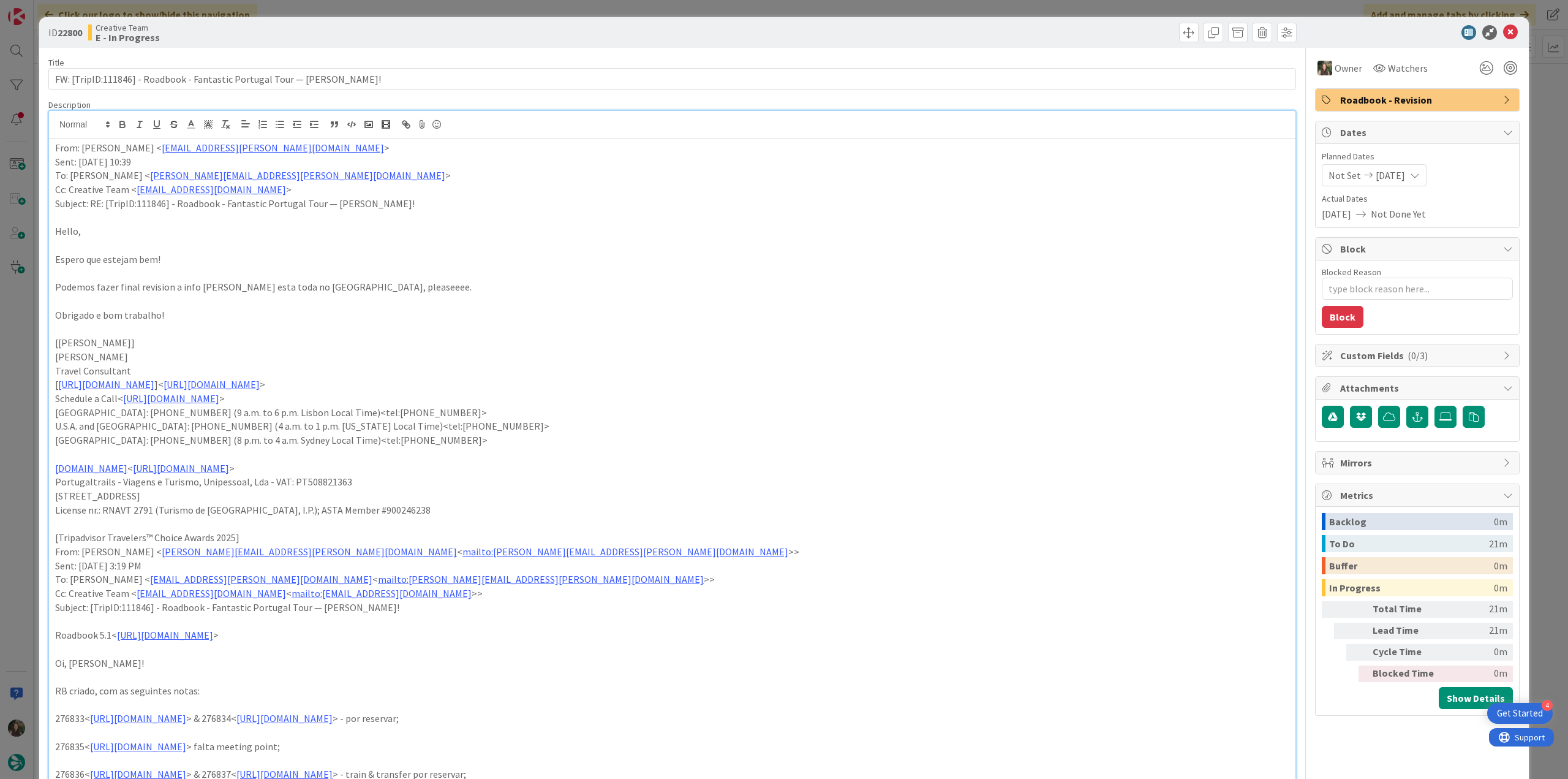
click at [18, 326] on div "ID 22800 Creative Team E - In Progress Title 74 / 128 FW: [TripID:111846] - Roa…" at bounding box center [784, 390] width 1568 height 779
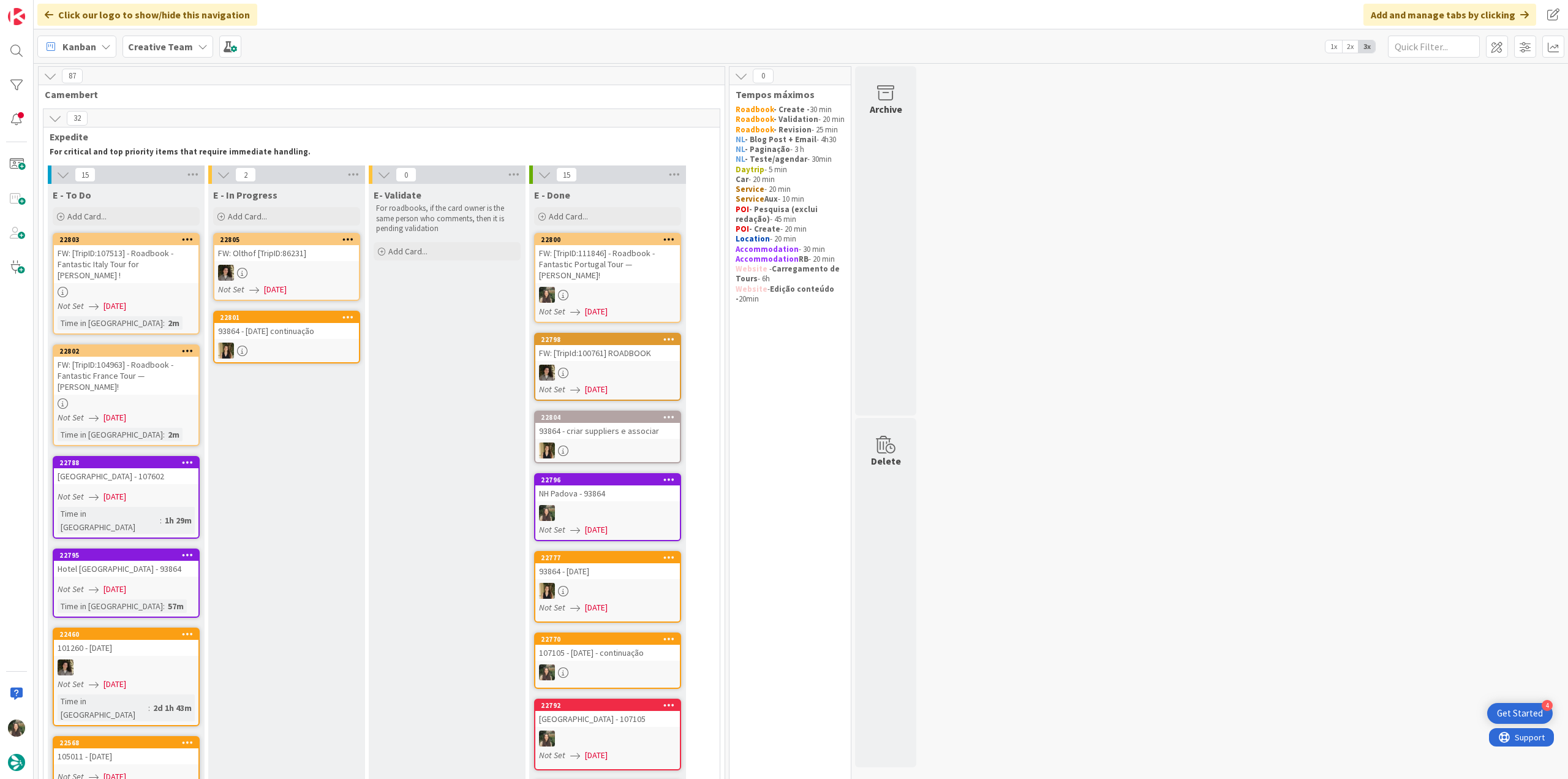
click at [604, 262] on div "FW: [TripID:111846] - Roadbook - Fantastic Portugal Tour — [PERSON_NAME]!" at bounding box center [607, 263] width 145 height 38
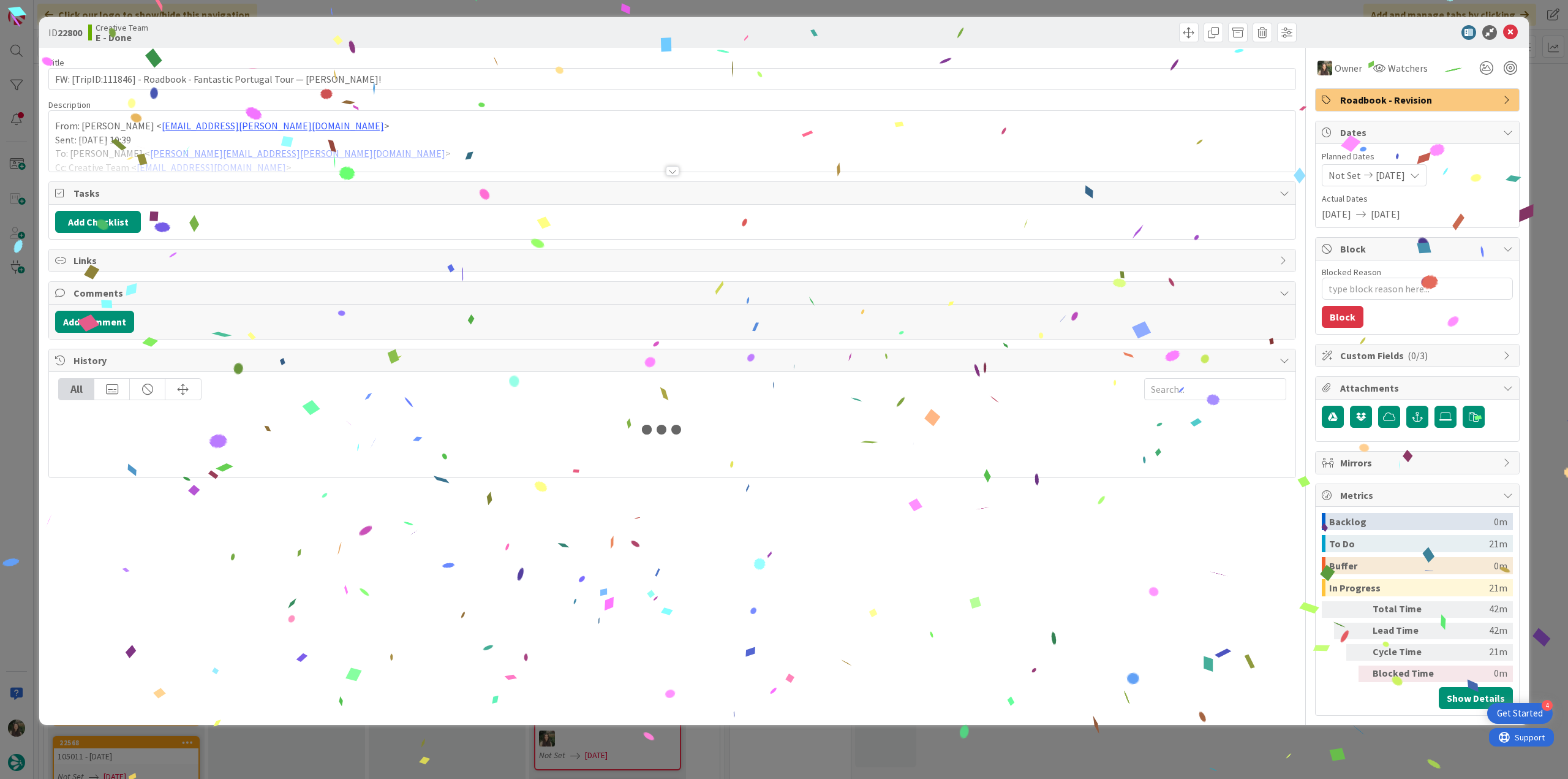
type textarea "x"
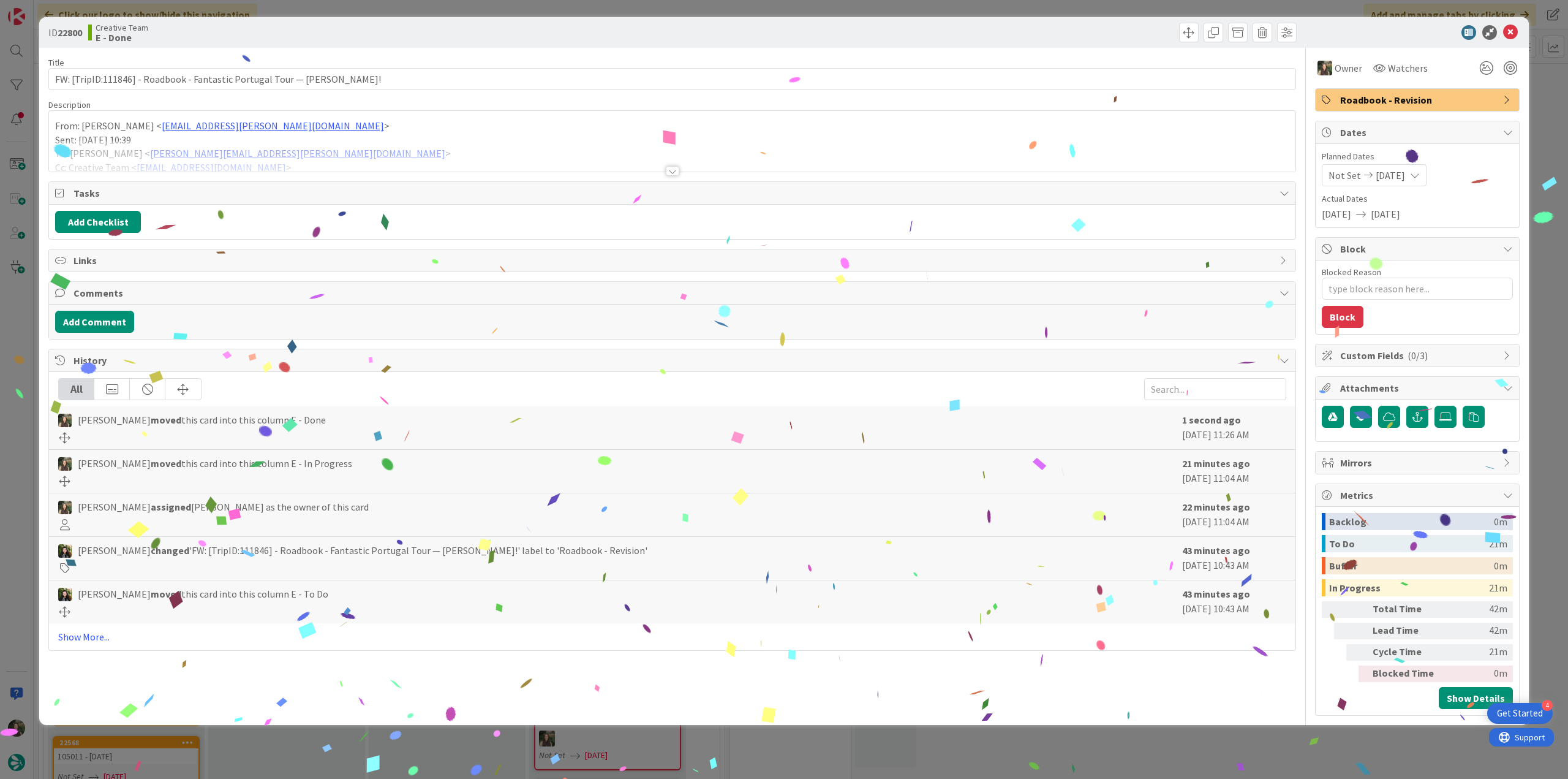
click at [748, 326] on div "ID 22800 Creative Team E - Done Title 74 / 128 FW: [TripID:111846] - Roadbook -…" at bounding box center [784, 390] width 1568 height 779
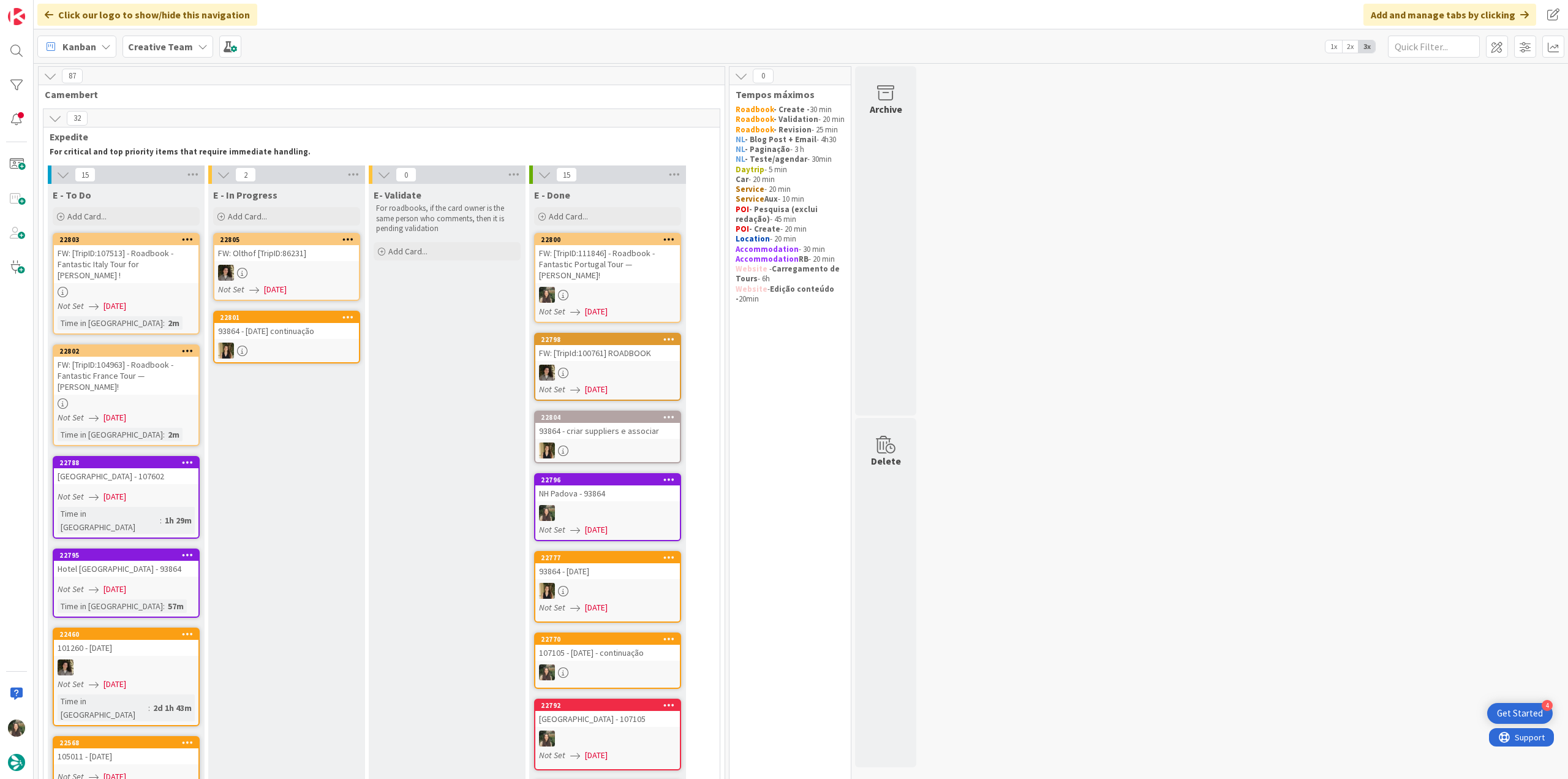
click at [184, 286] on div at bounding box center [126, 291] width 145 height 11
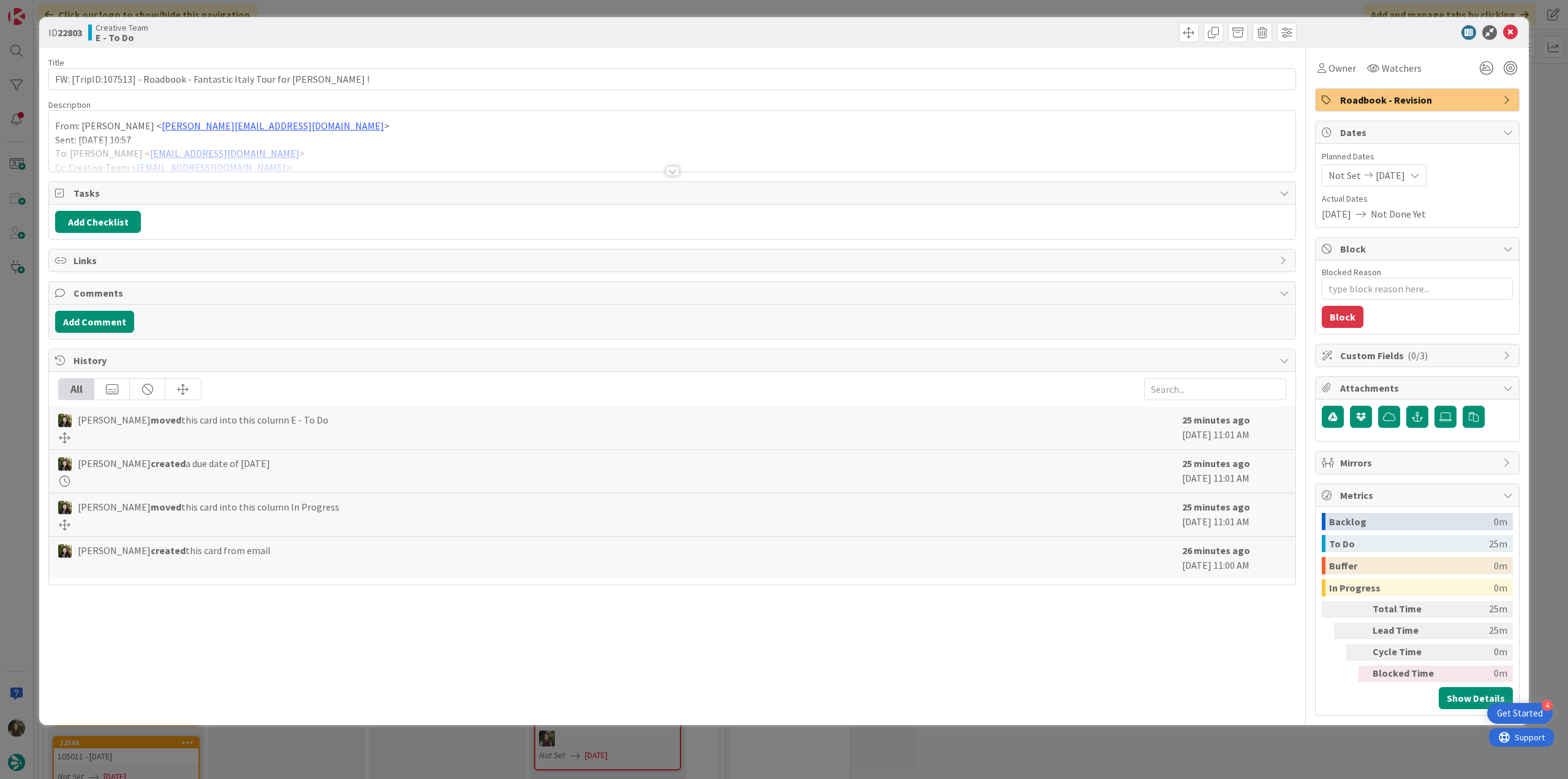
click at [347, 148] on div at bounding box center [672, 155] width 1247 height 31
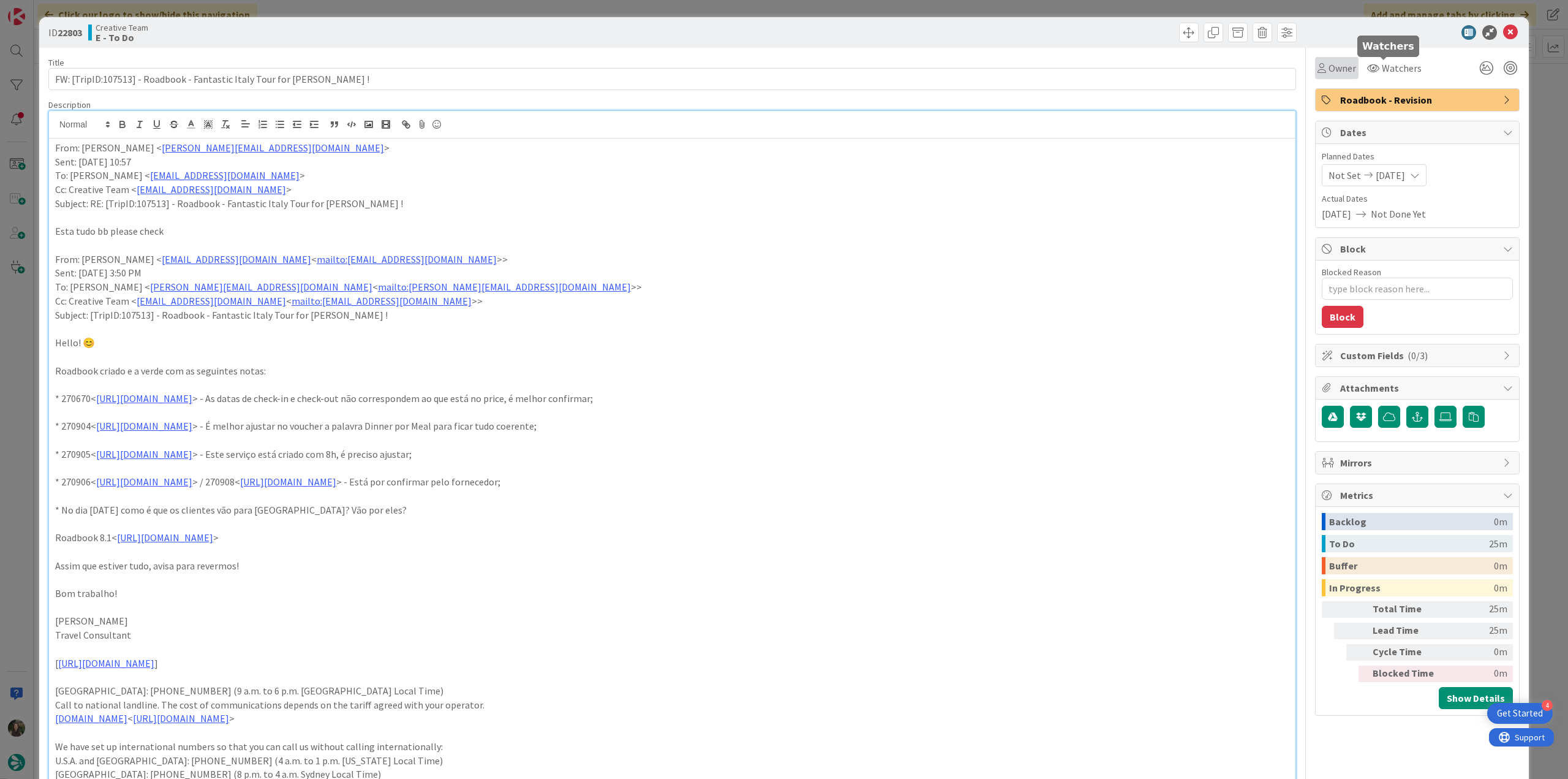
click at [1334, 66] on span "Owner" at bounding box center [1342, 68] width 28 height 15
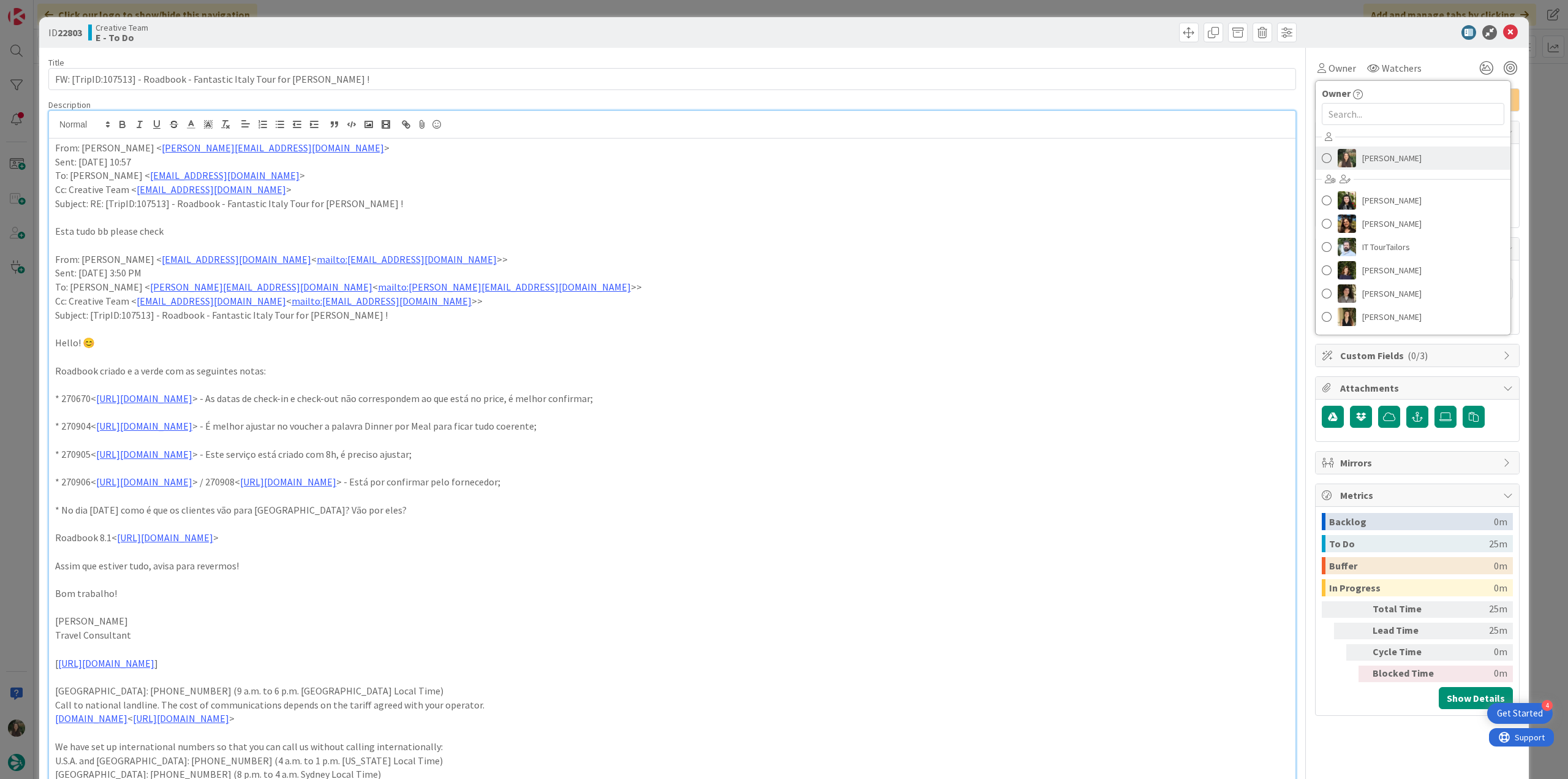
click at [1374, 152] on span "[PERSON_NAME]" at bounding box center [1391, 158] width 60 height 18
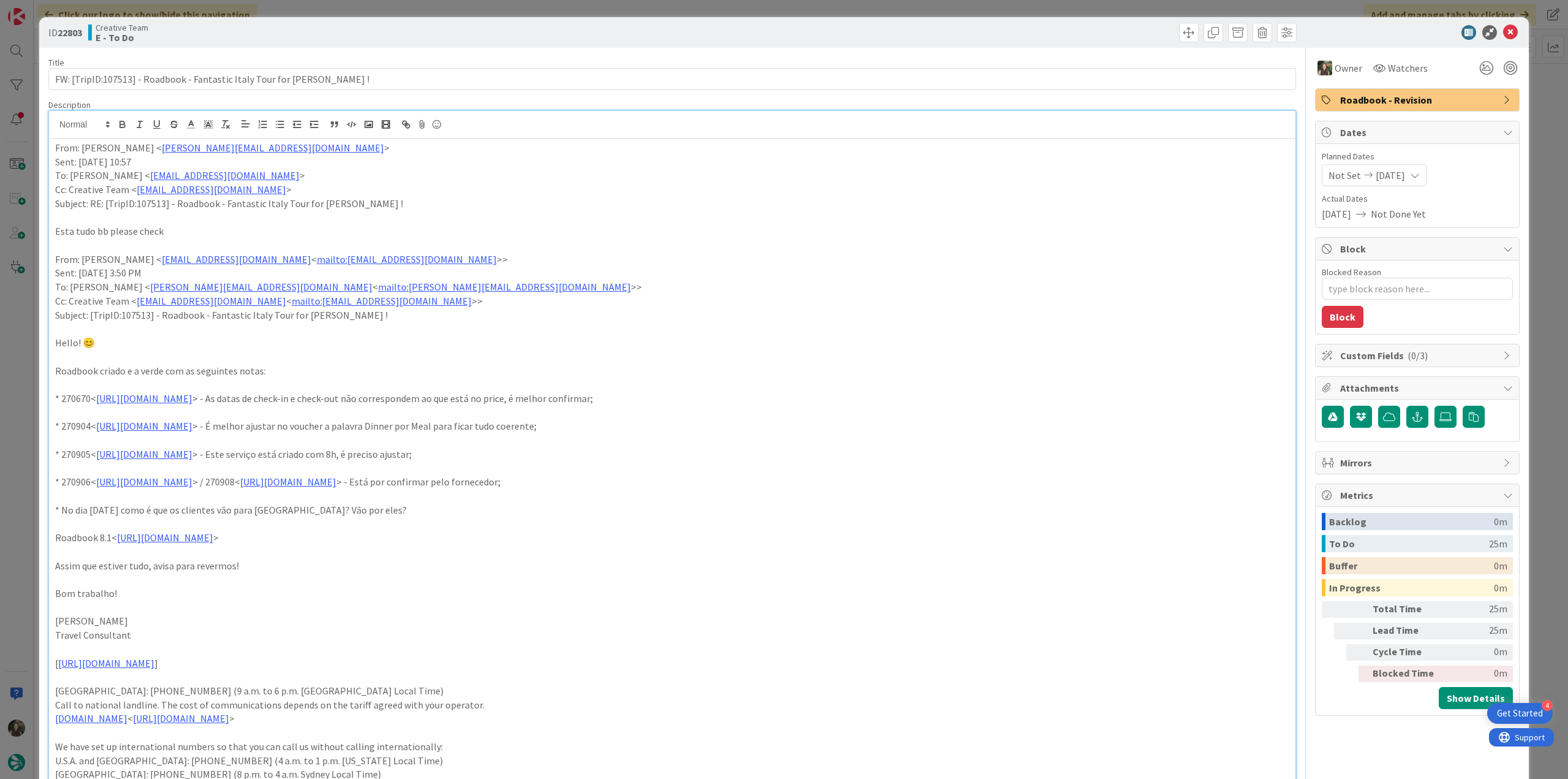
click at [1546, 96] on div "ID 22803 Creative Team E - To Do Title 67 / 128 FW: [TripID:107513] - Roadbook …" at bounding box center [784, 390] width 1568 height 779
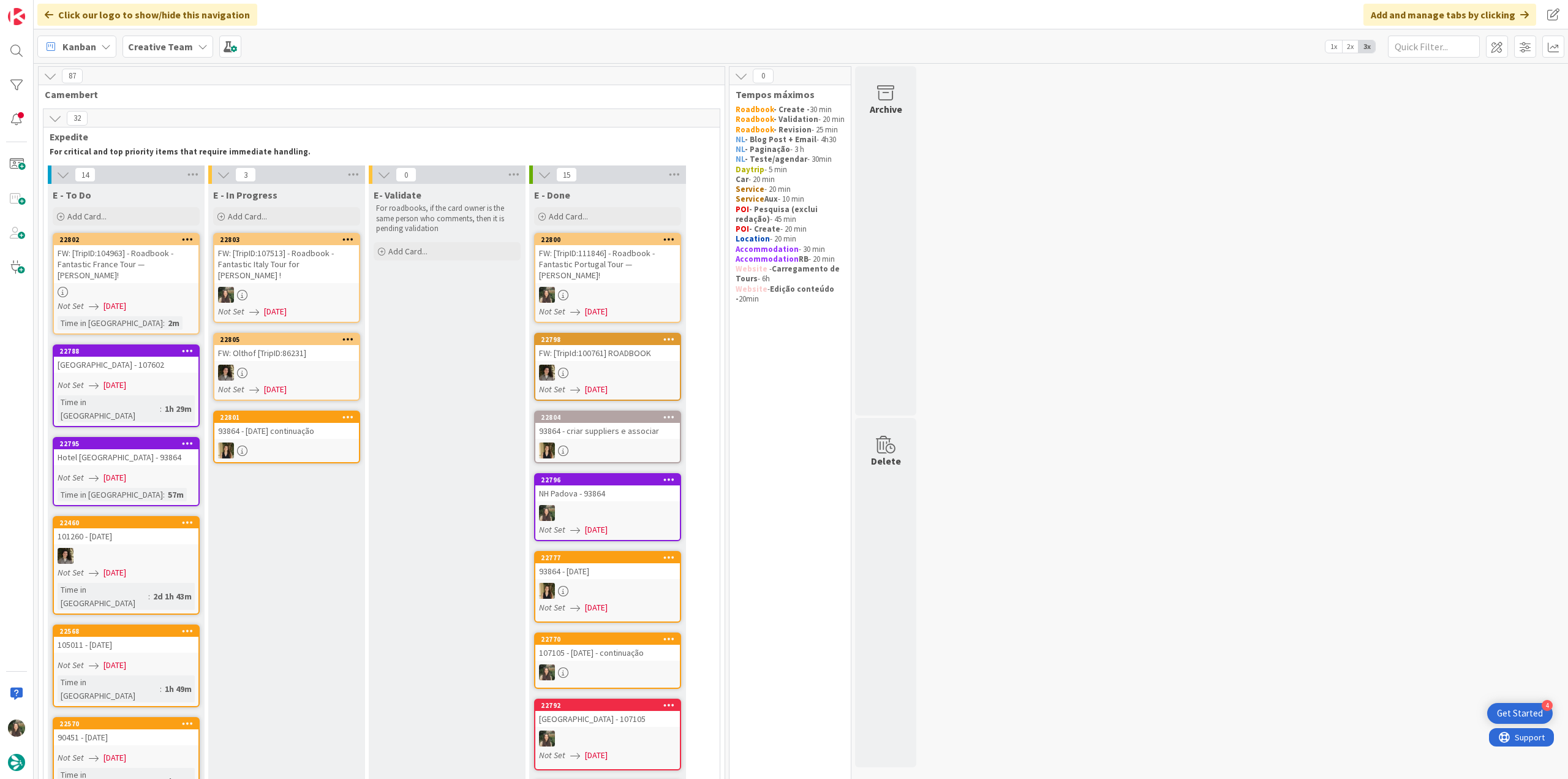
click at [305, 253] on div "FW: [TripID:107513] - Roadbook - Fantastic Italy Tour for [PERSON_NAME] !" at bounding box center [286, 263] width 145 height 38
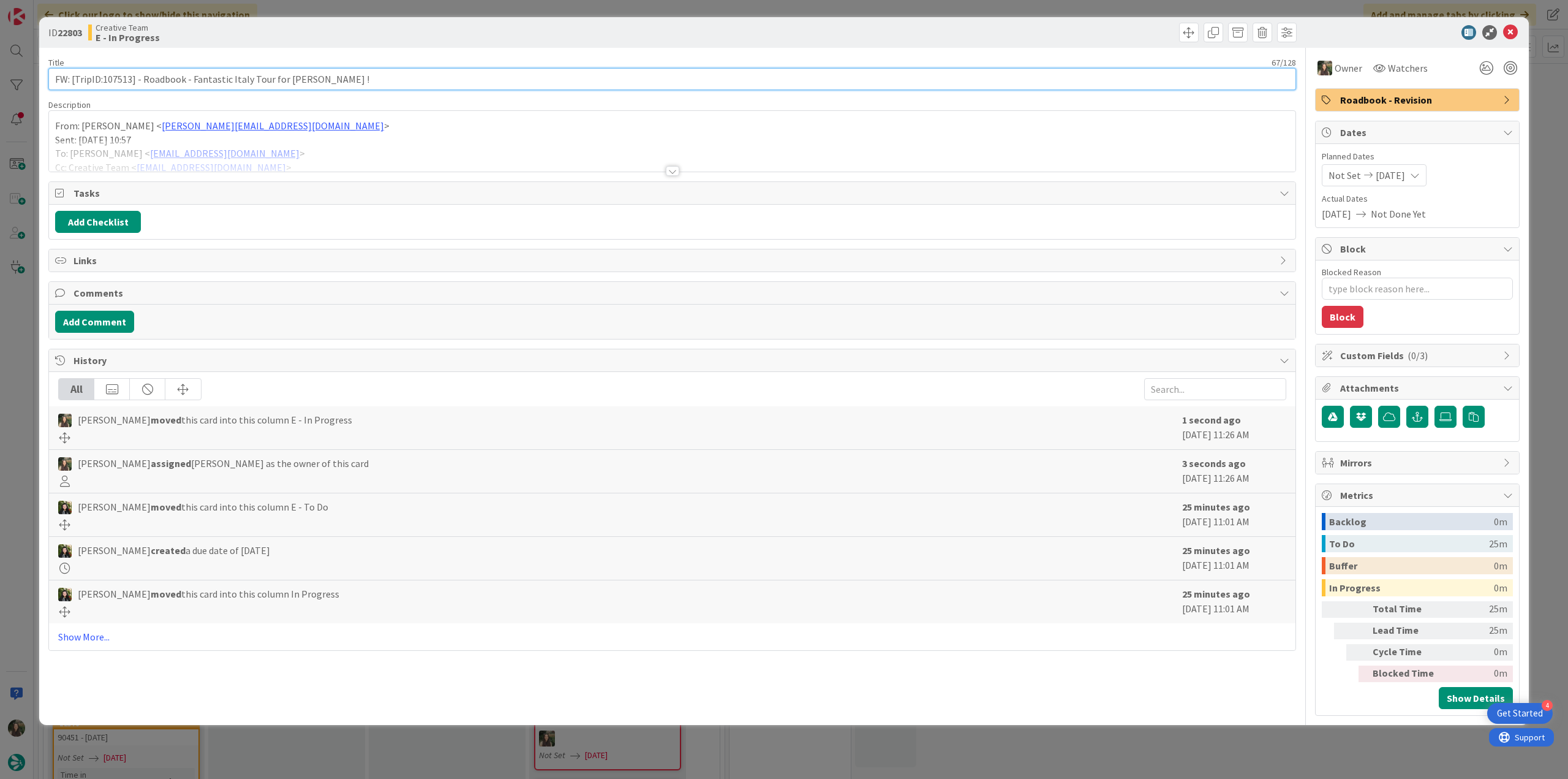
click at [118, 80] on input "FW: [TripID:107513] - Roadbook - Fantastic Italy Tour for [PERSON_NAME] !" at bounding box center [672, 79] width 1247 height 22
click at [362, 150] on div at bounding box center [672, 155] width 1247 height 31
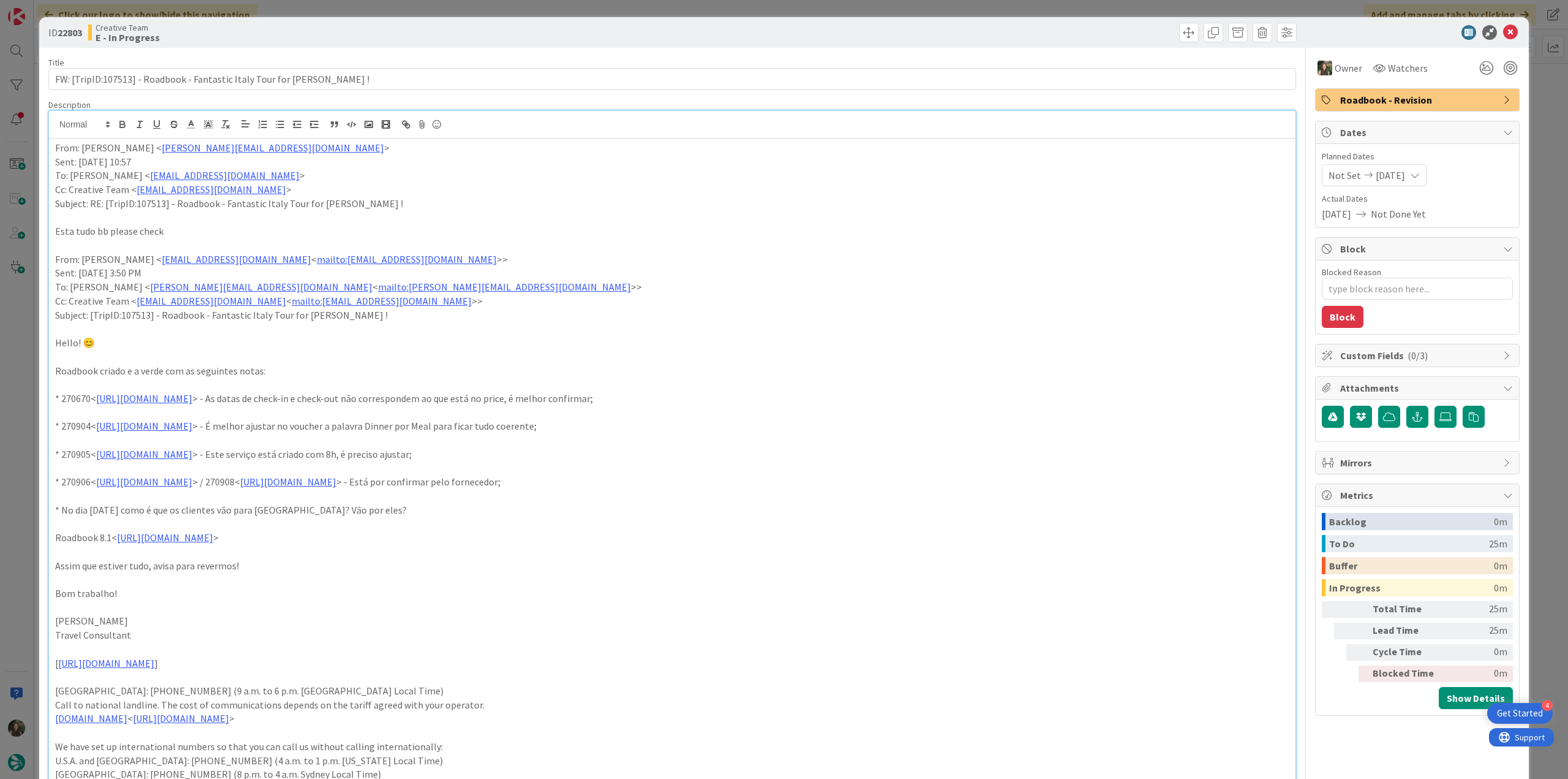
click at [8, 419] on div "ID 22803 Creative Team E - In Progress Title 67 / 128 FW: [TripID:107513] - Roa…" at bounding box center [784, 390] width 1568 height 779
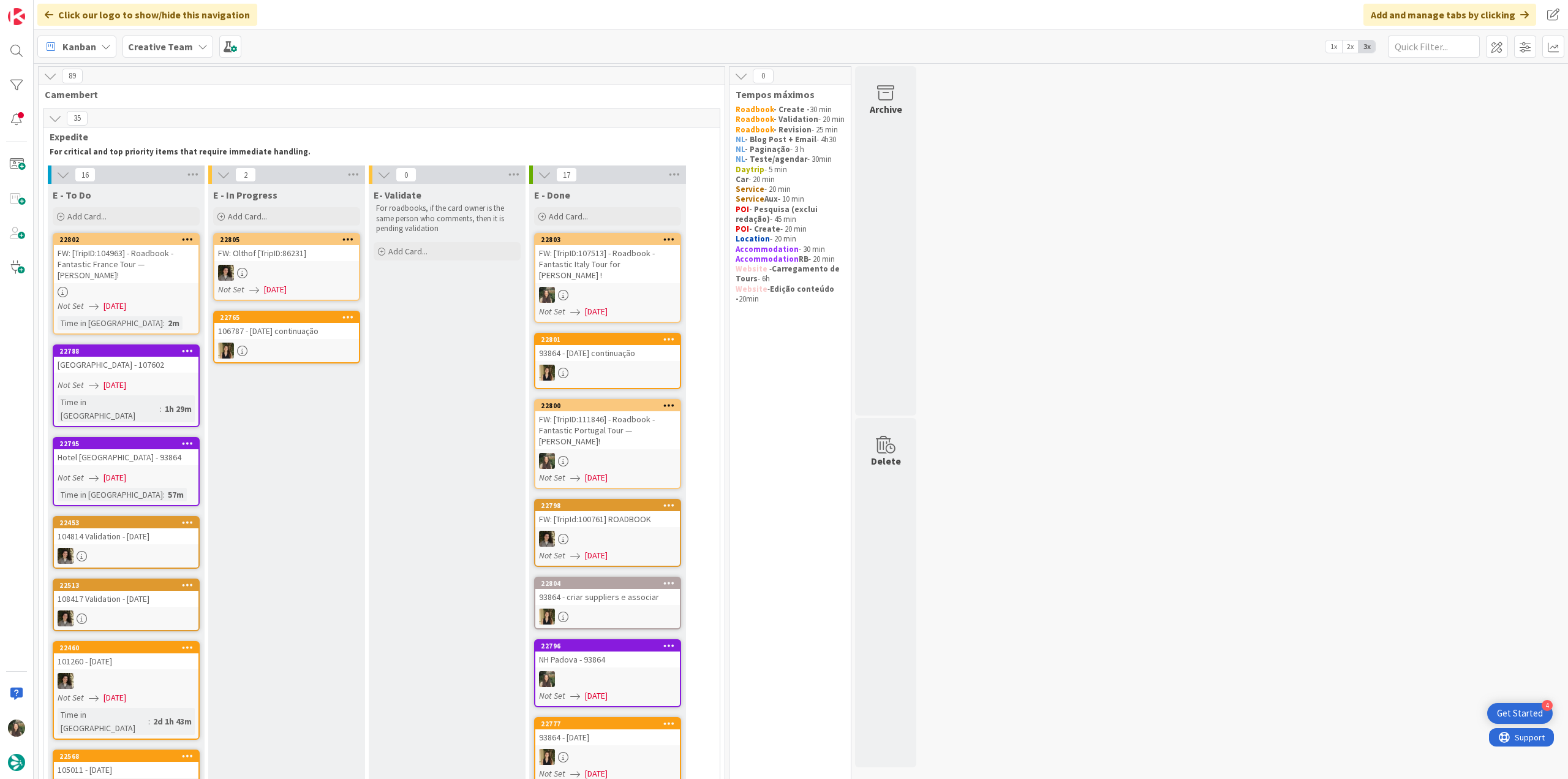
click at [652, 248] on div "FW: [TripID:107513] - Roadbook - Fantastic Italy Tour for [PERSON_NAME] !" at bounding box center [607, 263] width 145 height 38
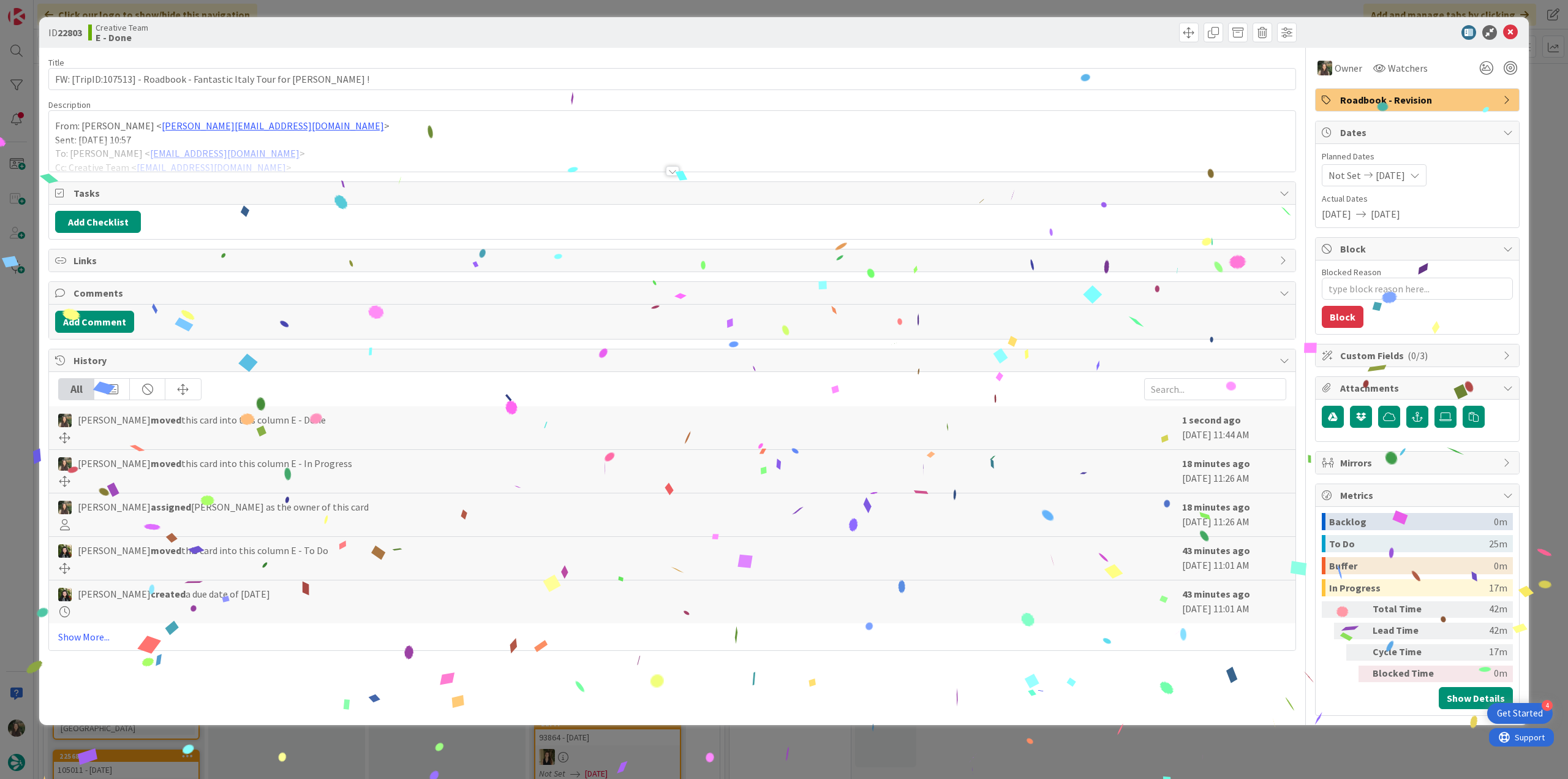
drag, startPoint x: 1177, startPoint y: 739, endPoint x: 1168, endPoint y: 739, distance: 9.0
click at [1175, 739] on div "ID 22803 Creative Team E - Done Title 67 / 128 FW: [TripID:107513] - Roadbook -…" at bounding box center [784, 390] width 1568 height 779
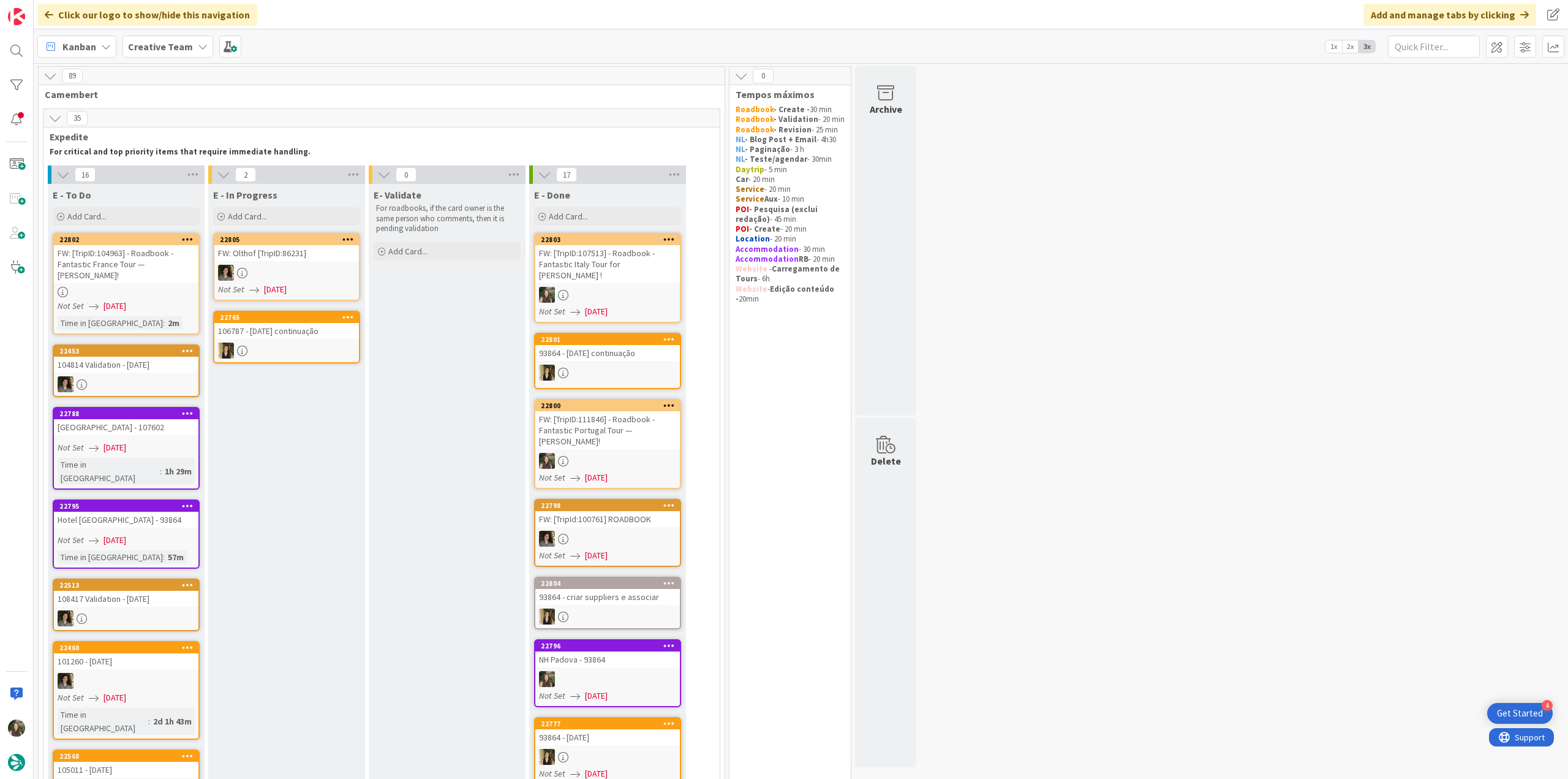
click at [177, 286] on div at bounding box center [126, 291] width 145 height 11
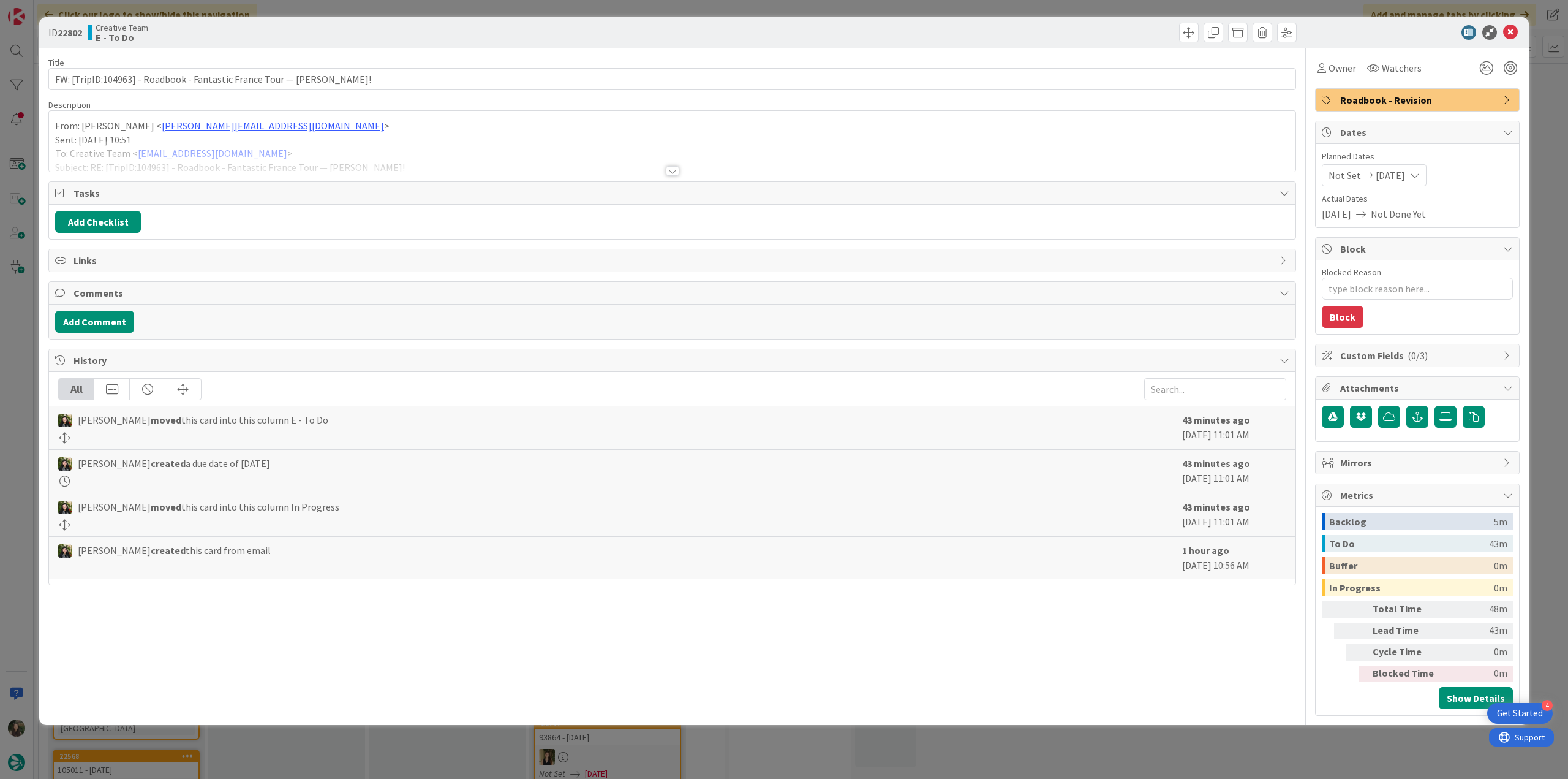
click at [379, 157] on div at bounding box center [672, 155] width 1247 height 31
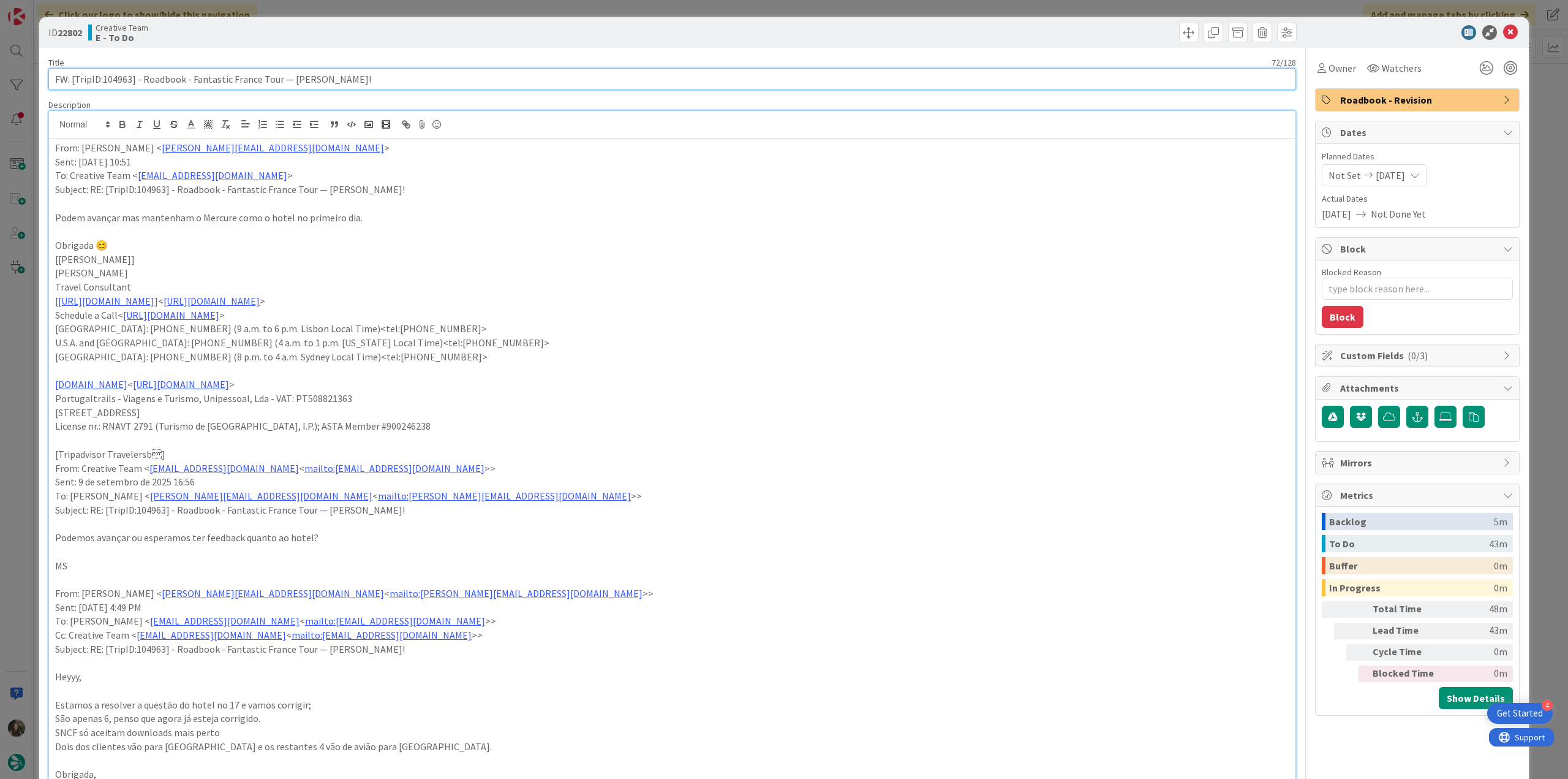
click at [125, 79] on input "FW: [TripID:104963] - Roadbook - Fantastic France Tour — [PERSON_NAME]!" at bounding box center [672, 79] width 1247 height 22
click at [1338, 74] on span "Owner" at bounding box center [1342, 68] width 28 height 15
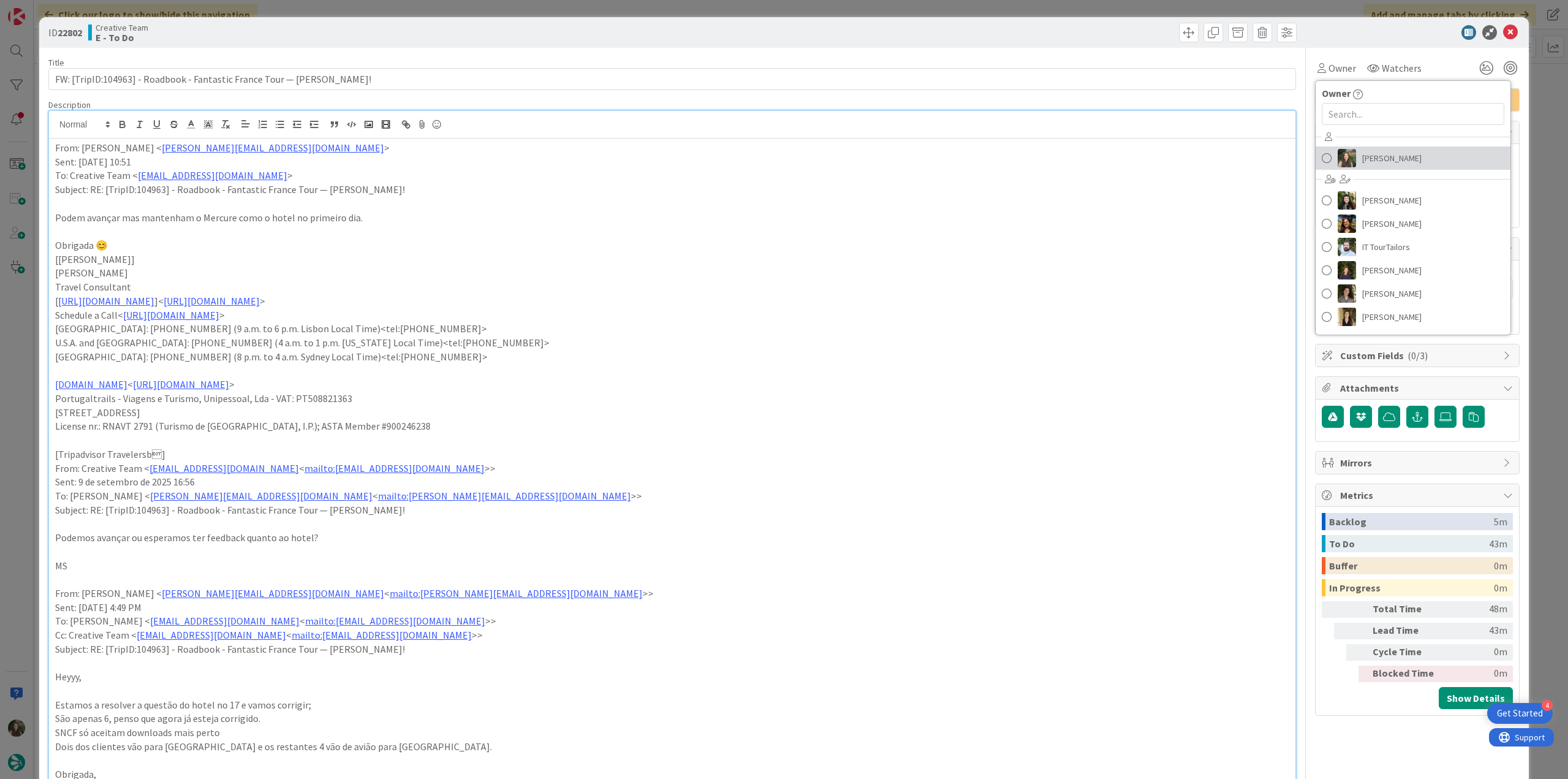
drag, startPoint x: 1381, startPoint y: 154, endPoint x: 1431, endPoint y: 148, distance: 50.4
click at [1381, 154] on span "[PERSON_NAME]" at bounding box center [1391, 158] width 60 height 18
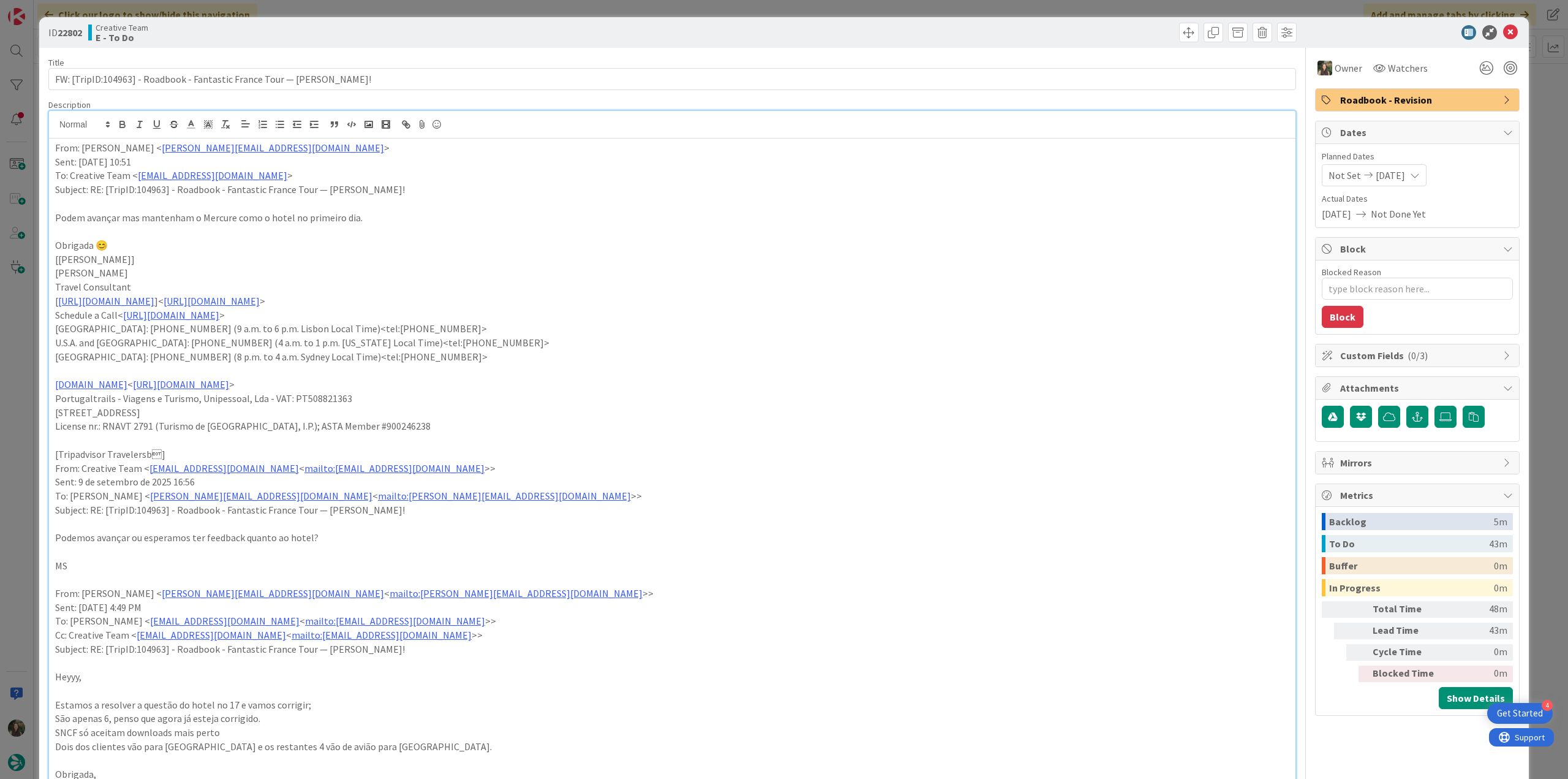
drag, startPoint x: 1522, startPoint y: 98, endPoint x: 1265, endPoint y: 209, distance: 279.9
click at [1522, 98] on div "ID 22802 Creative Team E - To Do Title 72 / 128 FW: [TripID:104963] - Roadbook …" at bounding box center [784, 390] width 1568 height 779
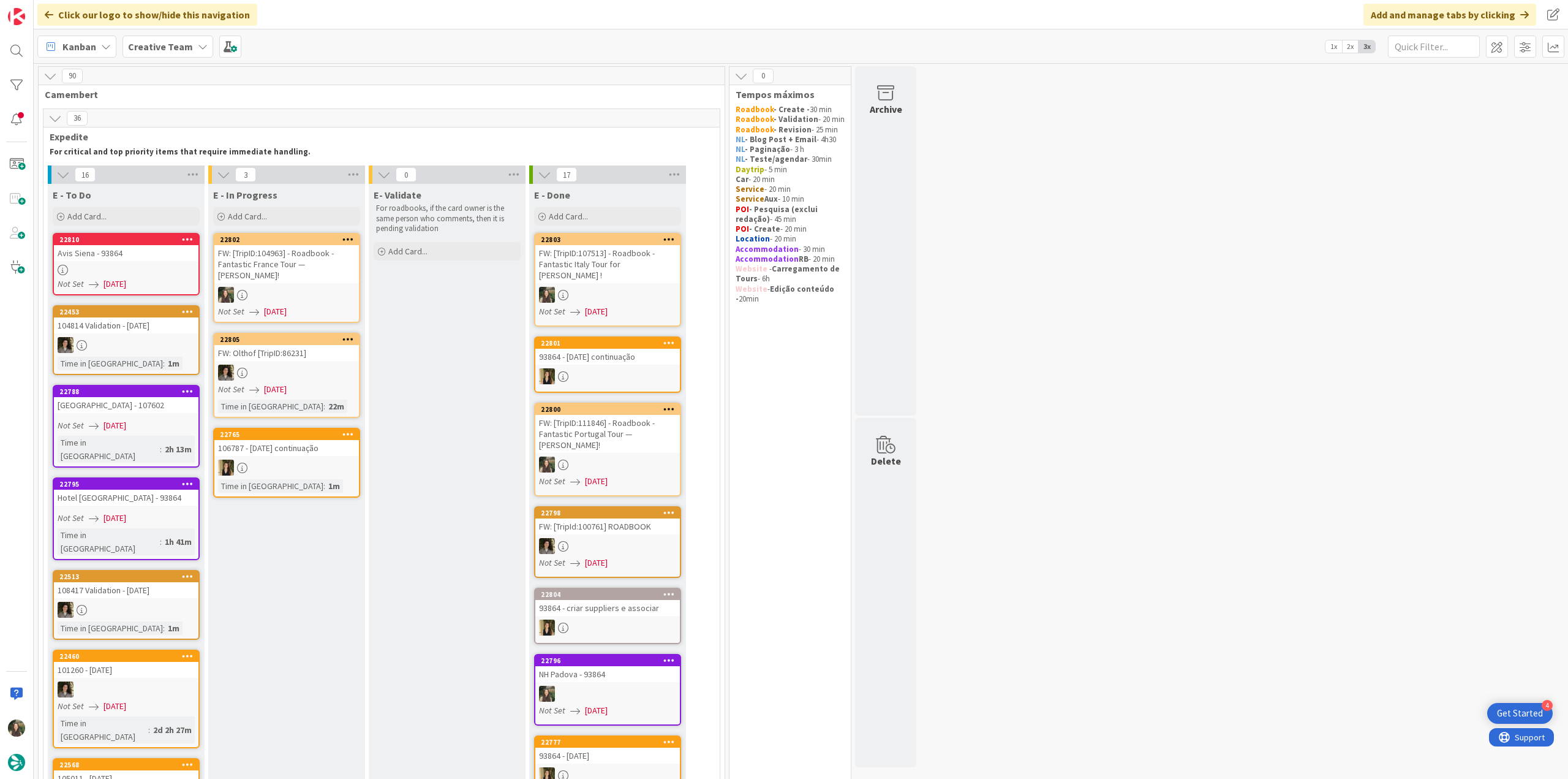
click at [317, 288] on div at bounding box center [286, 294] width 145 height 16
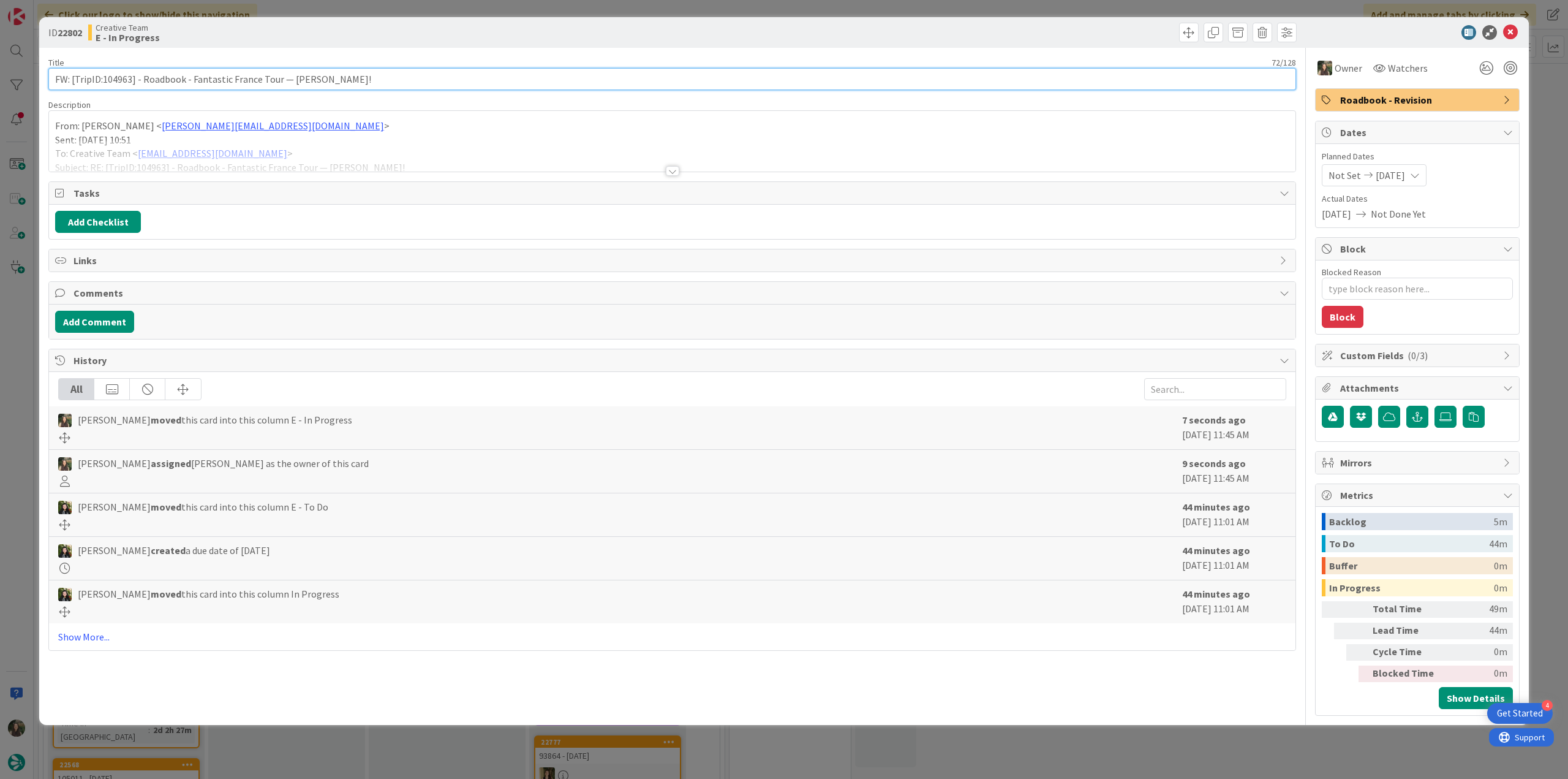
click at [119, 82] on input "FW: [TripID:104963] - Roadbook - Fantastic France Tour — [PERSON_NAME]!" at bounding box center [672, 79] width 1247 height 22
click at [119, 82] on input "FW: [TripID:104963] - Roadbook - Fantastic France Tour — [PERSON_NAME]!" at bounding box center [672, 79] width 1247 height 22
click at [363, 136] on div "Inês Gonçalves just joined From: Catarina Martins < catarina.martins@tourtailor…" at bounding box center [672, 142] width 1247 height 61
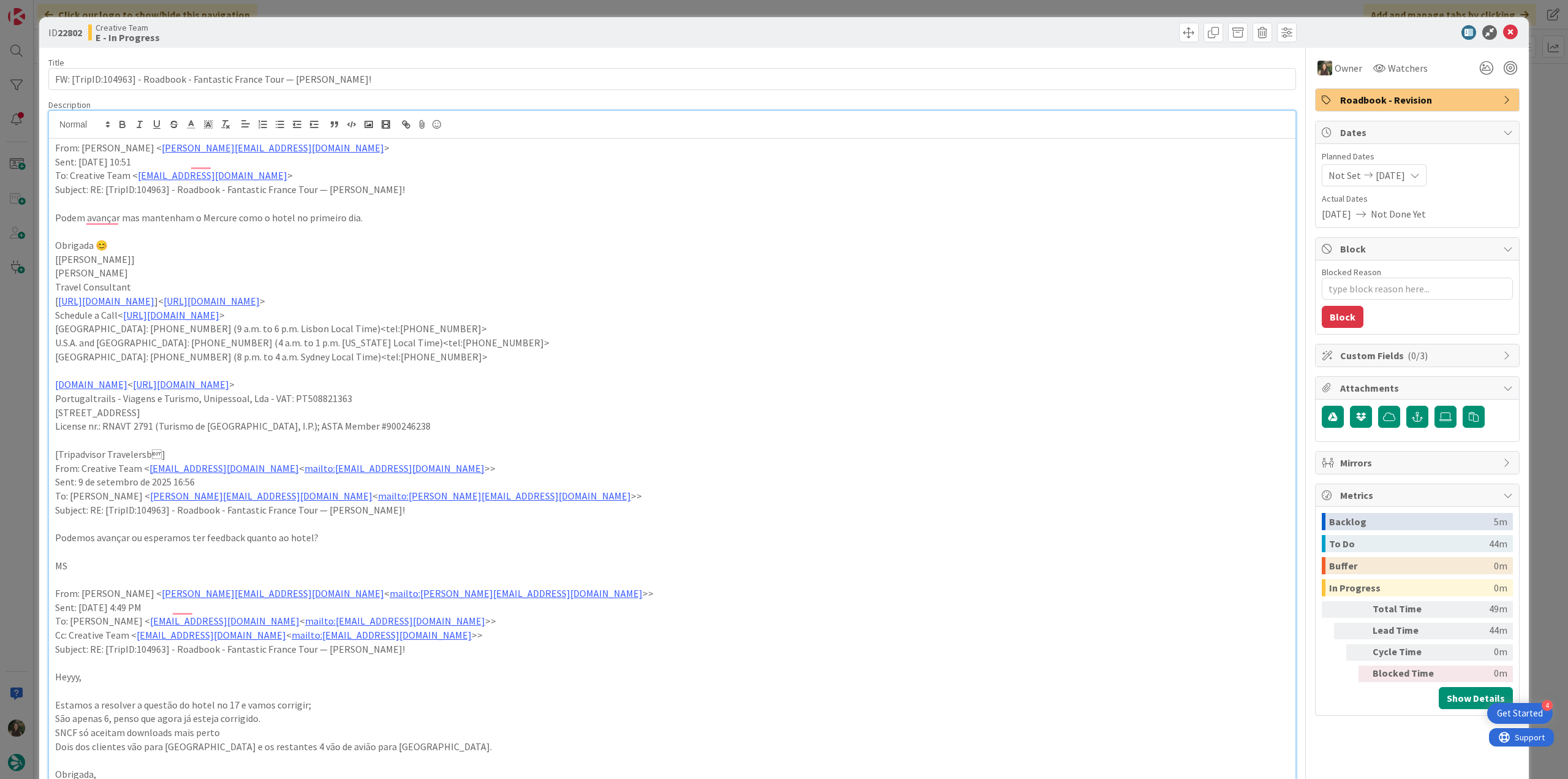
click at [10, 381] on div "ID 22802 Creative Team E - In Progress Title 72 / 128 FW: [TripID:104963] - Roa…" at bounding box center [784, 390] width 1568 height 779
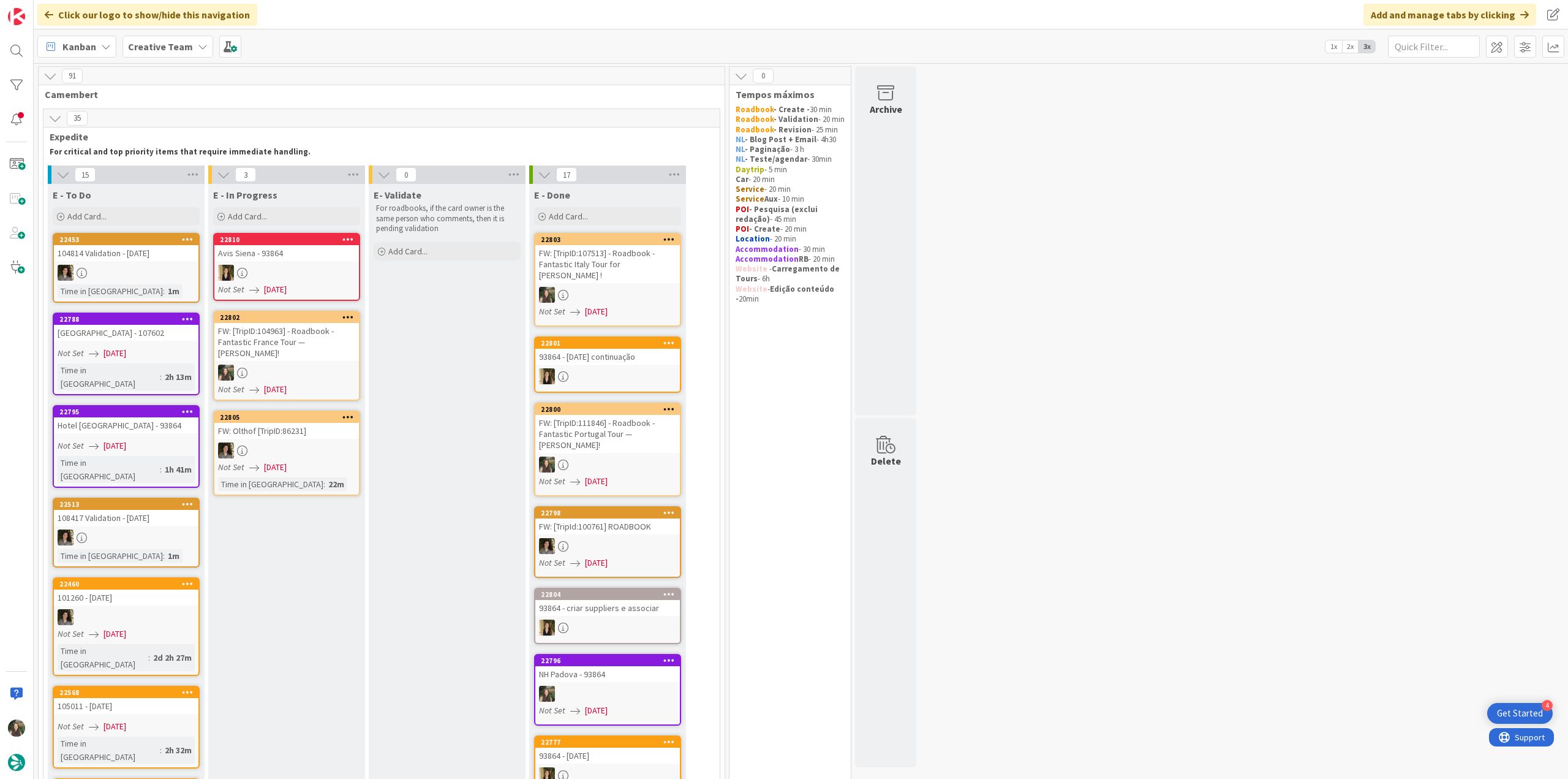
click at [320, 356] on div "FW: [TripID:104963] - Roadbook - Fantastic France Tour — [PERSON_NAME]!" at bounding box center [286, 342] width 145 height 38
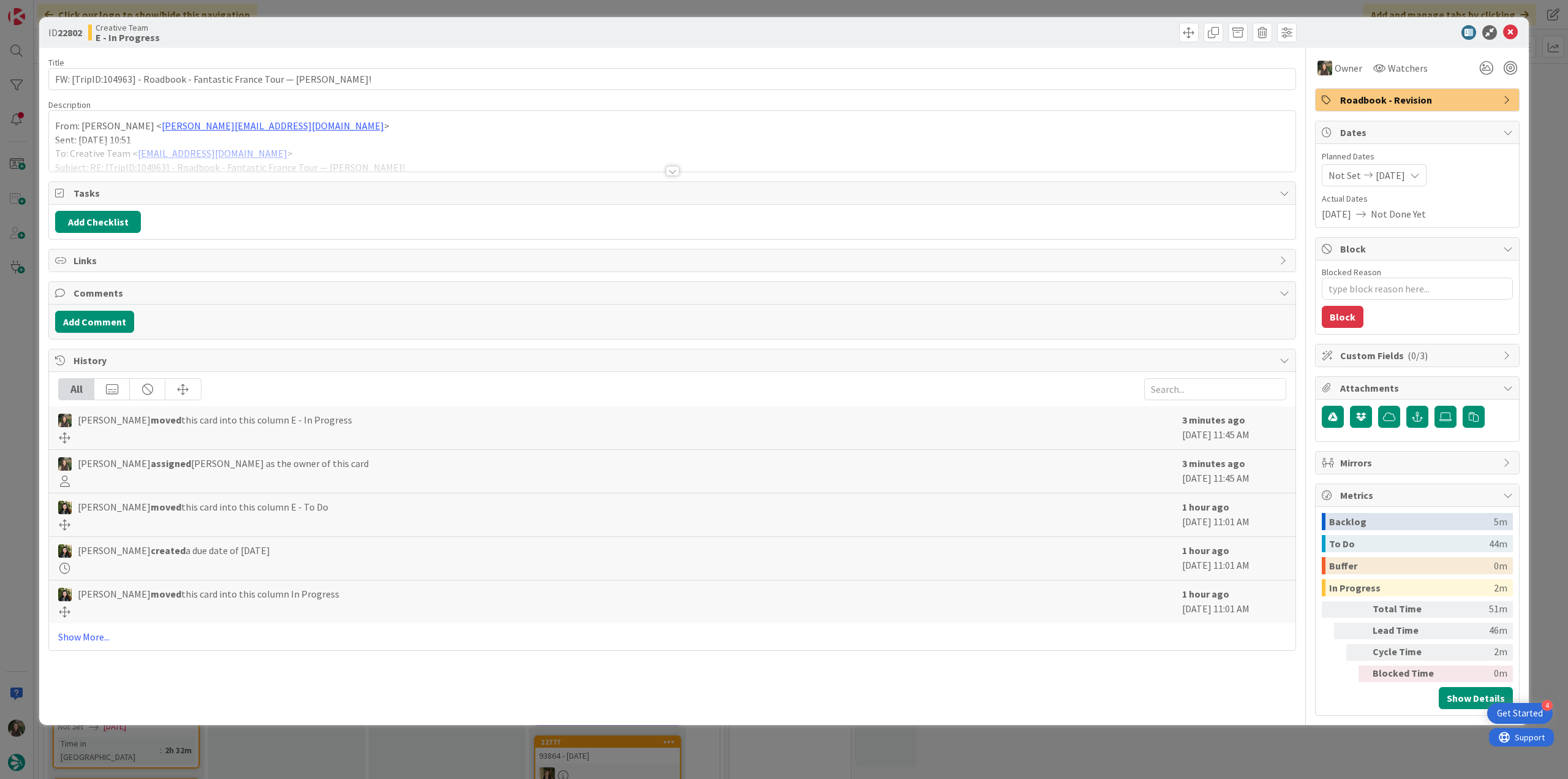
click at [370, 159] on div at bounding box center [672, 155] width 1247 height 31
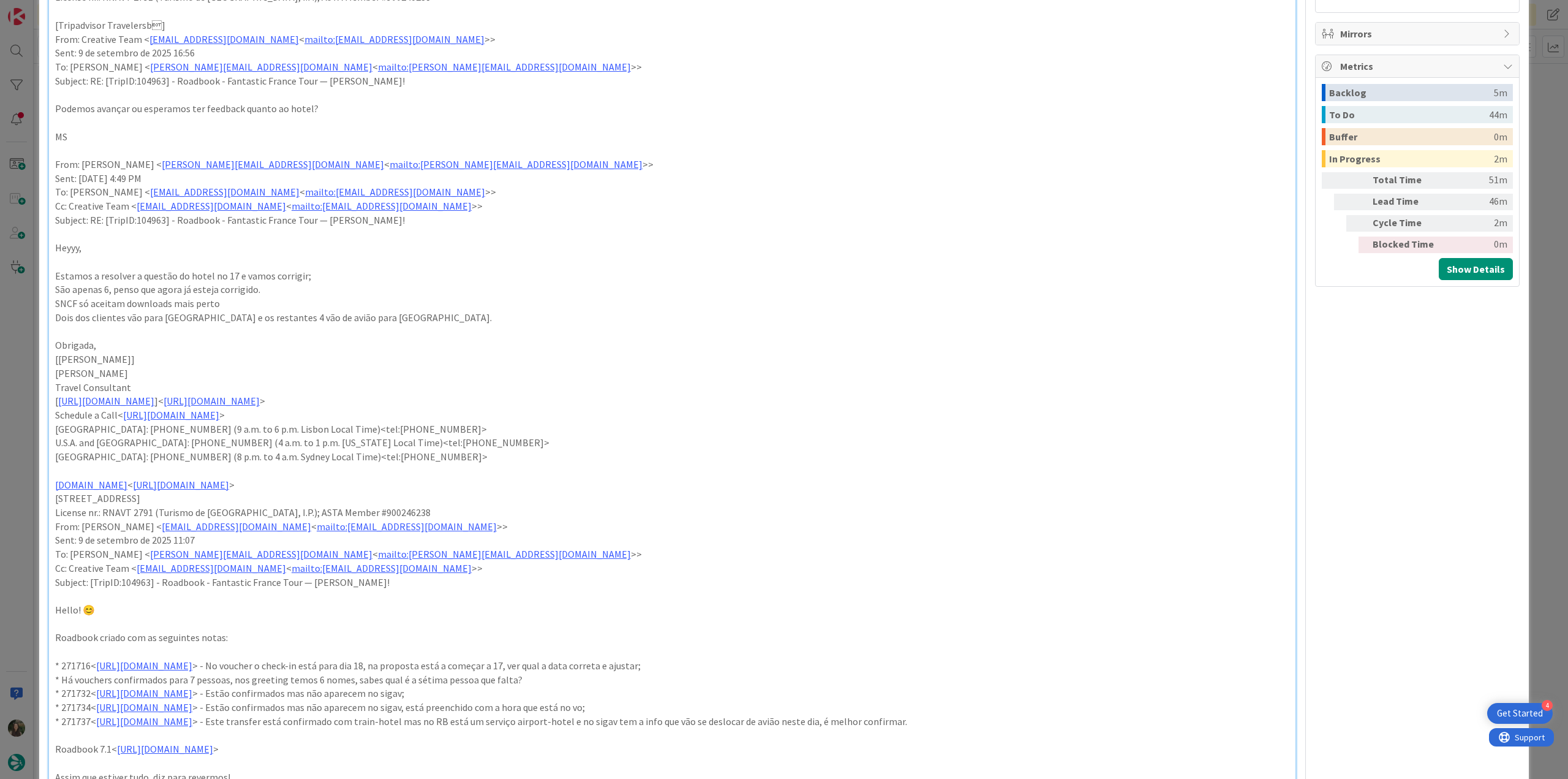
scroll to position [613, 0]
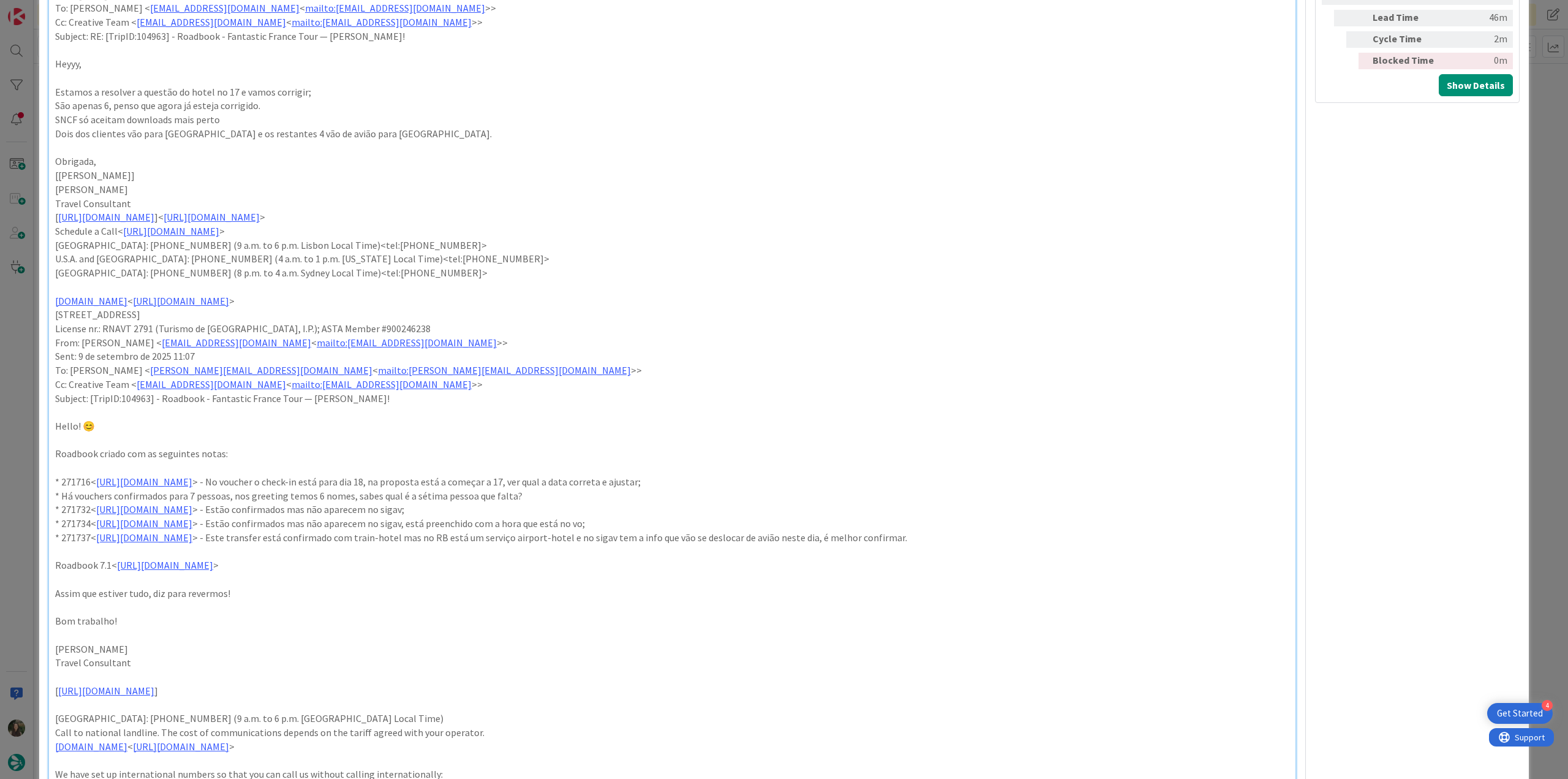
type textarea "x"
